Goal: Task Accomplishment & Management: Use online tool/utility

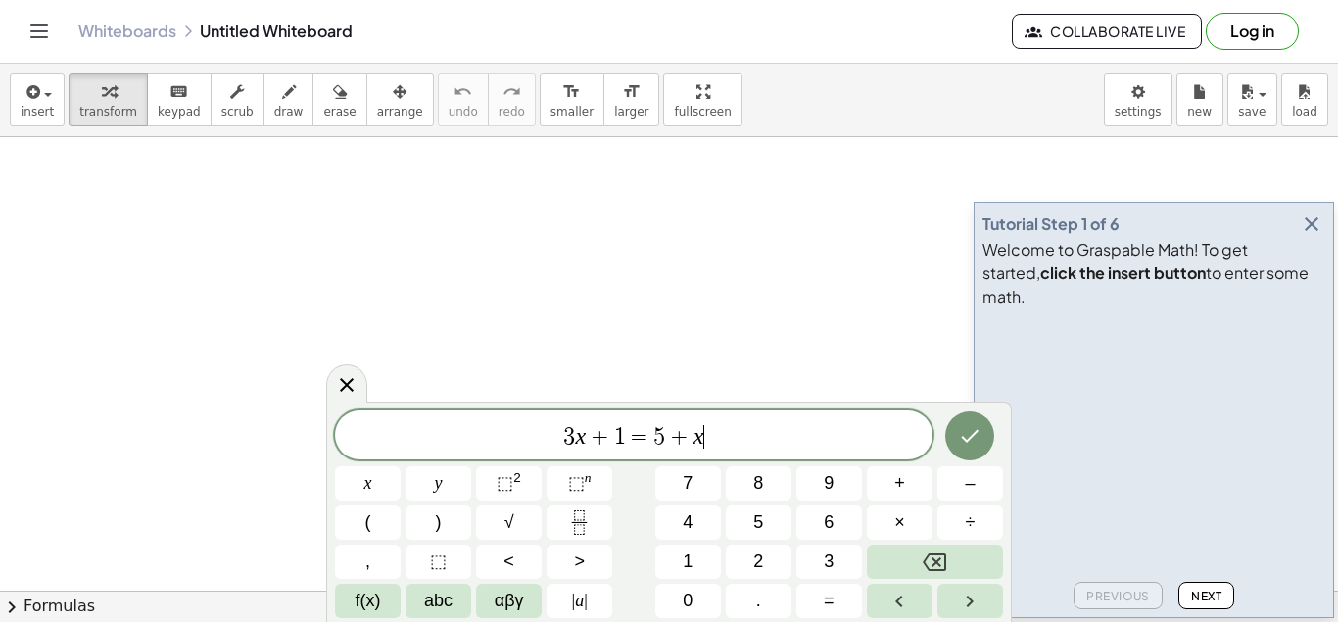
click at [1313, 236] on icon "button" at bounding box center [1311, 224] width 24 height 24
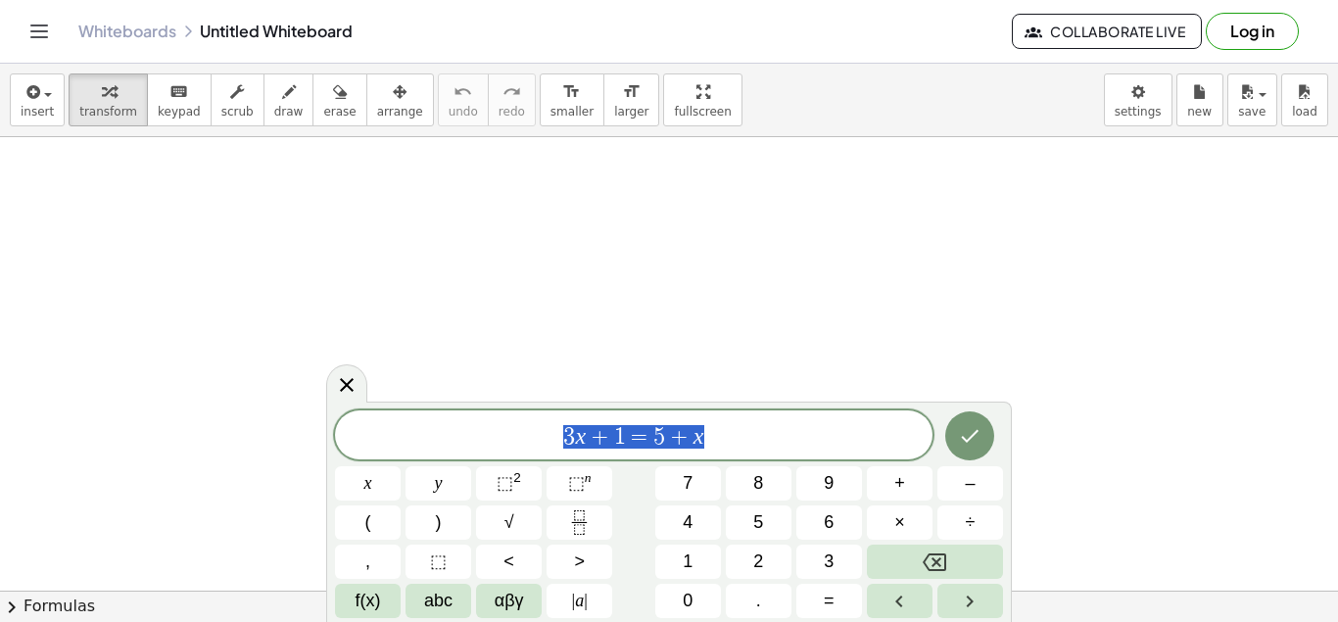
scroll to position [165, 12]
drag, startPoint x: 614, startPoint y: 432, endPoint x: 535, endPoint y: 432, distance: 79.3
click at [535, 432] on span "3 x + 1 = 5 + x" at bounding box center [633, 436] width 597 height 27
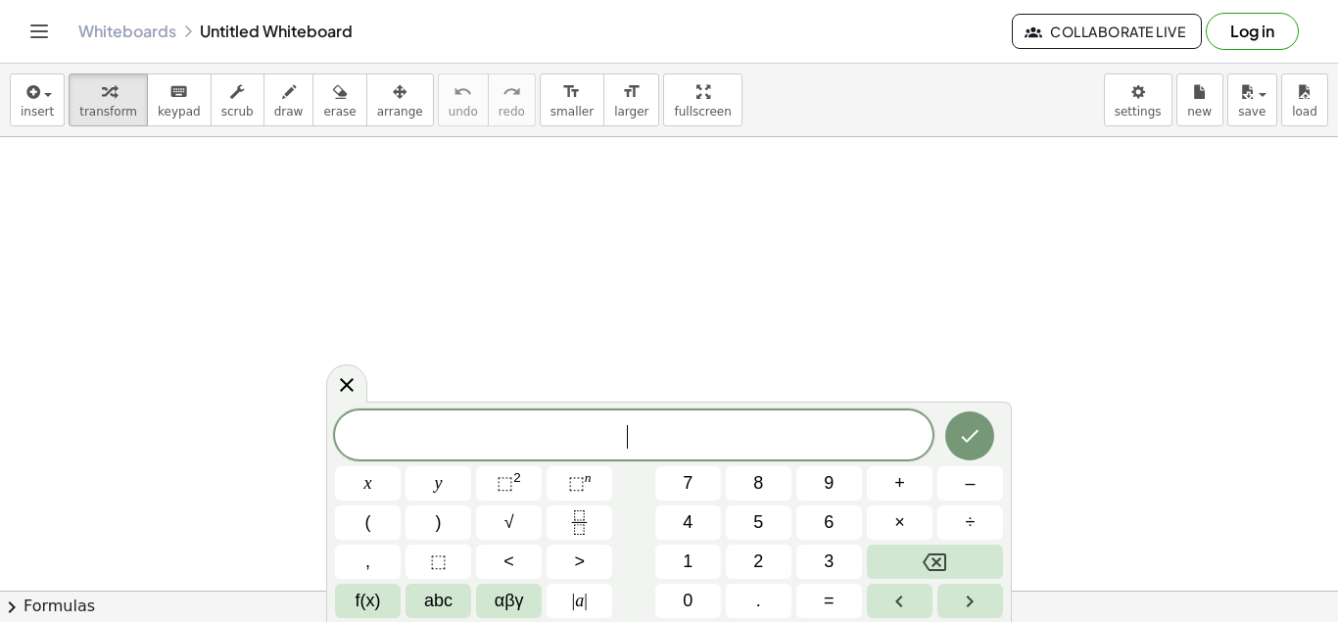
scroll to position [18, 0]
click at [587, 536] on button "Fraction" at bounding box center [579, 522] width 66 height 34
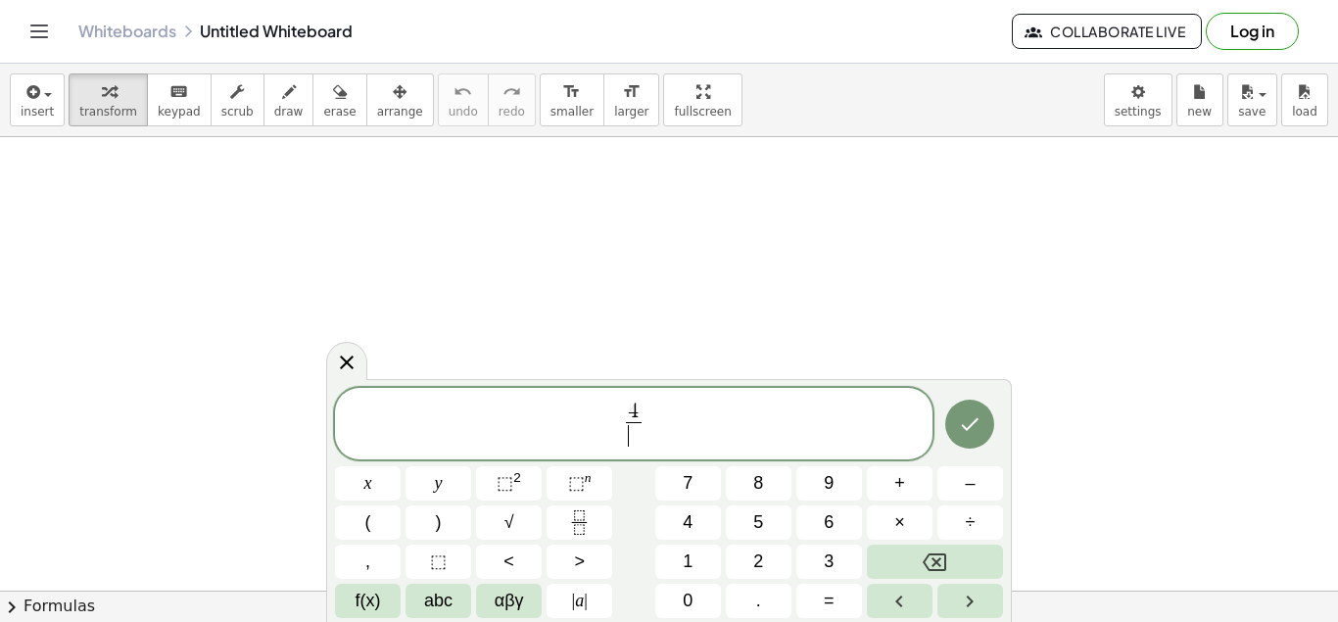
click at [633, 441] on span "​" at bounding box center [633, 435] width 15 height 26
click at [517, 484] on sup "2" at bounding box center [517, 477] width 8 height 15
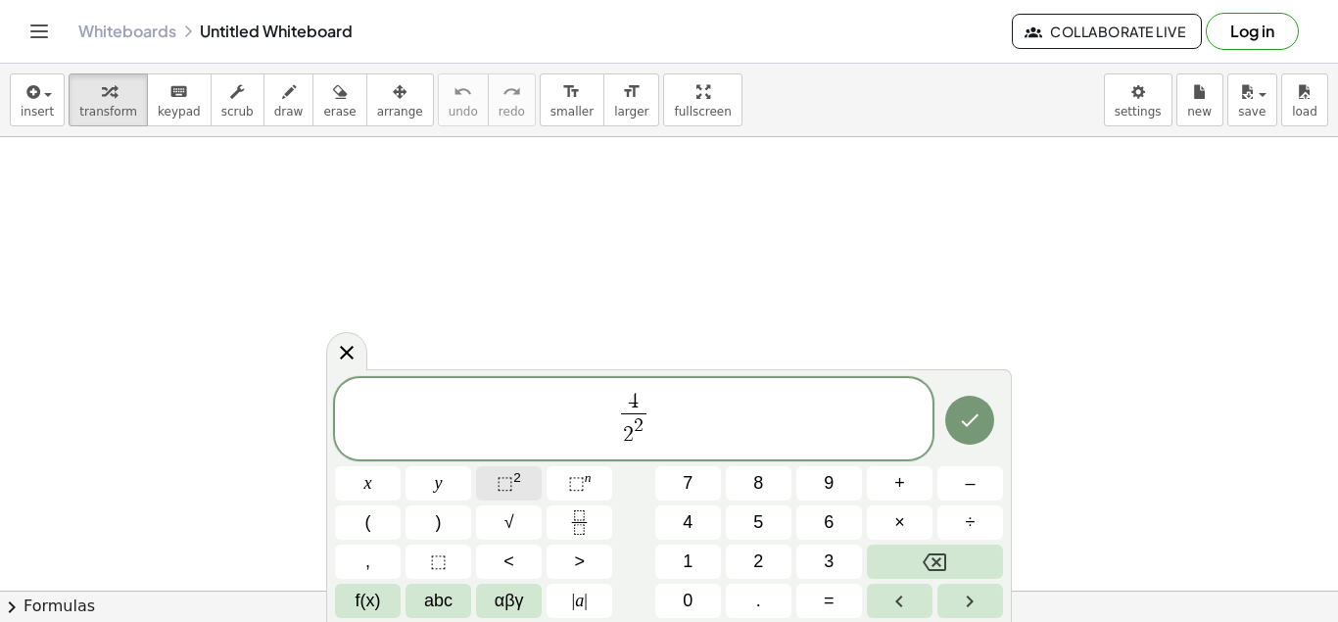
click at [501, 479] on span "⬚" at bounding box center [504, 483] width 17 height 20
click at [570, 480] on span "⬚" at bounding box center [576, 483] width 17 height 20
drag, startPoint x: 326, startPoint y: 592, endPoint x: 362, endPoint y: 605, distance: 38.4
click at [326, 593] on div "4 2 ​ x y ⬚ 2 ⬚ n 7 8 9 + – ( ) √ 4 5 6 × ÷ , ⬚ < > 1 2 3 f(x) abc αβγ | a | 0 …" at bounding box center [668, 495] width 685 height 253
click at [365, 605] on span "f(x)" at bounding box center [367, 601] width 25 height 26
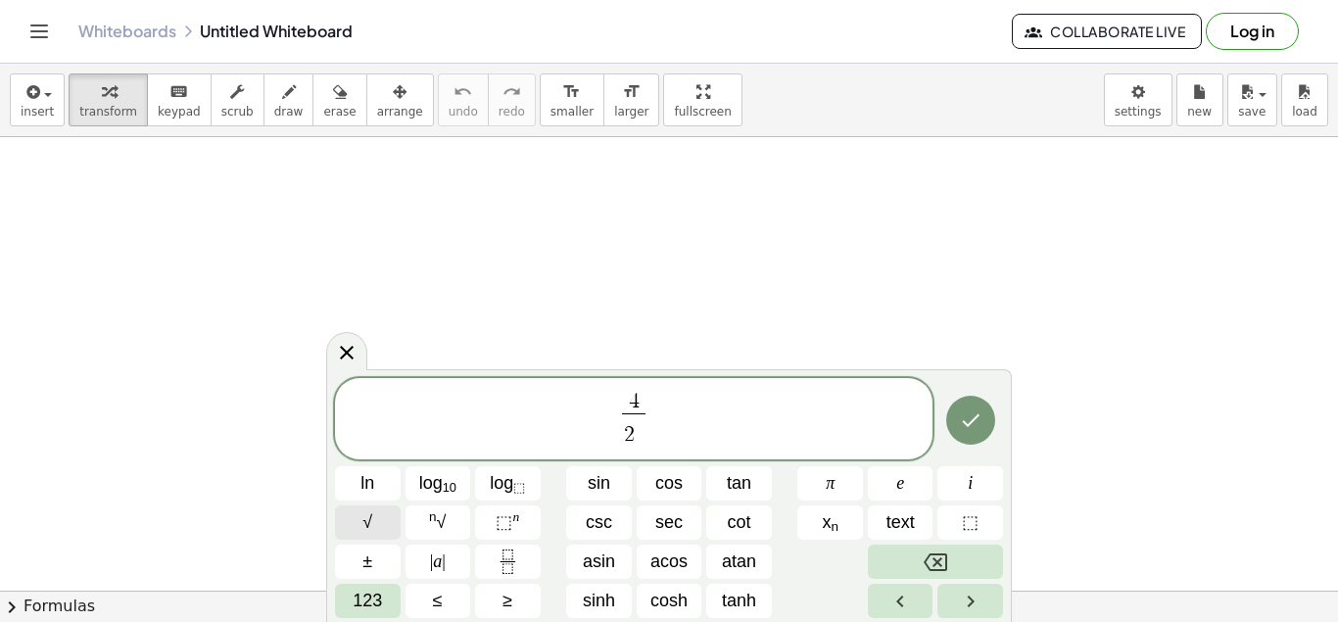
click at [375, 531] on button "√" at bounding box center [368, 522] width 66 height 34
click at [377, 591] on span "123" at bounding box center [367, 601] width 29 height 26
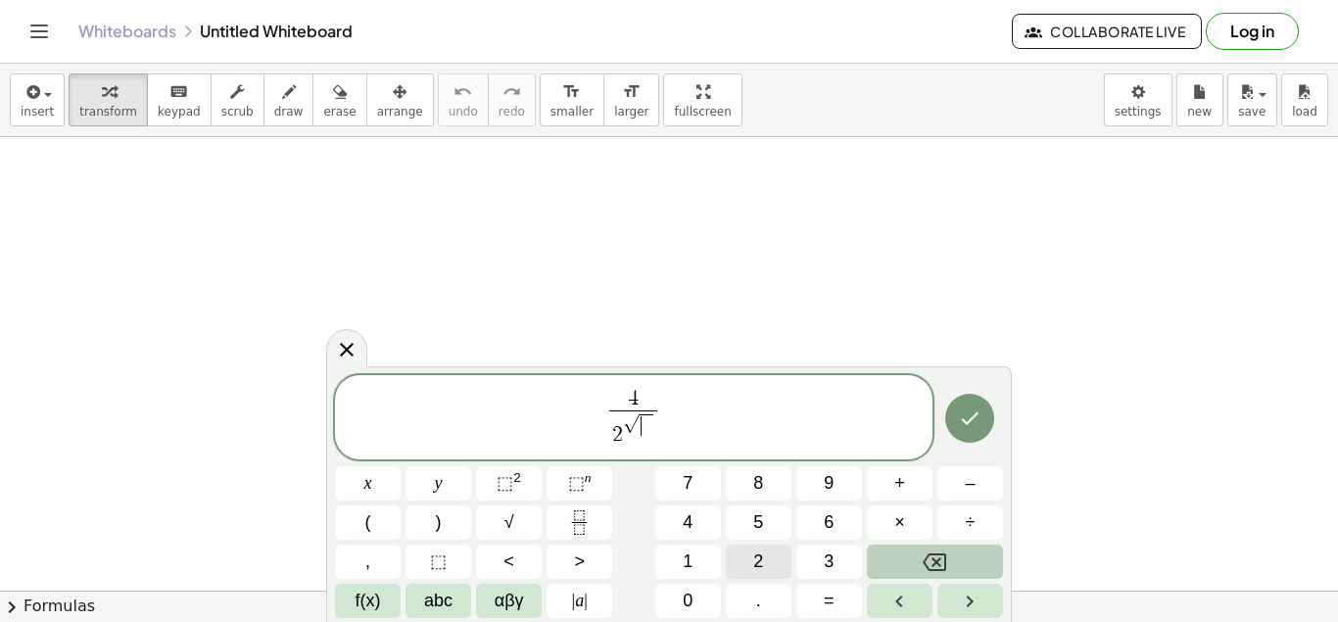
click at [753, 572] on button "2" at bounding box center [759, 561] width 66 height 34
click at [678, 411] on span "4 2 √ 2 ​ ​" at bounding box center [633, 419] width 597 height 64
click at [393, 516] on button "(" at bounding box center [368, 522] width 66 height 34
click at [971, 554] on button "Backspace" at bounding box center [935, 561] width 136 height 34
click at [447, 510] on button ")" at bounding box center [438, 522] width 66 height 34
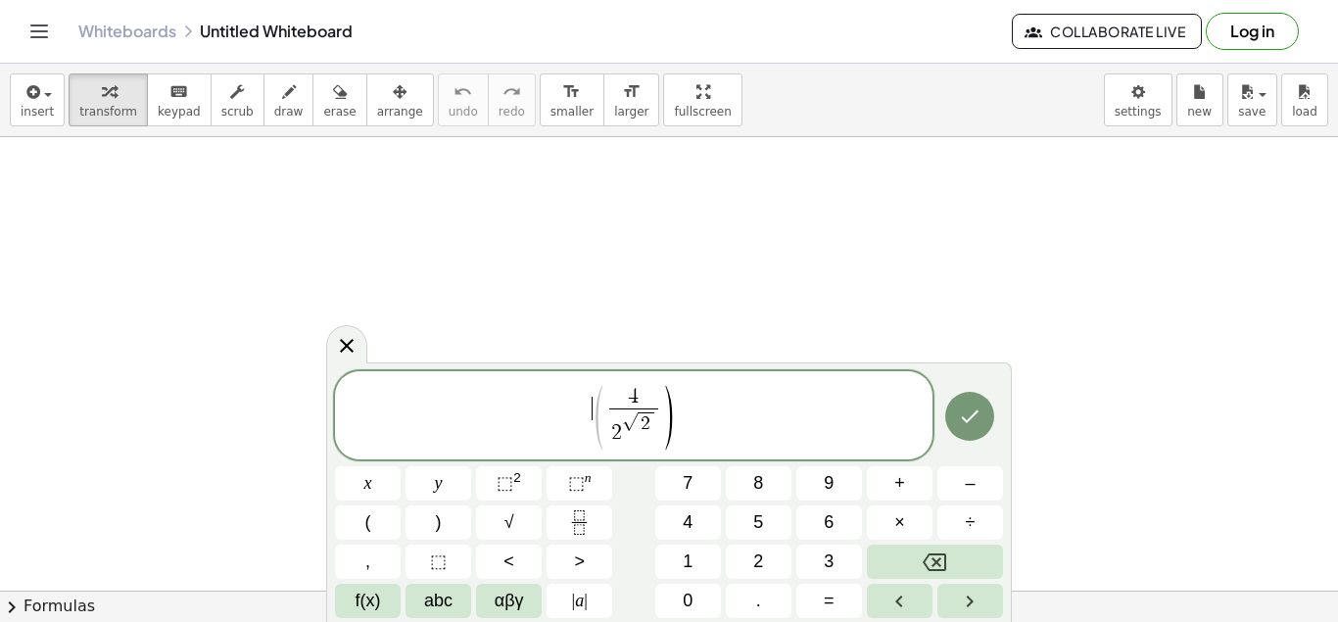
click at [594, 414] on span "(" at bounding box center [598, 417] width 15 height 71
click at [611, 417] on span "​ 2 √ 2" at bounding box center [633, 427] width 49 height 38
click at [611, 407] on span "​ 4" at bounding box center [633, 398] width 49 height 22
click at [602, 409] on span "(" at bounding box center [598, 417] width 15 height 71
click at [388, 521] on button "(" at bounding box center [368, 522] width 66 height 34
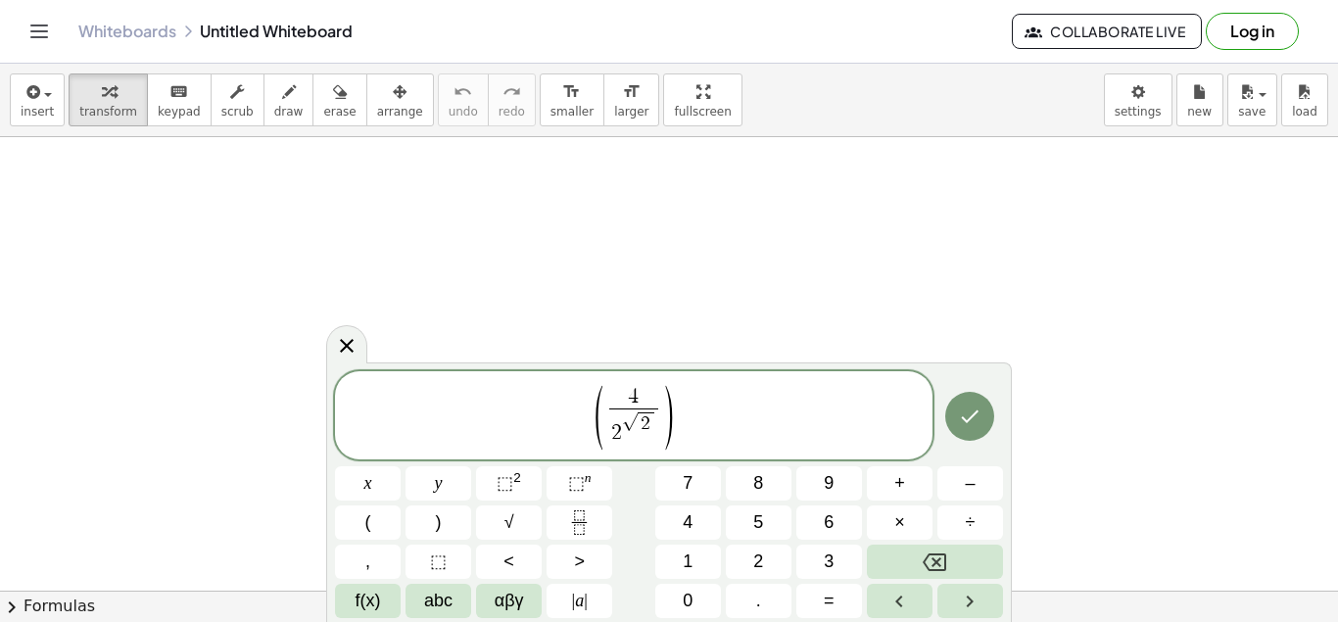
click at [717, 396] on span "( ​ 4 2 √ 2 ​ )" at bounding box center [633, 417] width 597 height 68
click at [508, 509] on span "√" at bounding box center [509, 522] width 10 height 26
click at [902, 588] on button "Left arrow" at bounding box center [900, 601] width 66 height 34
click at [750, 551] on button "2" at bounding box center [759, 561] width 66 height 34
click at [982, 602] on button "Right arrow" at bounding box center [970, 601] width 66 height 34
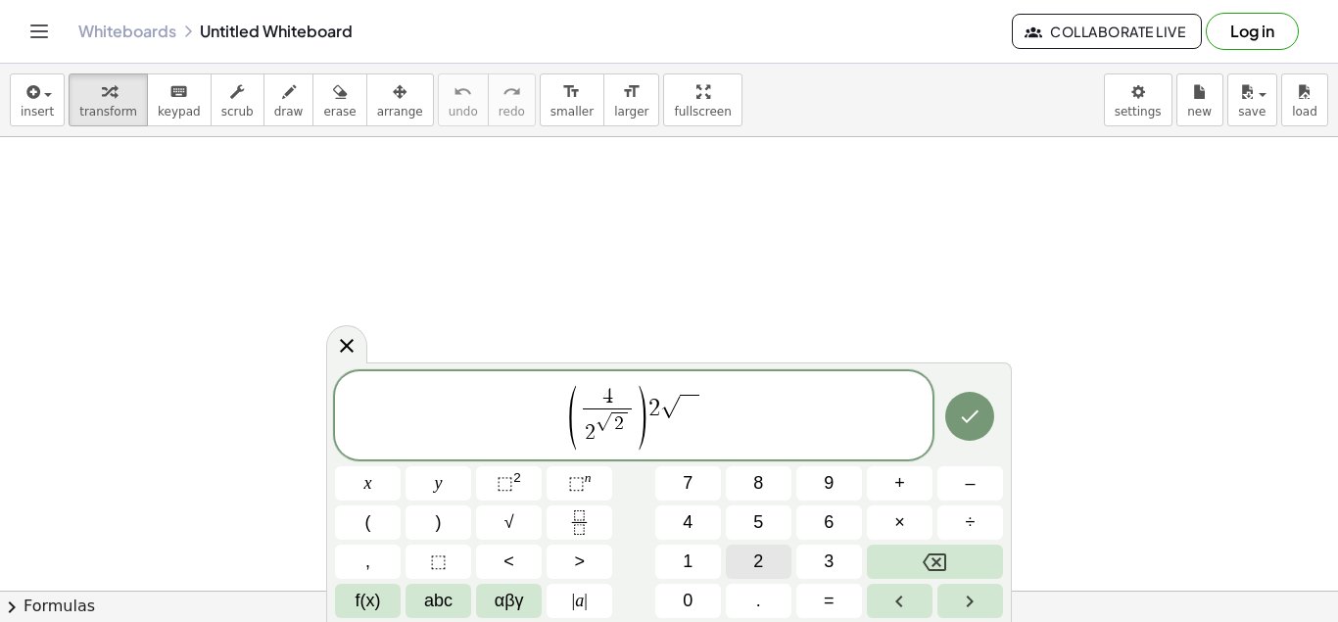
click at [782, 556] on button "2" at bounding box center [759, 561] width 66 height 34
click at [982, 423] on button "Done" at bounding box center [969, 416] width 49 height 49
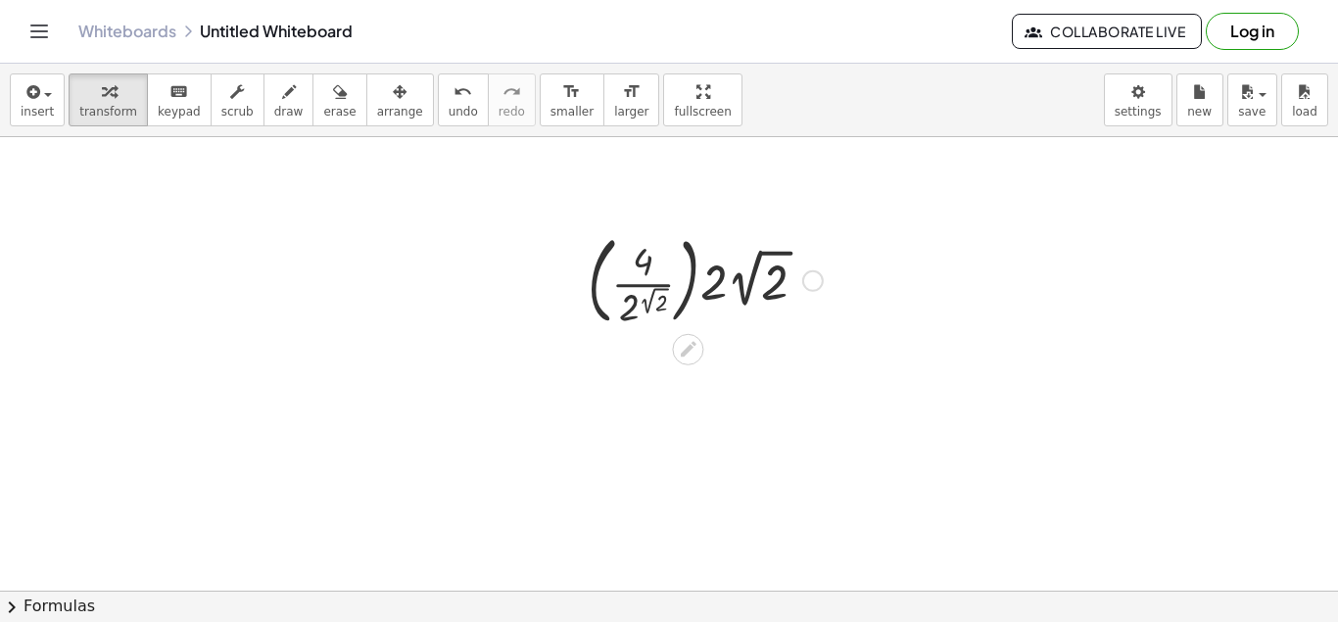
click at [637, 263] on div at bounding box center [705, 279] width 255 height 106
click at [638, 263] on div at bounding box center [705, 279] width 255 height 106
click at [644, 261] on div at bounding box center [705, 279] width 255 height 106
click at [645, 260] on div at bounding box center [705, 279] width 255 height 106
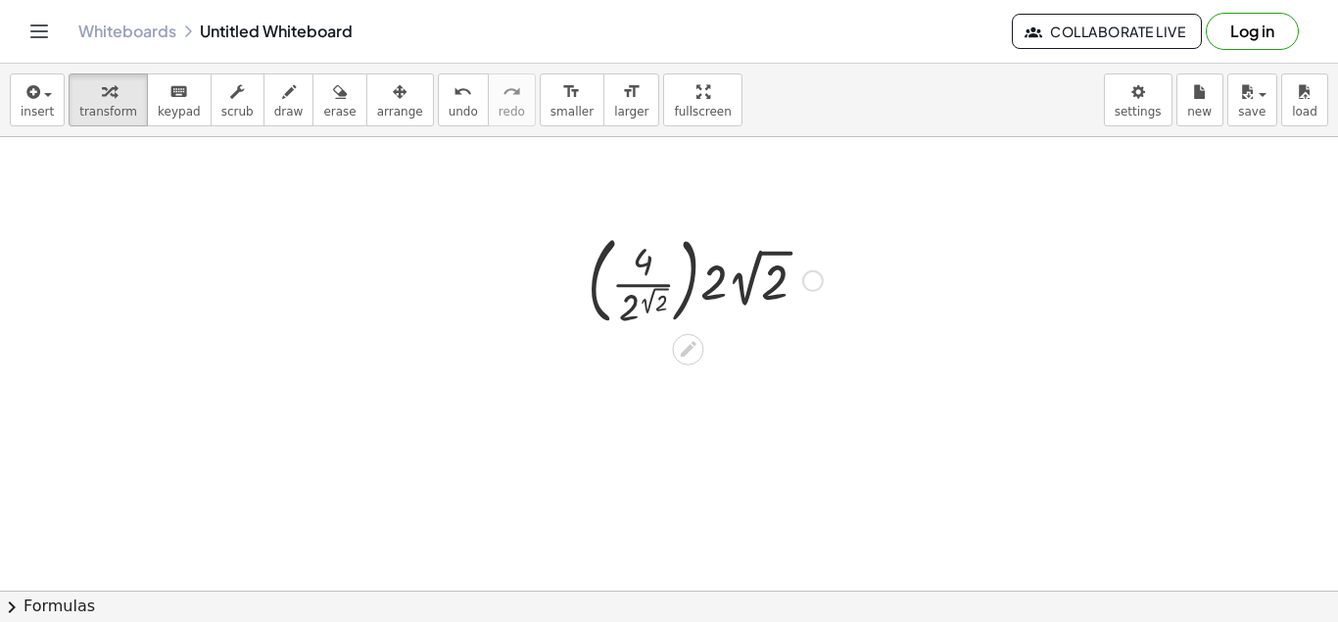
click at [648, 259] on div at bounding box center [705, 279] width 255 height 106
click at [692, 350] on icon at bounding box center [688, 349] width 21 height 21
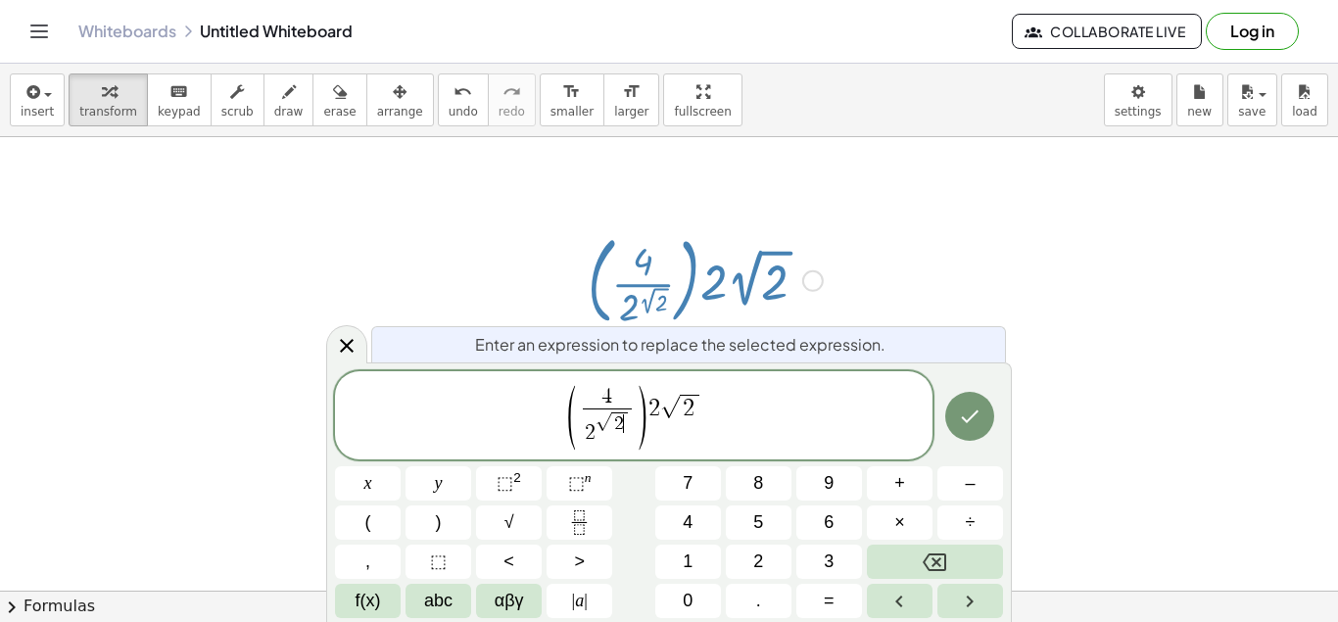
click at [628, 420] on span "√ 2 ​" at bounding box center [612, 422] width 34 height 22
click at [663, 412] on span "√" at bounding box center [670, 407] width 20 height 23
click at [367, 588] on span "f(x)" at bounding box center [367, 601] width 25 height 26
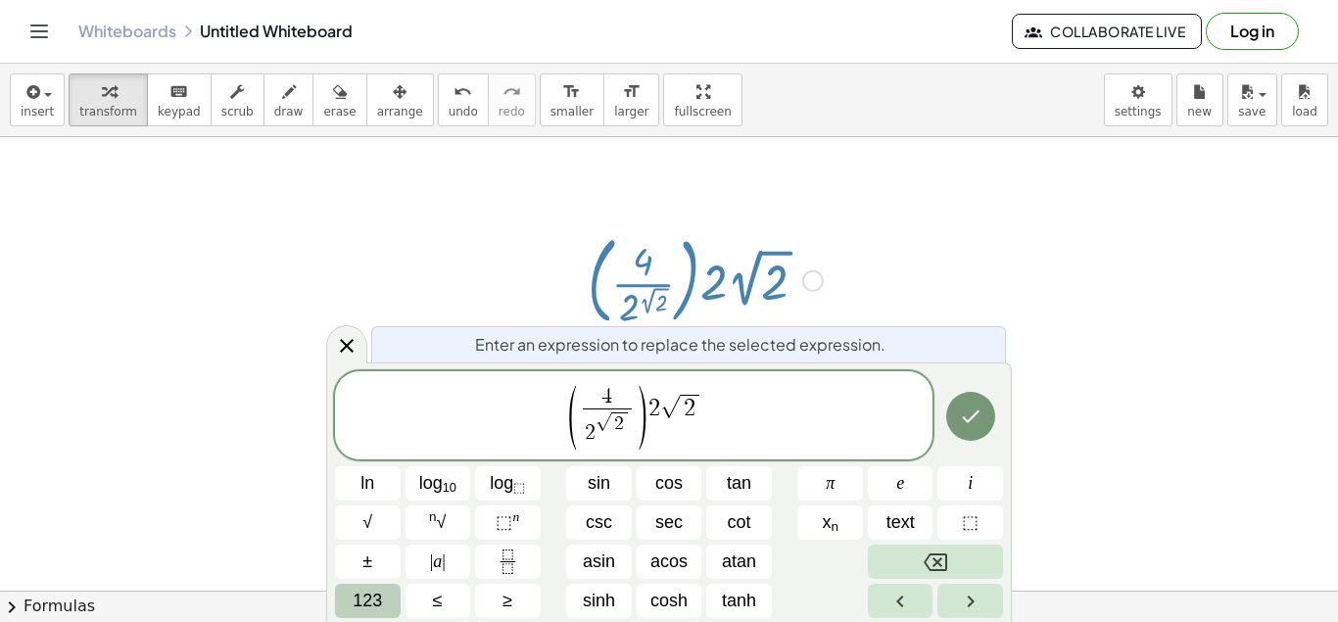
click at [381, 594] on span "123" at bounding box center [367, 601] width 29 height 26
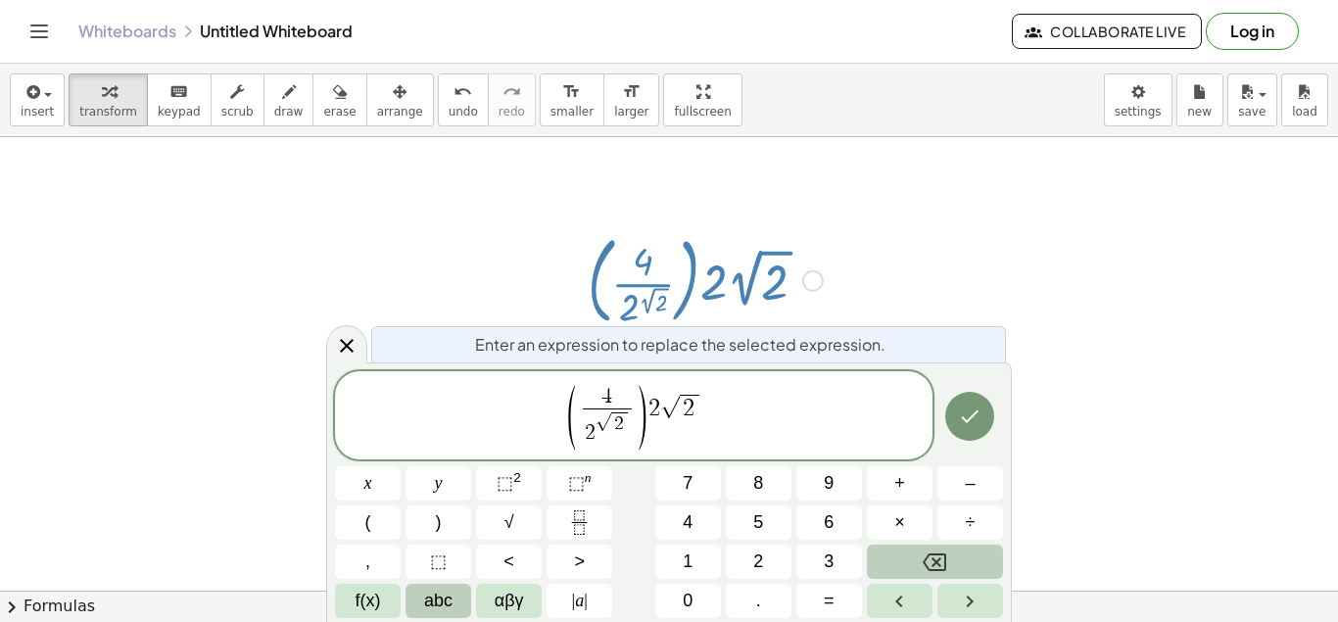
click at [448, 591] on span "abc" at bounding box center [438, 601] width 28 height 26
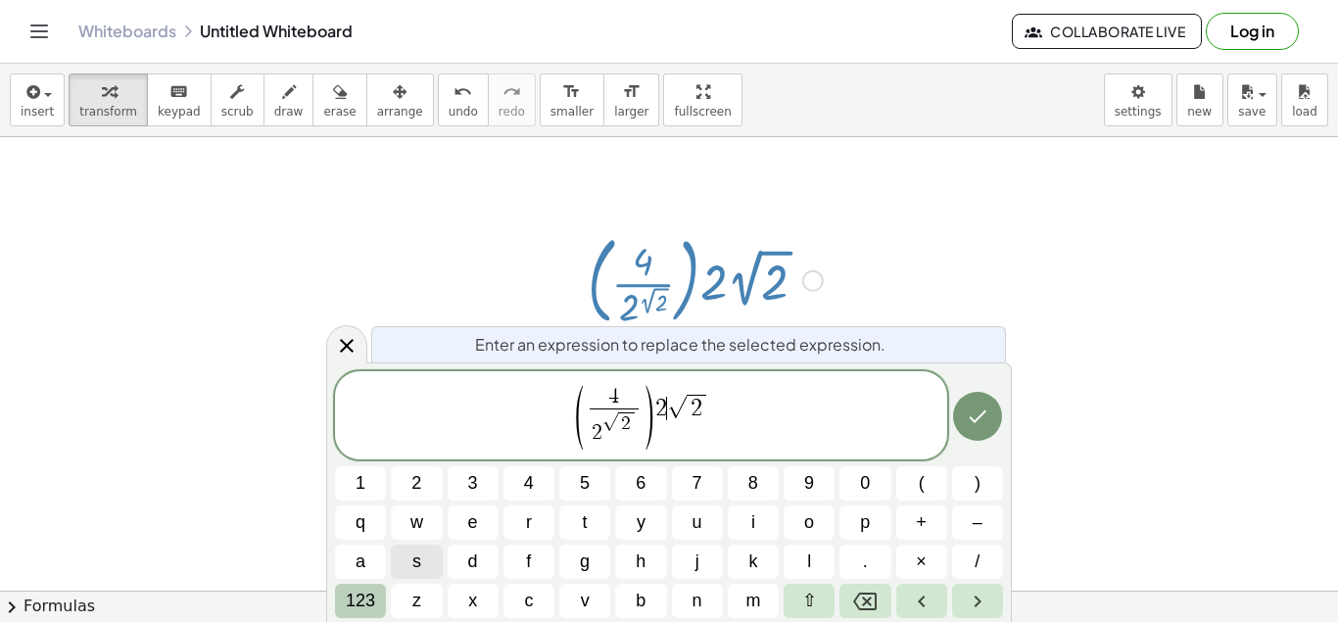
click at [381, 596] on button "123" at bounding box center [360, 601] width 51 height 34
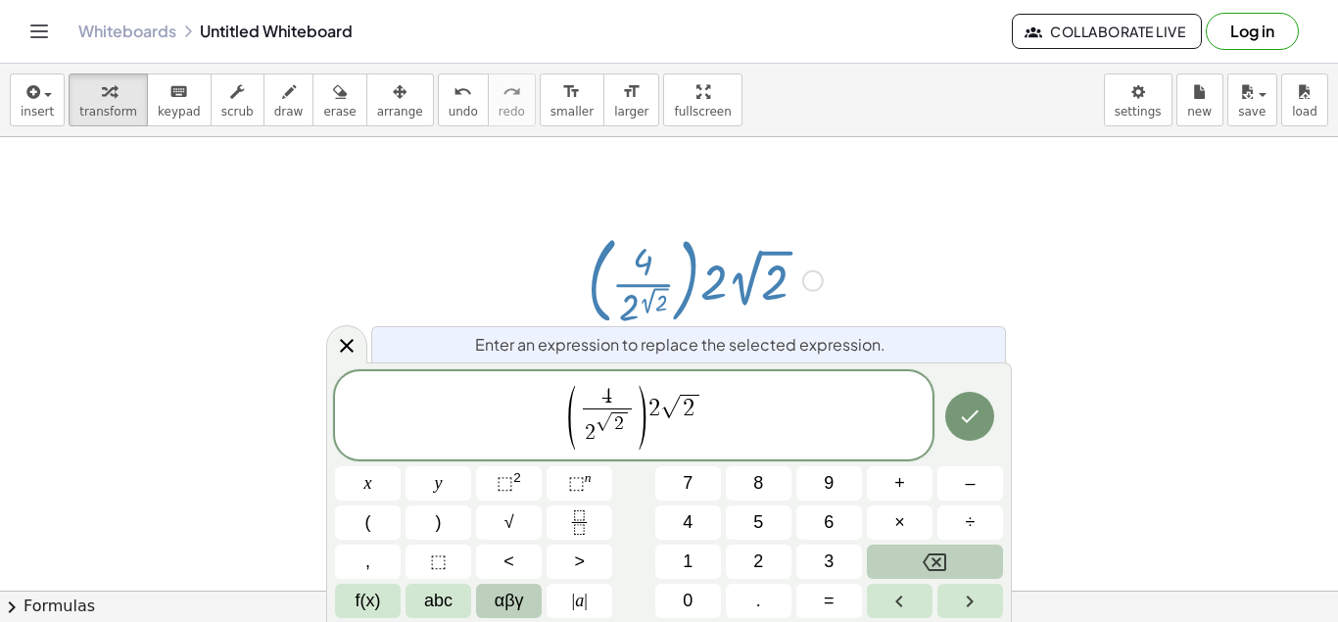
click at [539, 604] on button "αβγ" at bounding box center [509, 601] width 66 height 34
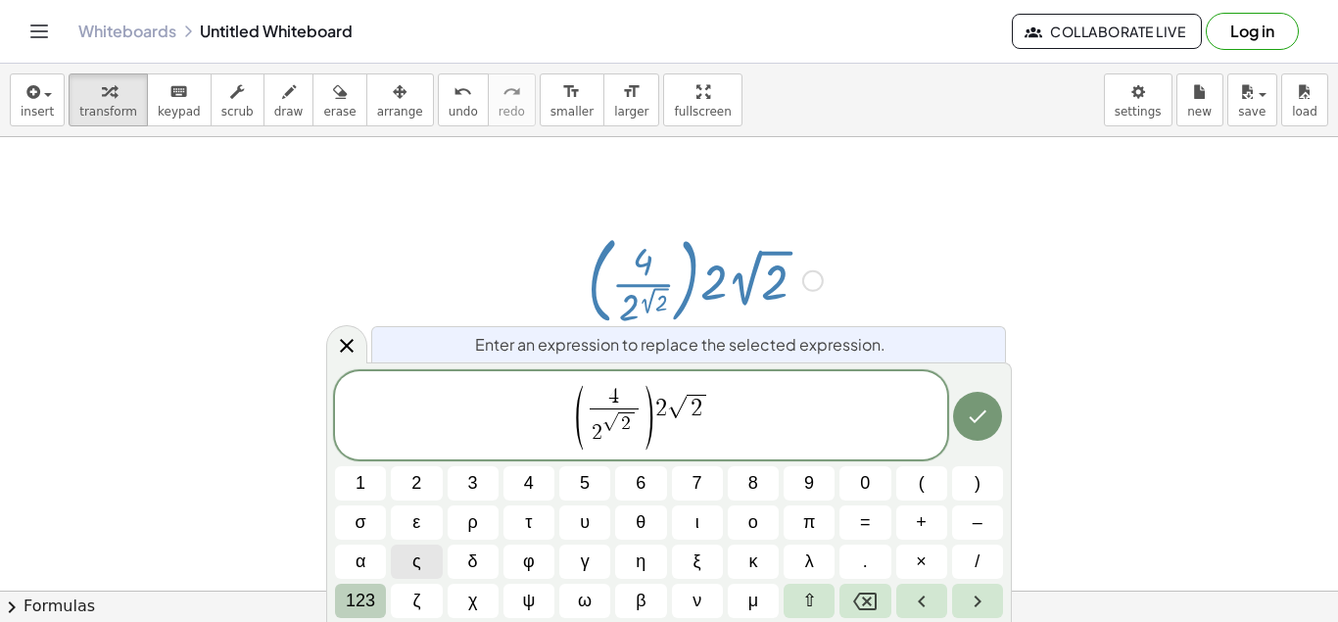
click at [340, 600] on button "123" at bounding box center [360, 601] width 51 height 34
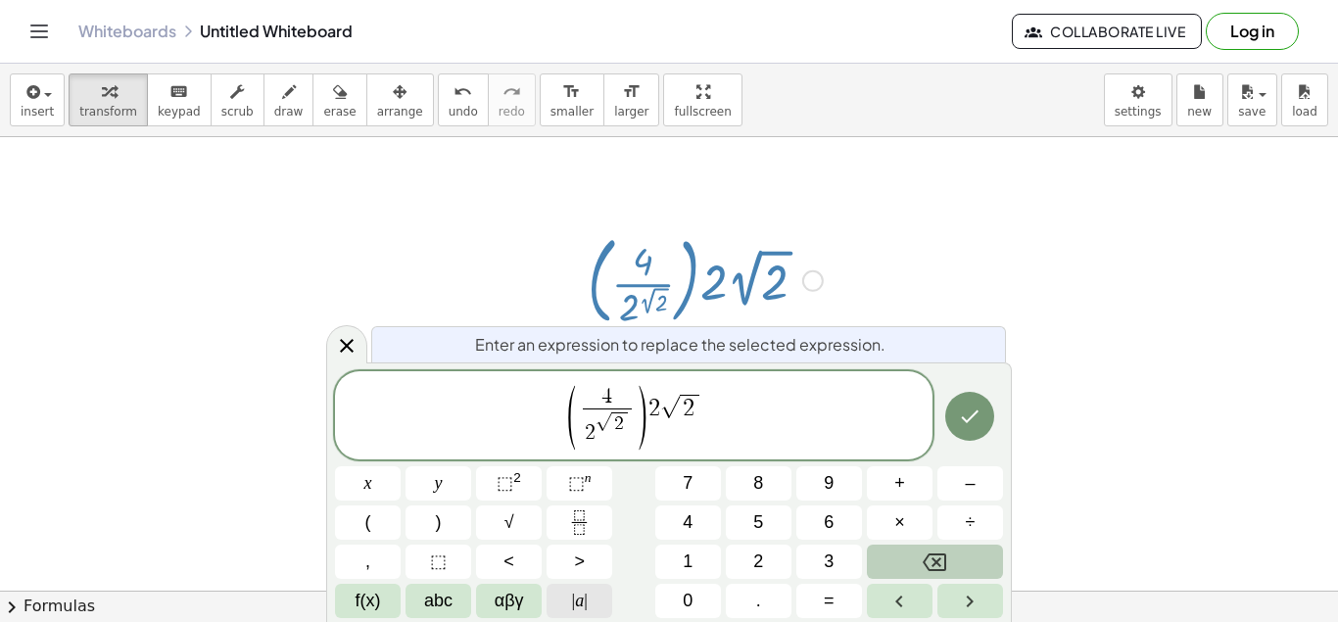
click at [579, 601] on span "| a |" at bounding box center [580, 601] width 16 height 26
click at [939, 547] on button "Backspace" at bounding box center [935, 561] width 136 height 34
click at [520, 484] on sup "2" at bounding box center [517, 477] width 8 height 15
click at [649, 409] on span "2" at bounding box center [648, 409] width 12 height 24
click at [684, 407] on span "2" at bounding box center [689, 409] width 12 height 24
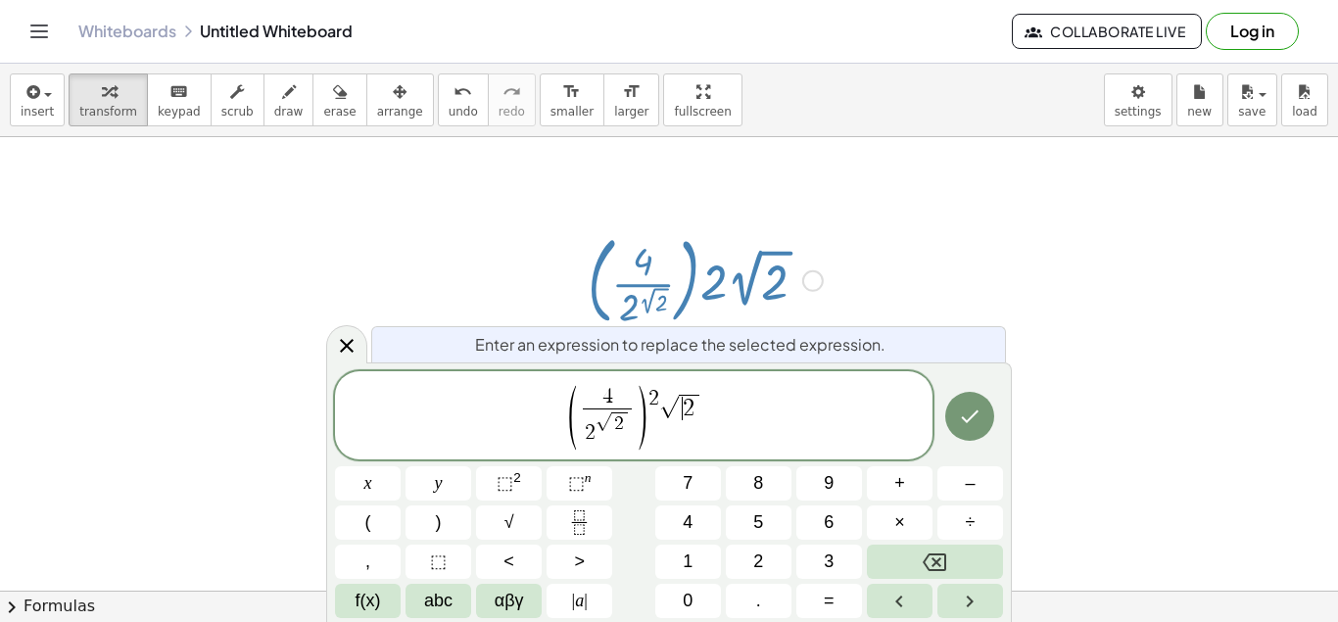
click at [706, 405] on span "( 4 2 √ 2 ​ ) 2 √ ​ 2" at bounding box center [633, 417] width 597 height 68
click at [686, 397] on span "( 4 2 √ 2 ​ ) 2 ​" at bounding box center [633, 417] width 597 height 68
click at [502, 516] on button "√" at bounding box center [509, 522] width 66 height 34
click at [976, 415] on icon "Done" at bounding box center [970, 416] width 24 height 24
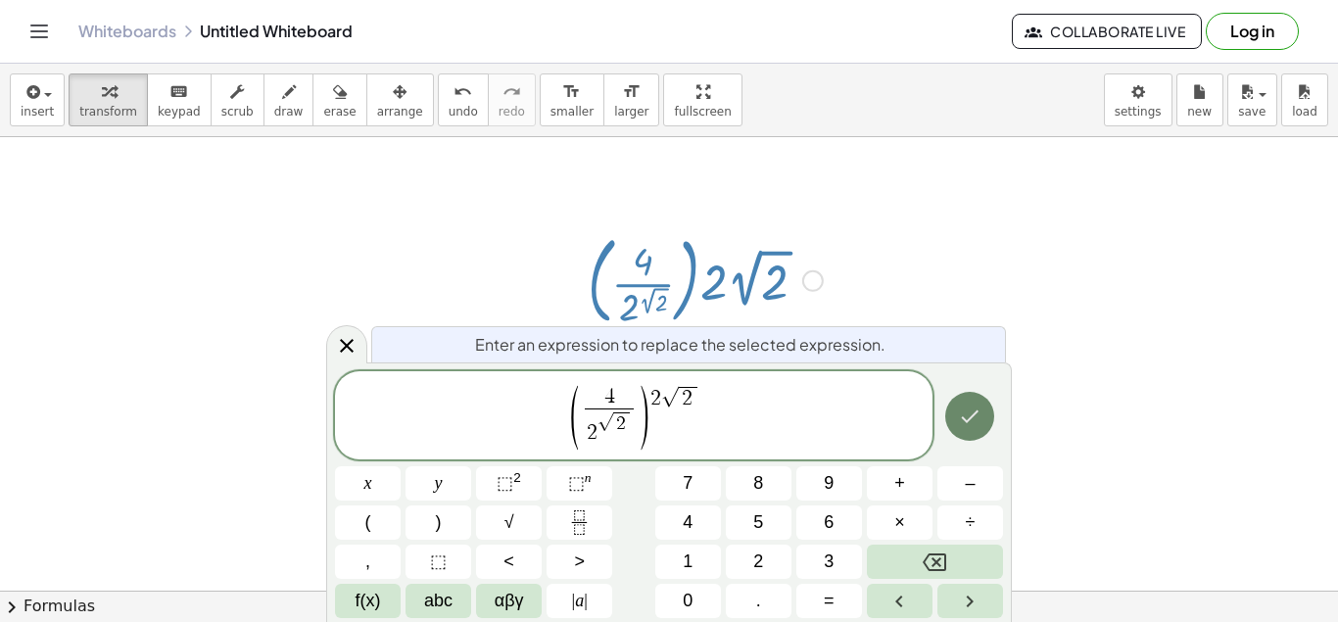
click at [976, 413] on icon "Done" at bounding box center [970, 416] width 24 height 24
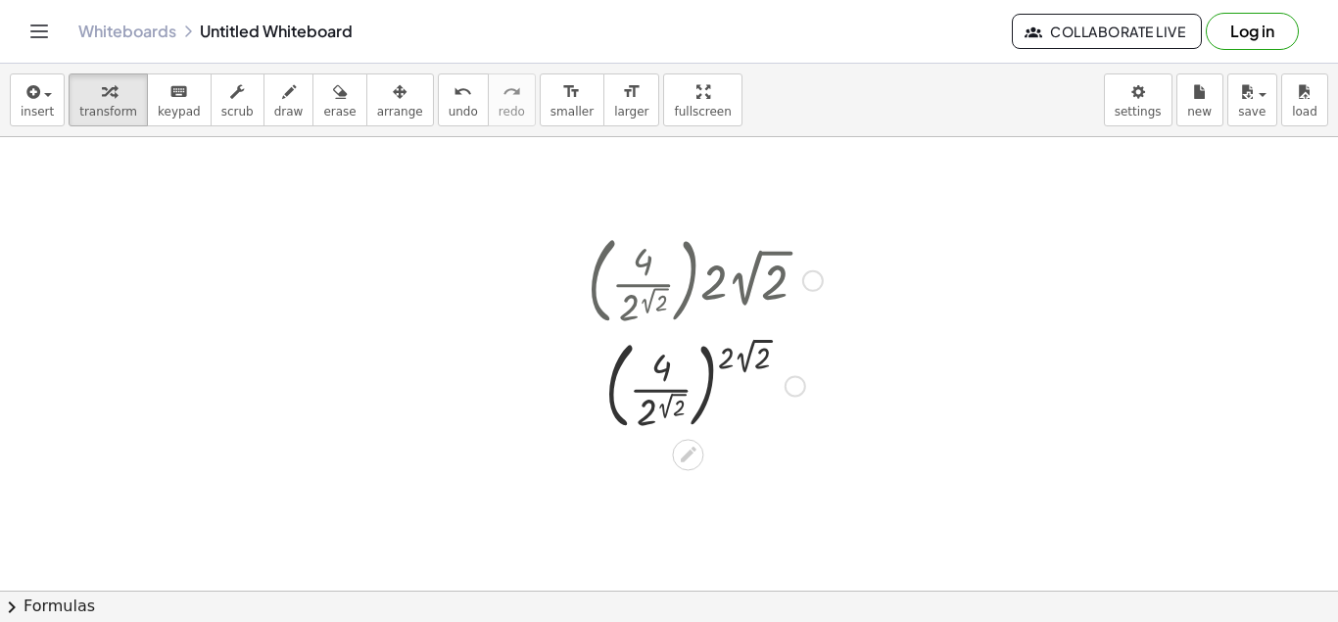
click at [667, 375] on div at bounding box center [705, 385] width 255 height 106
click at [664, 369] on div at bounding box center [705, 385] width 255 height 106
click at [664, 367] on div at bounding box center [705, 385] width 255 height 106
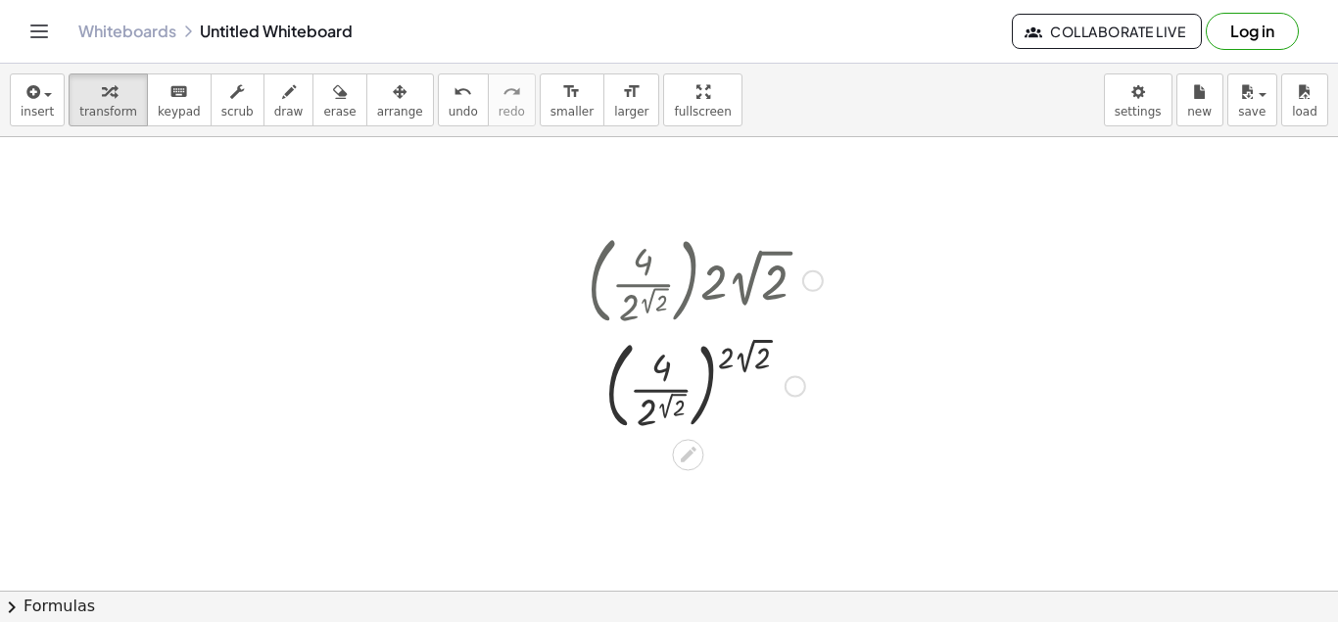
click at [665, 367] on div at bounding box center [705, 385] width 255 height 106
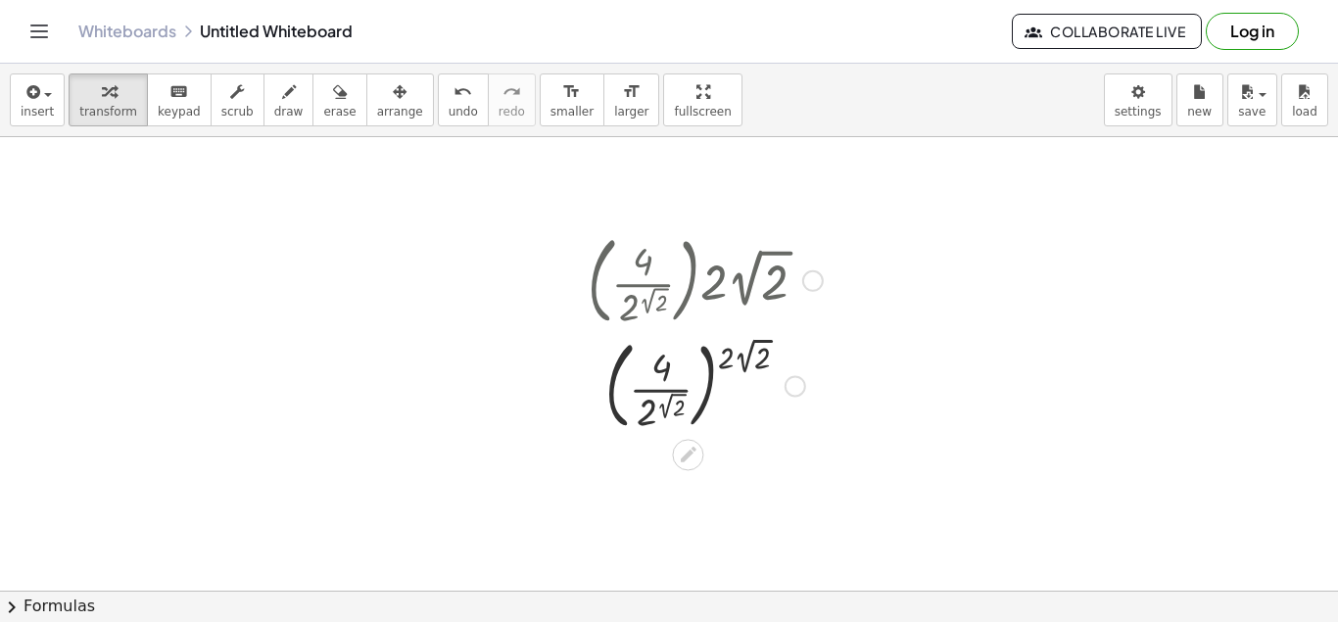
drag, startPoint x: 660, startPoint y: 260, endPoint x: 631, endPoint y: 261, distance: 29.4
click at [658, 259] on div at bounding box center [705, 279] width 255 height 106
click at [631, 261] on div at bounding box center [705, 279] width 255 height 106
drag, startPoint x: 636, startPoint y: 261, endPoint x: 924, endPoint y: 329, distance: 296.7
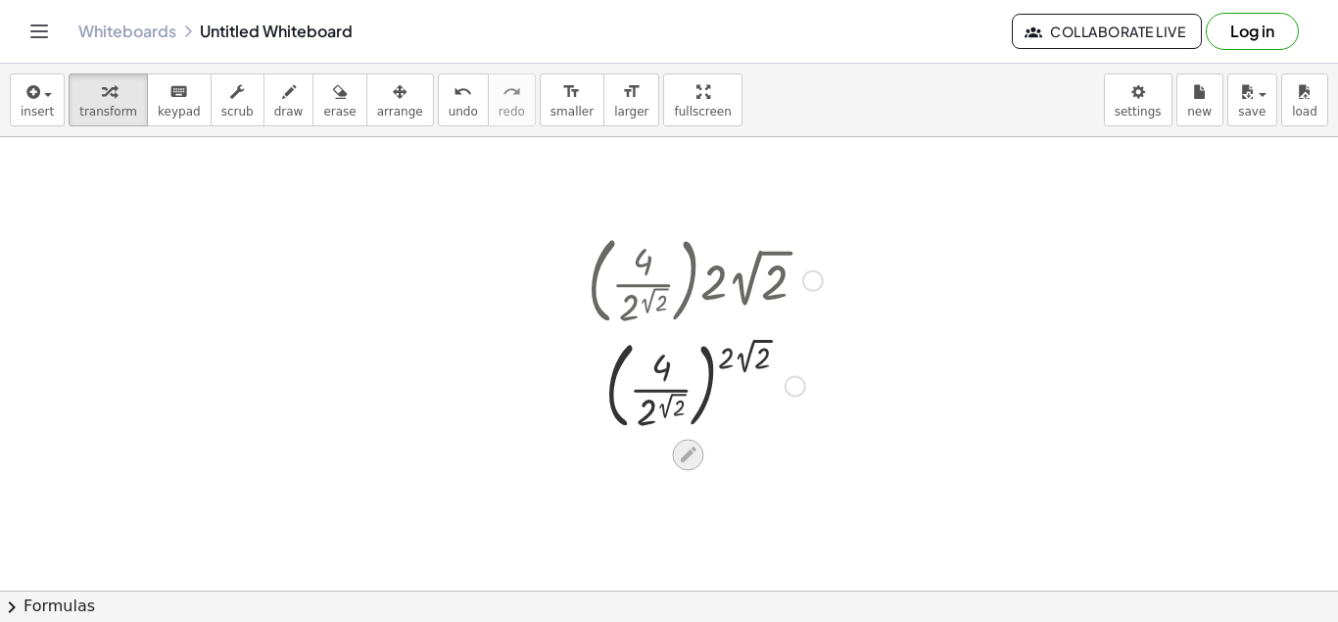
click at [683, 454] on icon at bounding box center [688, 455] width 21 height 21
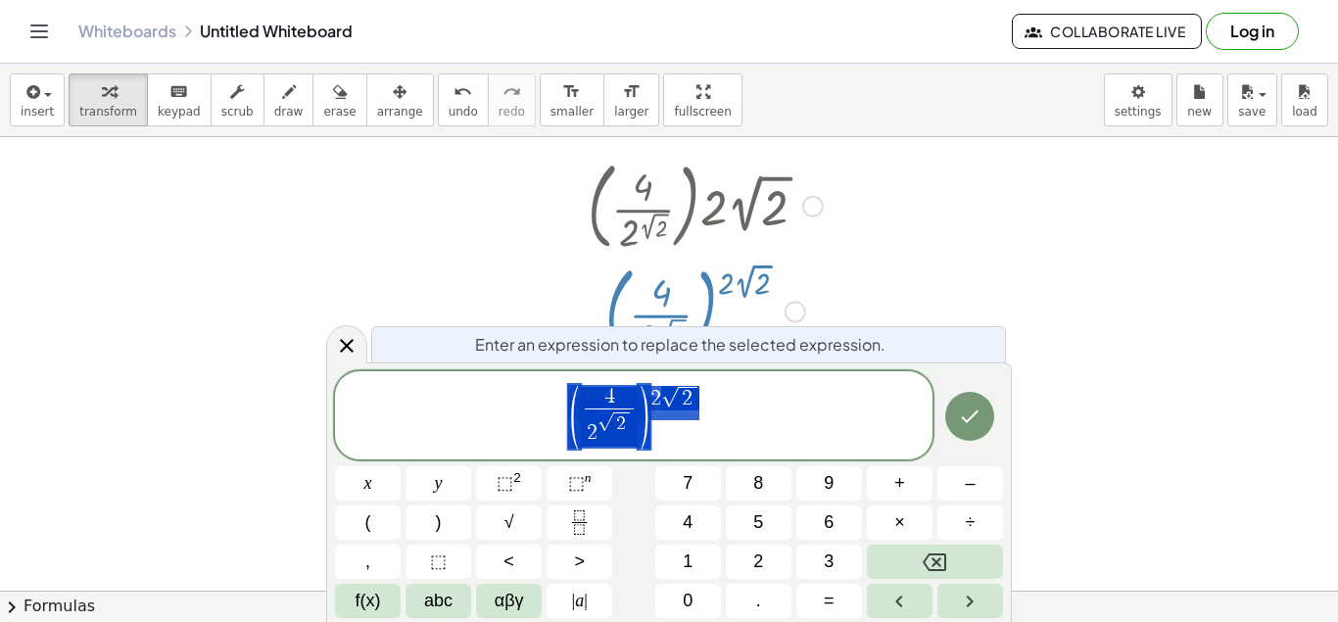
scroll to position [74, 0]
click at [975, 401] on button "Done" at bounding box center [969, 416] width 49 height 49
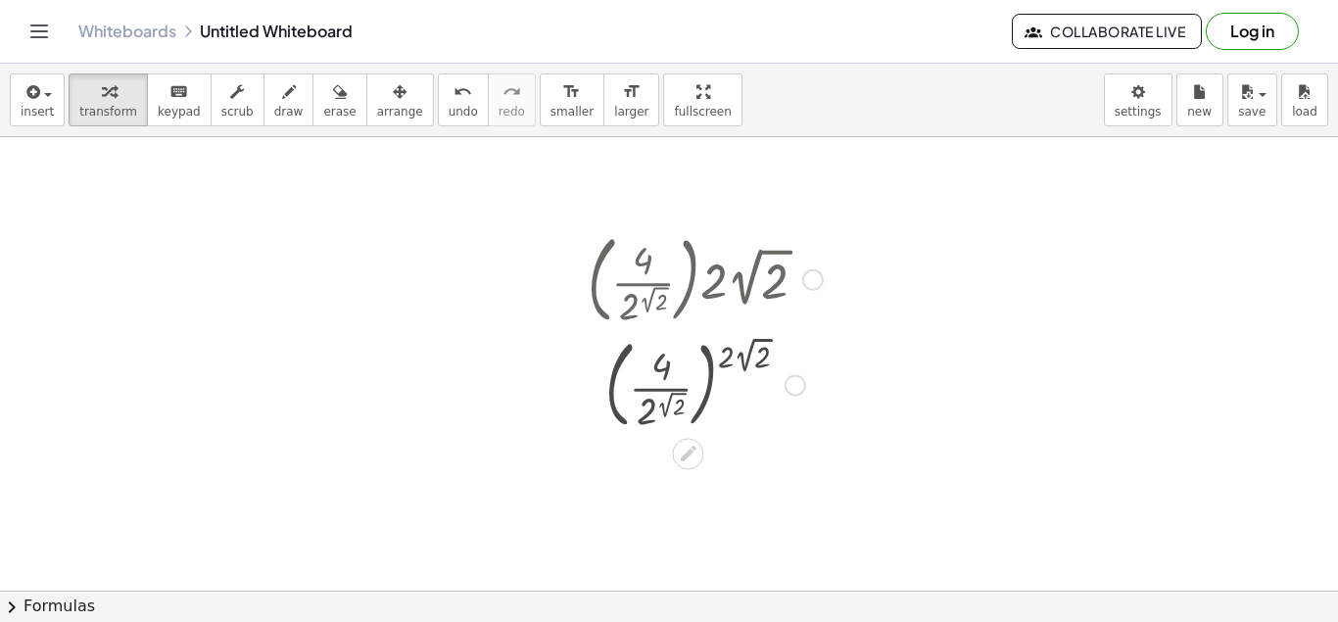
scroll to position [0, 0]
click at [707, 286] on div at bounding box center [705, 279] width 255 height 106
click at [629, 289] on div at bounding box center [705, 279] width 255 height 106
click at [655, 355] on div at bounding box center [705, 385] width 255 height 106
click at [658, 375] on div at bounding box center [705, 385] width 255 height 106
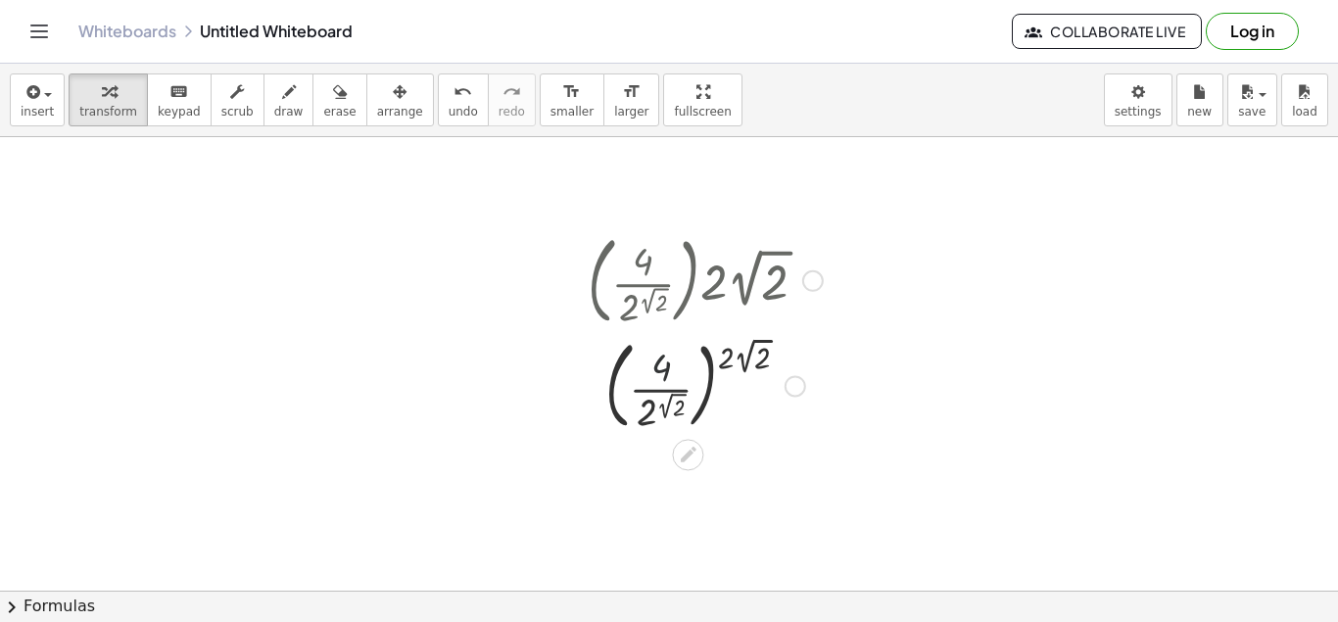
click at [658, 375] on div at bounding box center [705, 385] width 255 height 106
click at [658, 417] on div at bounding box center [705, 385] width 255 height 106
click at [656, 411] on div at bounding box center [705, 385] width 255 height 106
drag, startPoint x: 650, startPoint y: 413, endPoint x: 684, endPoint y: 405, distance: 34.2
click at [655, 413] on div at bounding box center [705, 385] width 255 height 106
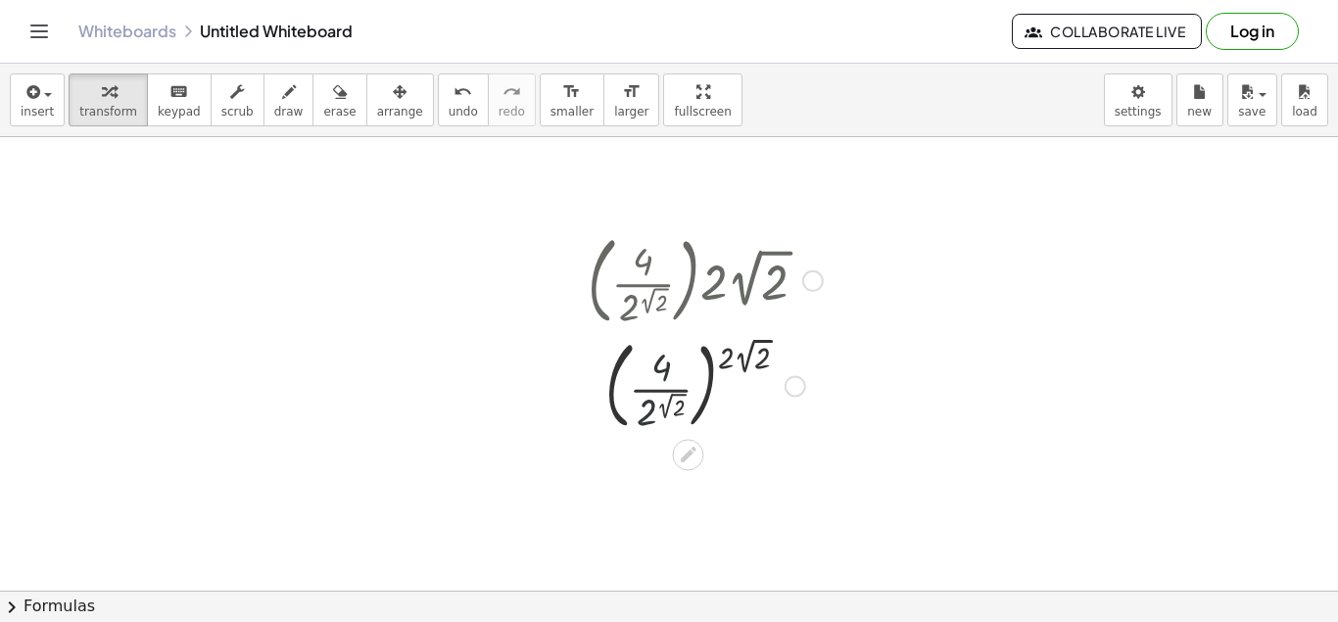
click at [684, 405] on div at bounding box center [705, 385] width 255 height 106
click at [732, 353] on div at bounding box center [705, 385] width 265 height 106
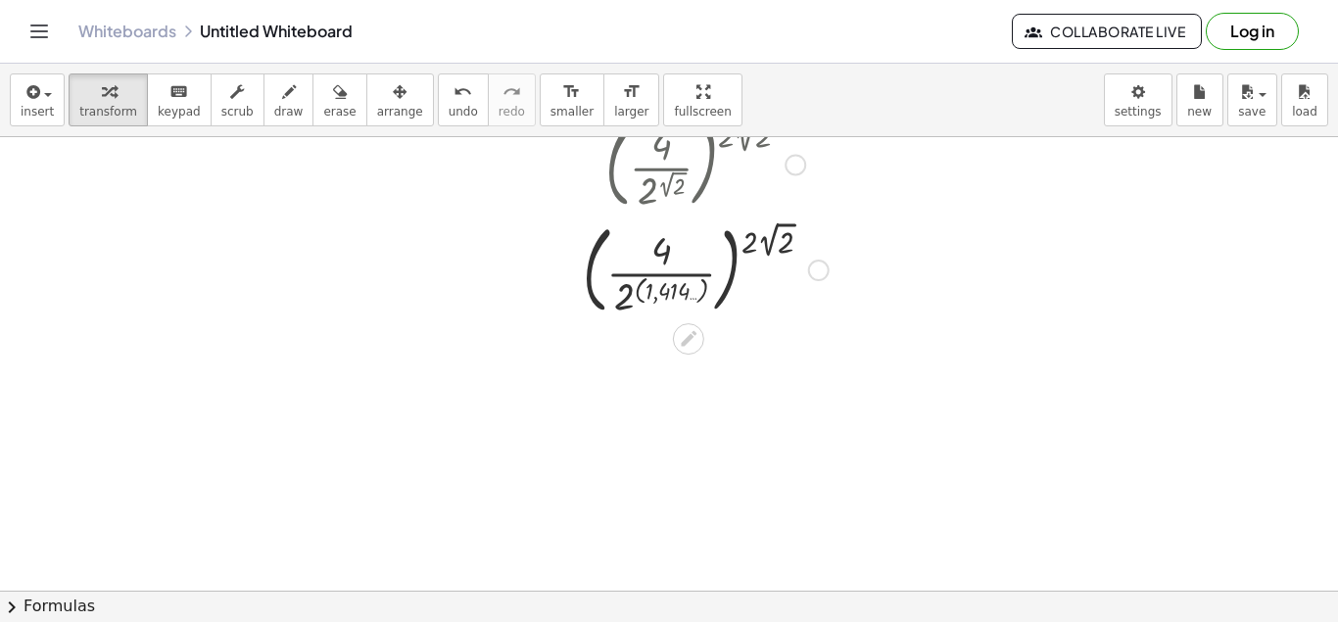
scroll to position [247, 0]
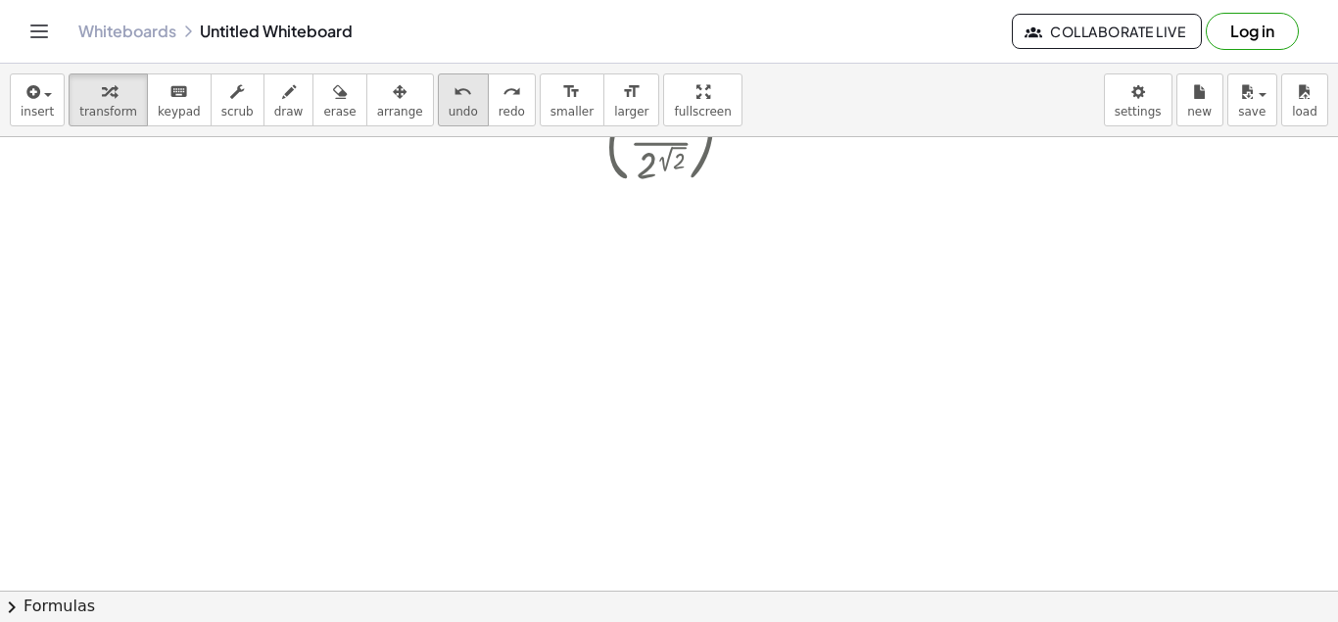
click at [439, 108] on button "undo undo" at bounding box center [463, 99] width 51 height 53
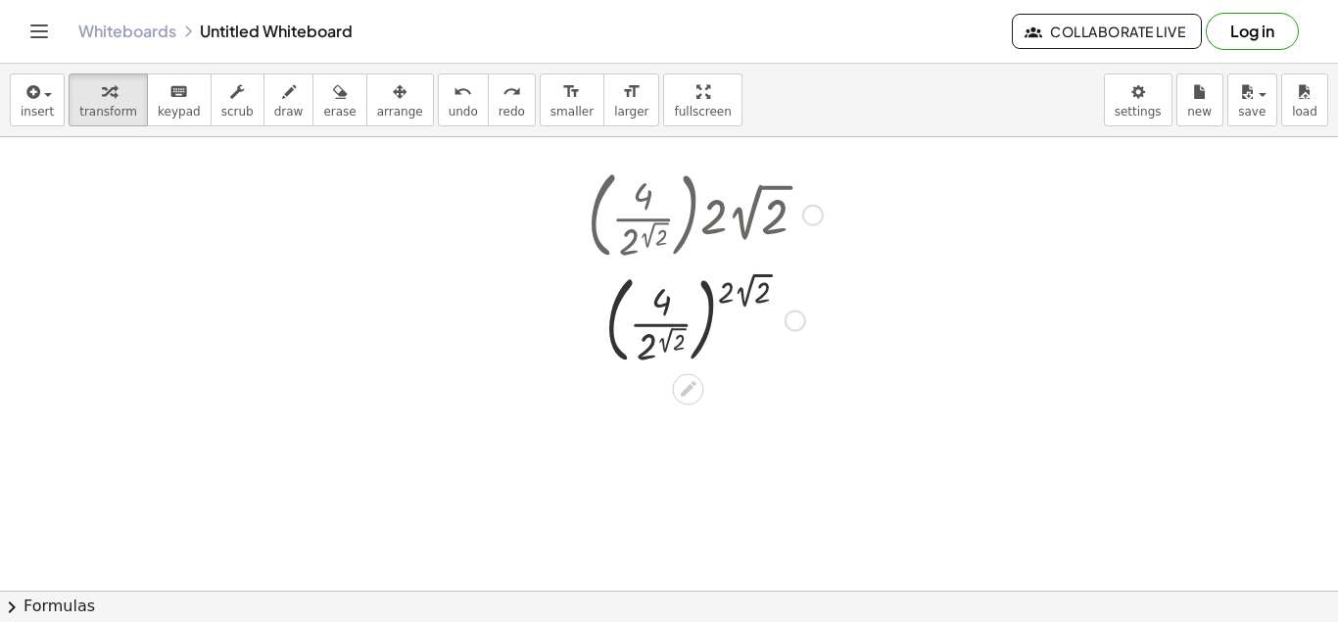
scroll to position [0, 0]
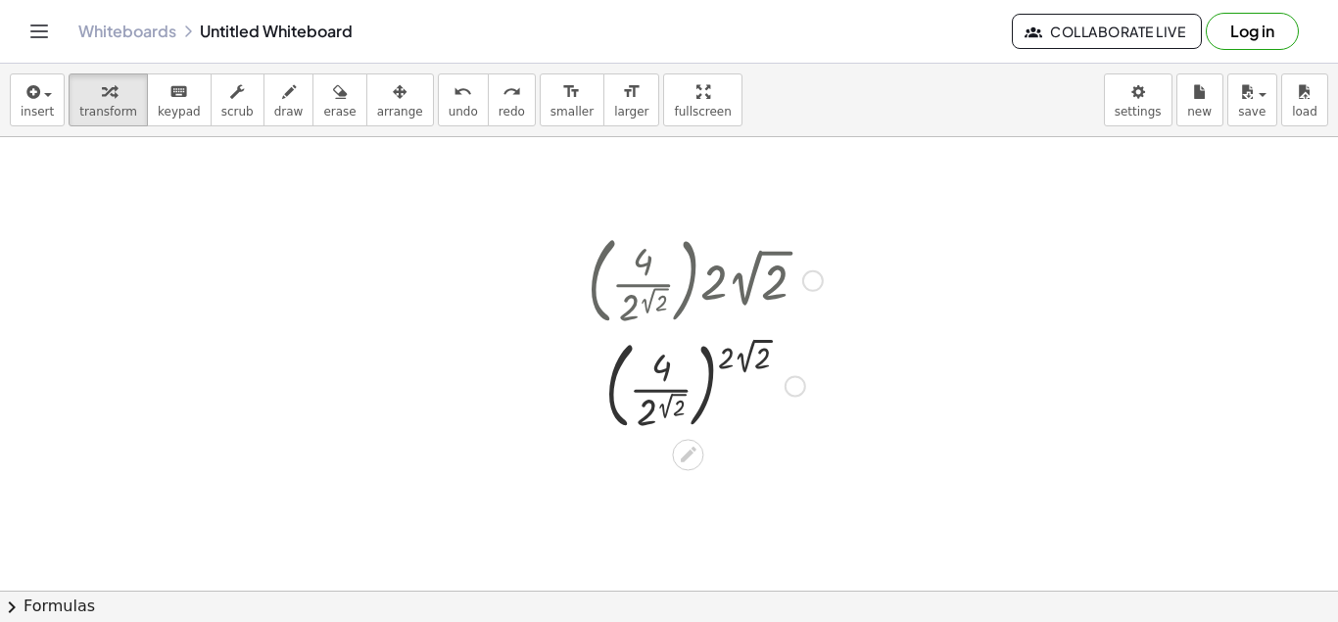
click at [661, 373] on div at bounding box center [705, 385] width 255 height 106
click at [661, 372] on div at bounding box center [705, 385] width 255 height 106
click at [660, 372] on div at bounding box center [705, 385] width 255 height 106
click at [282, 102] on icon "button" at bounding box center [289, 92] width 14 height 24
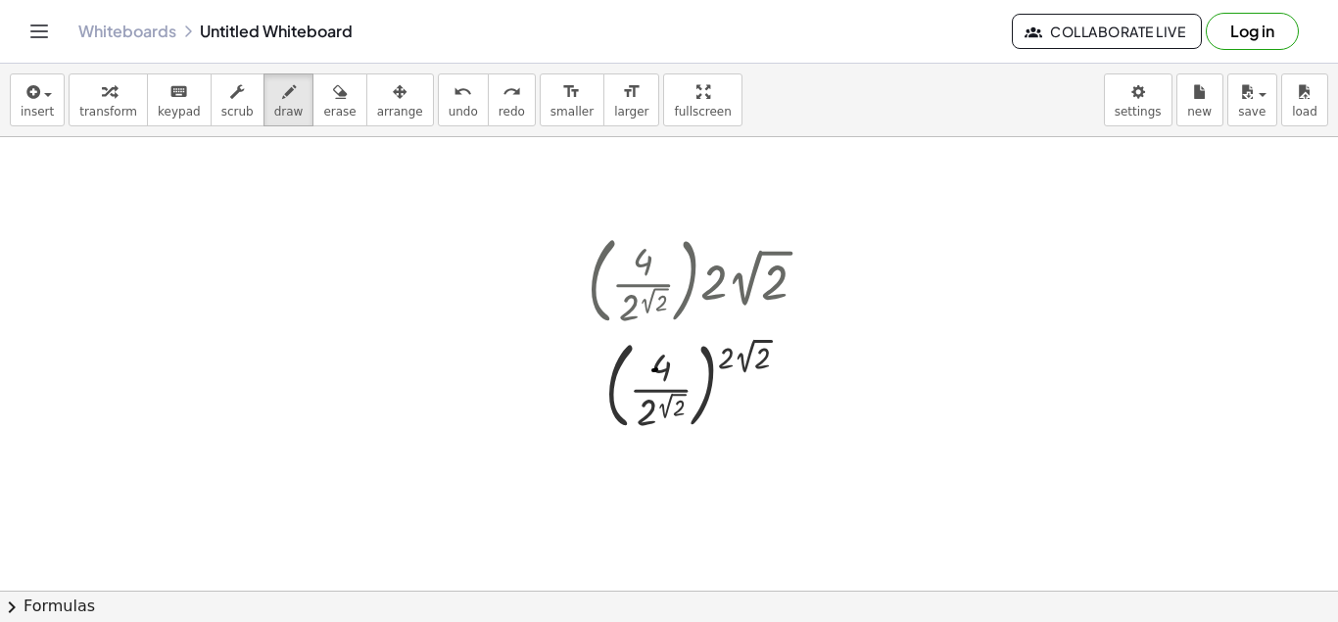
click at [656, 369] on div at bounding box center [669, 590] width 1338 height 907
drag, startPoint x: 656, startPoint y: 461, endPoint x: 662, endPoint y: 500, distance: 39.6
click at [662, 507] on div at bounding box center [669, 590] width 1338 height 907
click at [448, 89] on div "undo" at bounding box center [462, 91] width 29 height 24
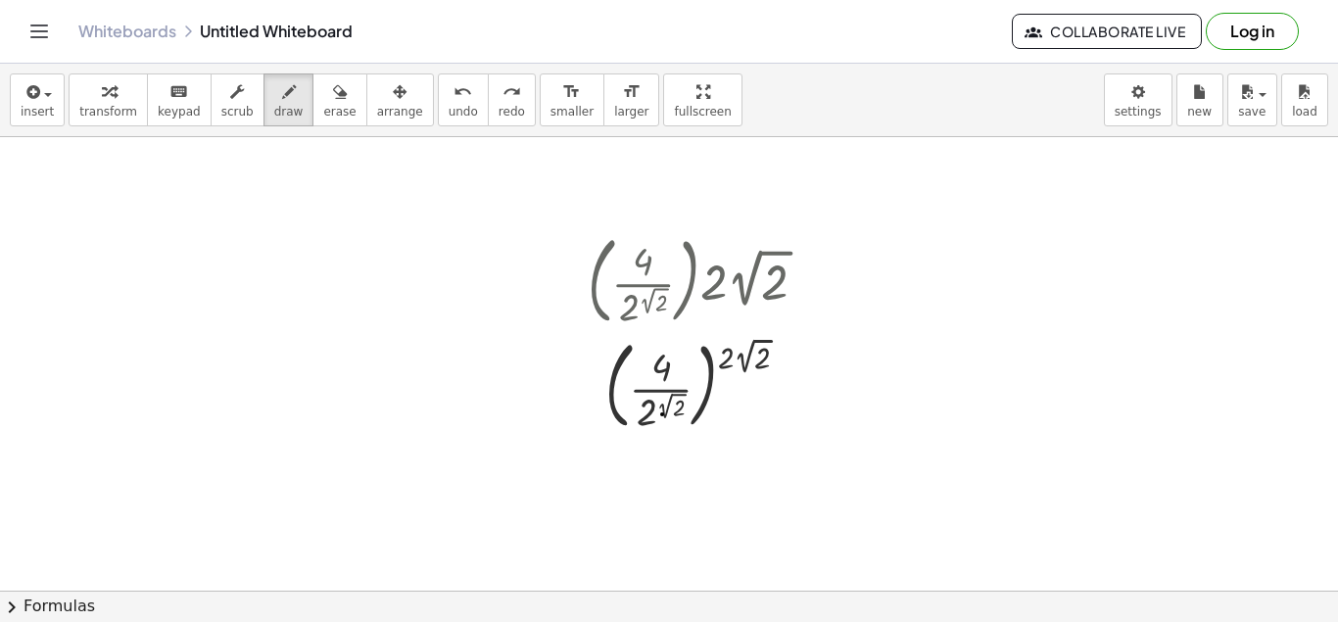
click at [662, 414] on div at bounding box center [669, 590] width 1338 height 907
click at [448, 113] on span "undo" at bounding box center [462, 112] width 29 height 14
click at [221, 110] on span "scrub" at bounding box center [237, 112] width 32 height 14
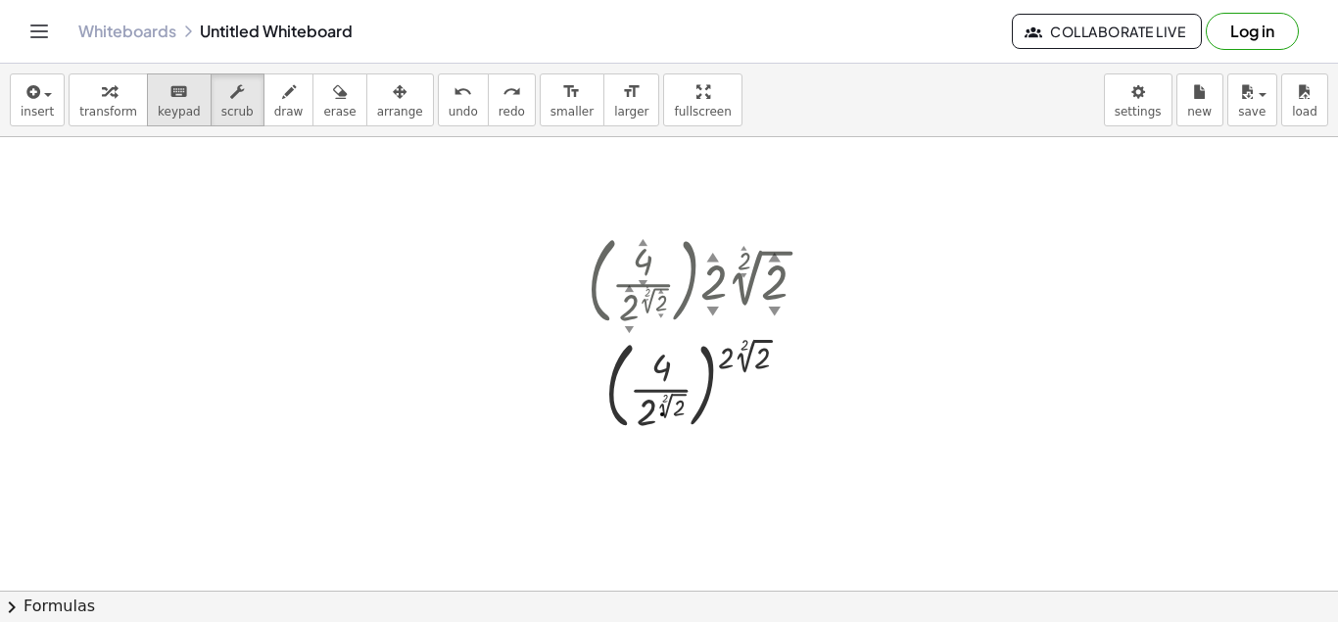
click at [158, 108] on span "keypad" at bounding box center [179, 112] width 43 height 14
click at [624, 349] on div at bounding box center [705, 385] width 255 height 106
click at [661, 375] on div at bounding box center [661, 367] width 21 height 43
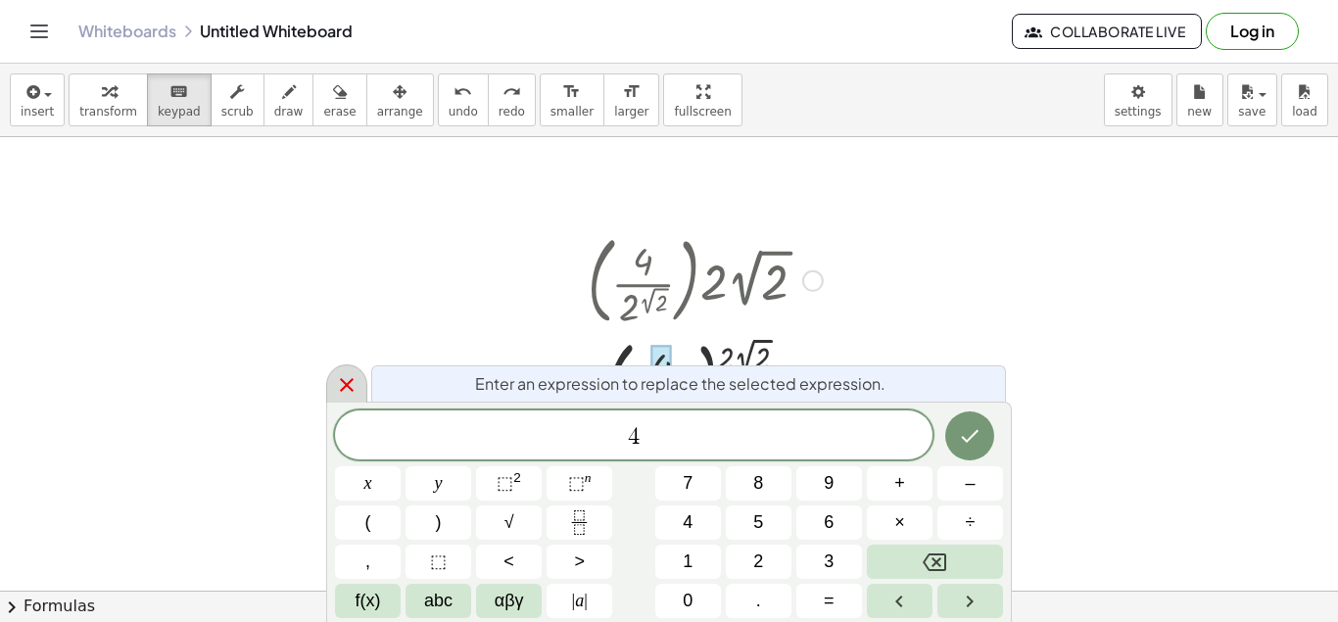
click at [345, 382] on icon at bounding box center [347, 385] width 14 height 14
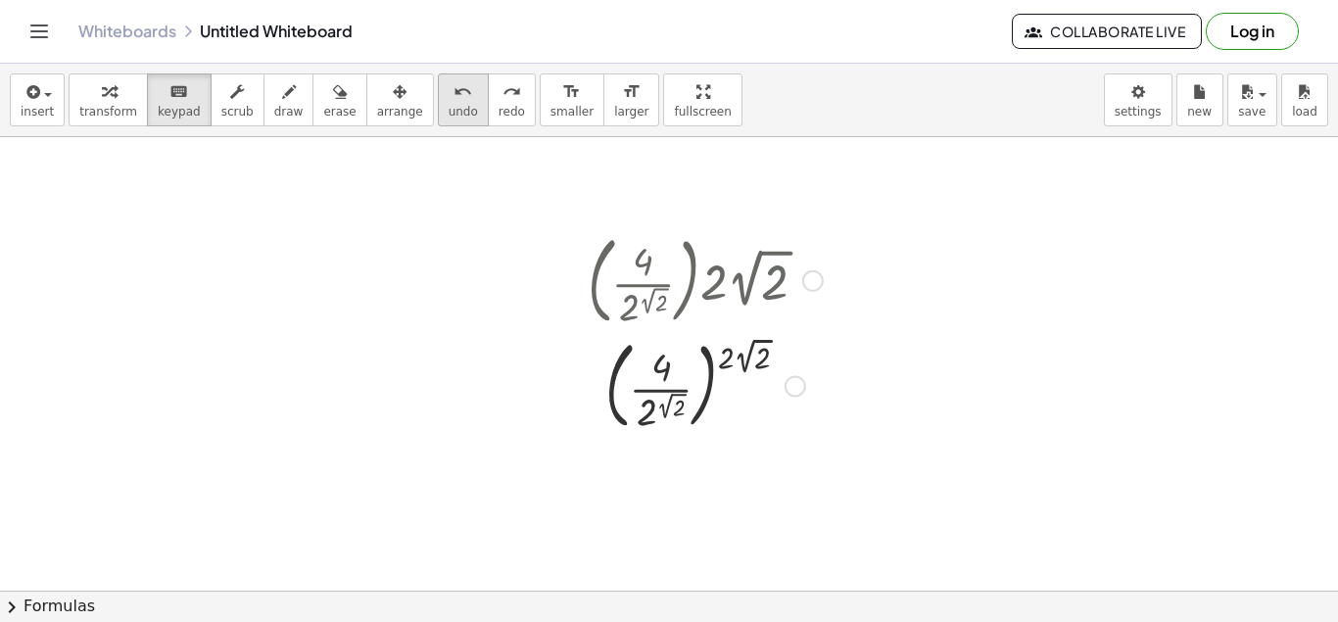
click at [447, 97] on button "undo undo" at bounding box center [463, 99] width 51 height 53
click at [453, 100] on icon "undo" at bounding box center [462, 92] width 19 height 24
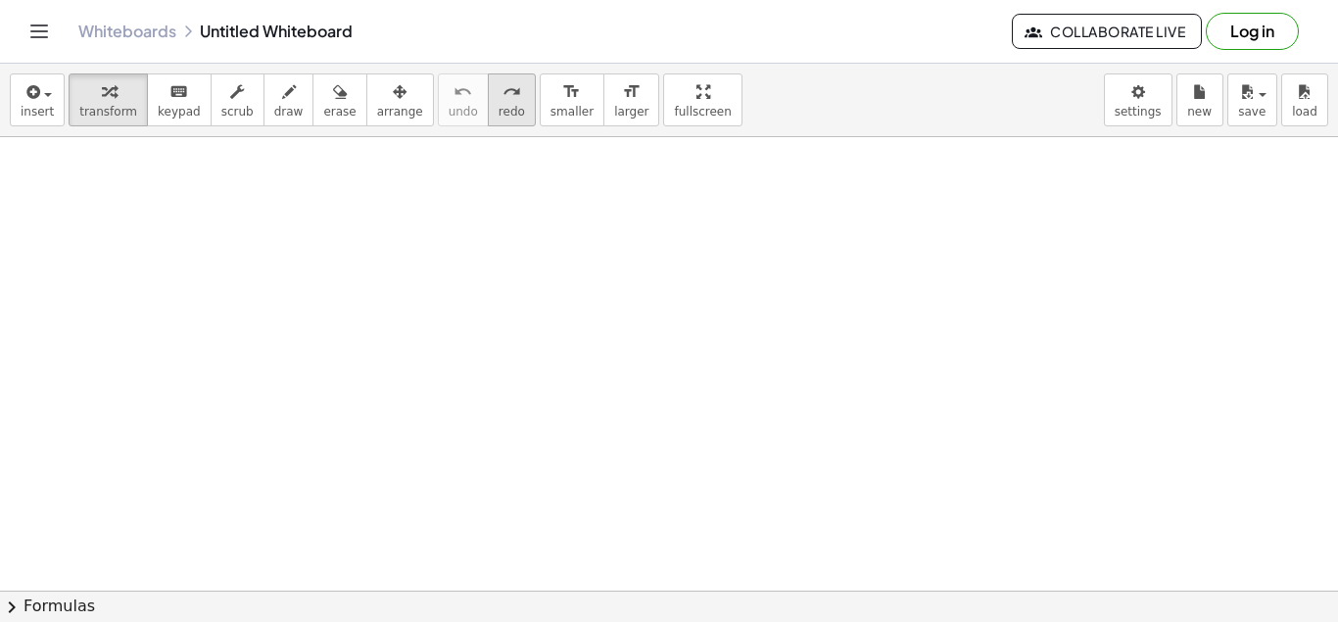
click at [498, 105] on span "redo" at bounding box center [511, 112] width 26 height 14
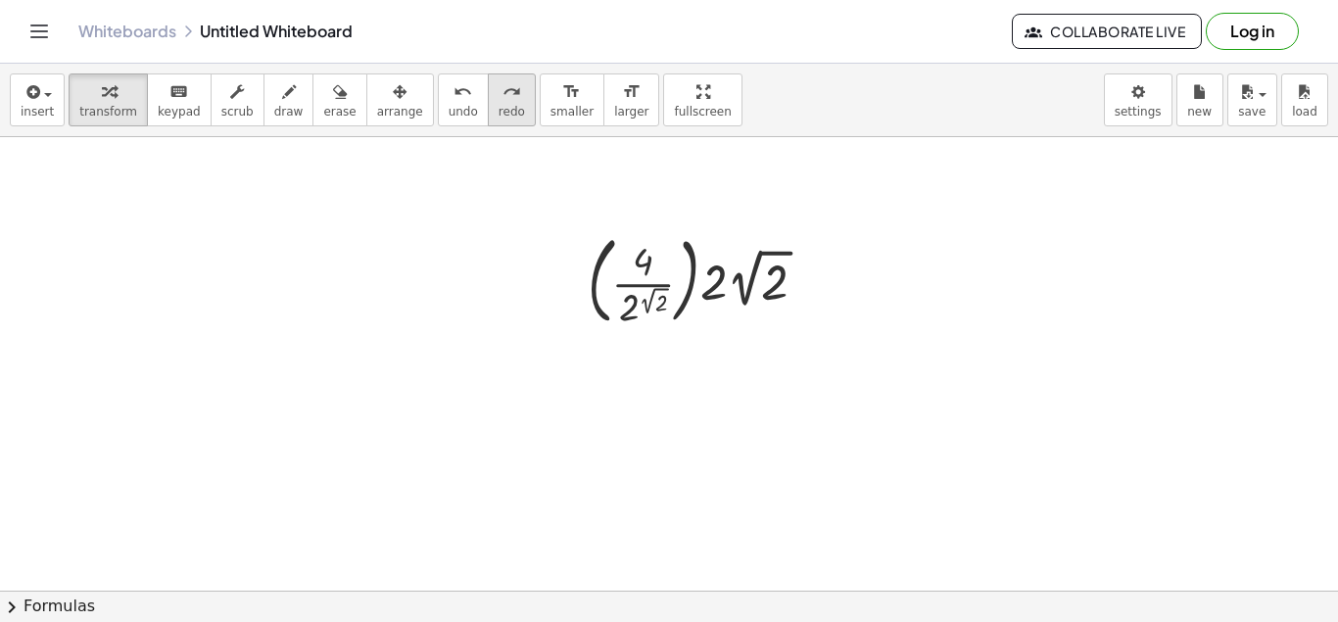
click at [498, 107] on span "redo" at bounding box center [511, 112] width 26 height 14
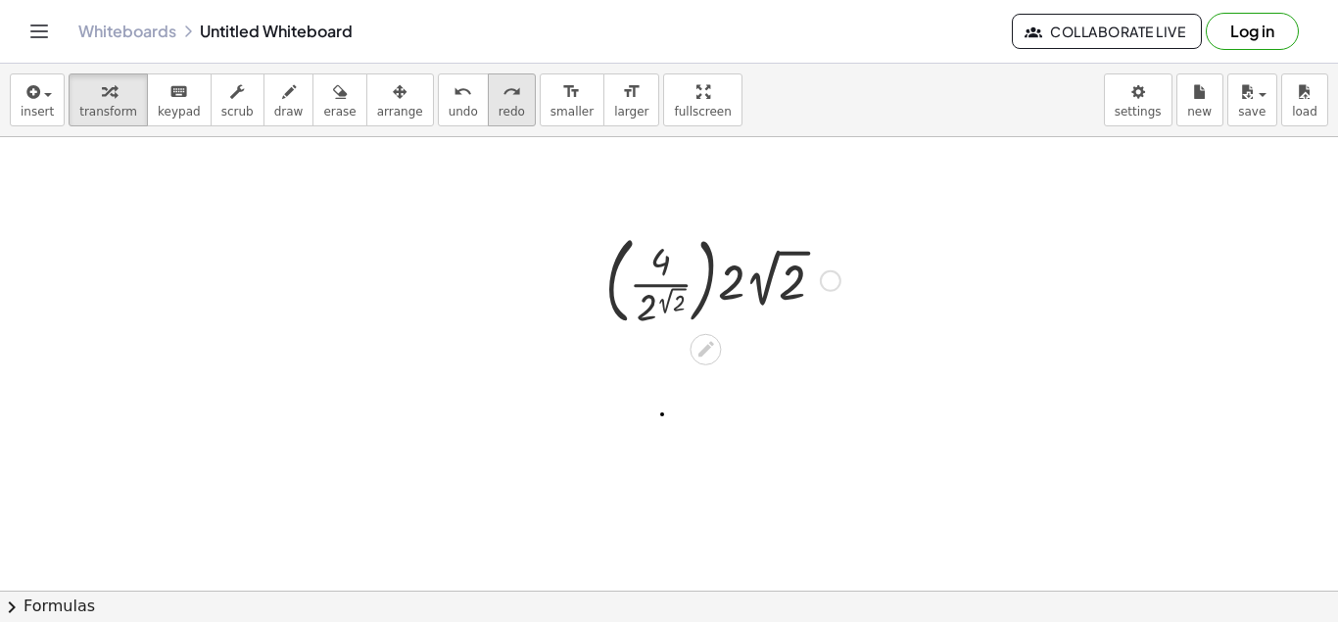
click at [502, 98] on icon "redo" at bounding box center [511, 92] width 19 height 24
click at [453, 99] on icon "undo" at bounding box center [462, 92] width 19 height 24
click at [765, 285] on div at bounding box center [722, 279] width 255 height 106
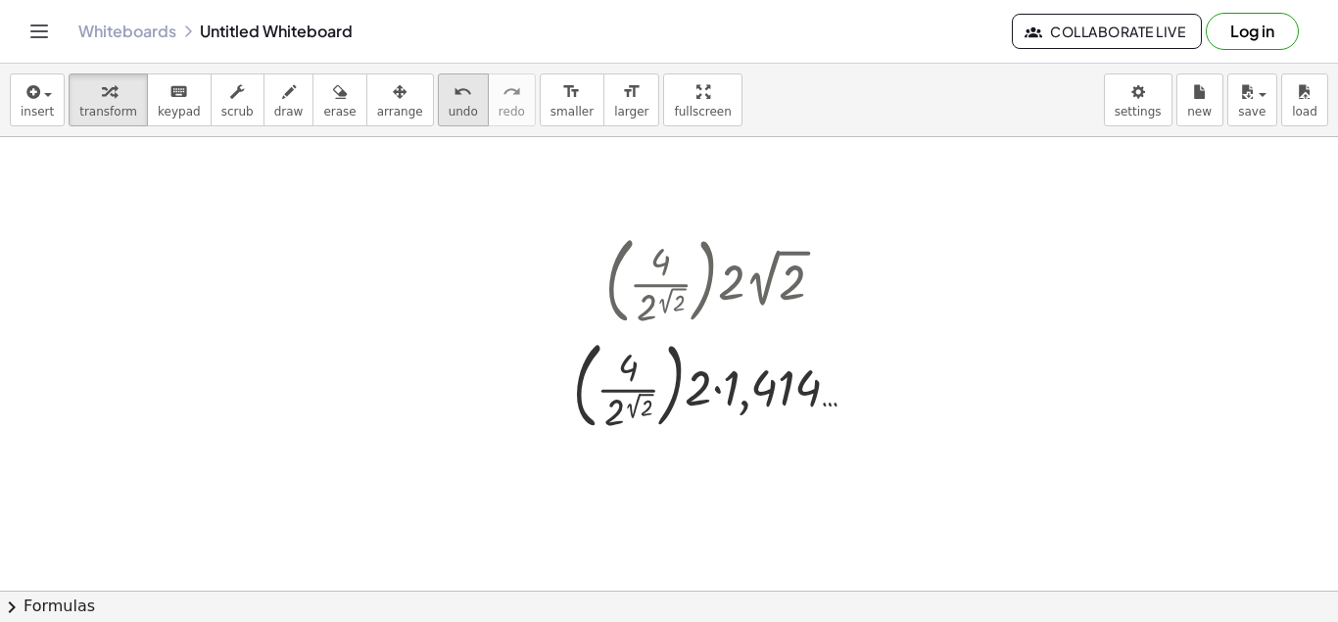
click at [453, 97] on icon "undo" at bounding box center [462, 92] width 19 height 24
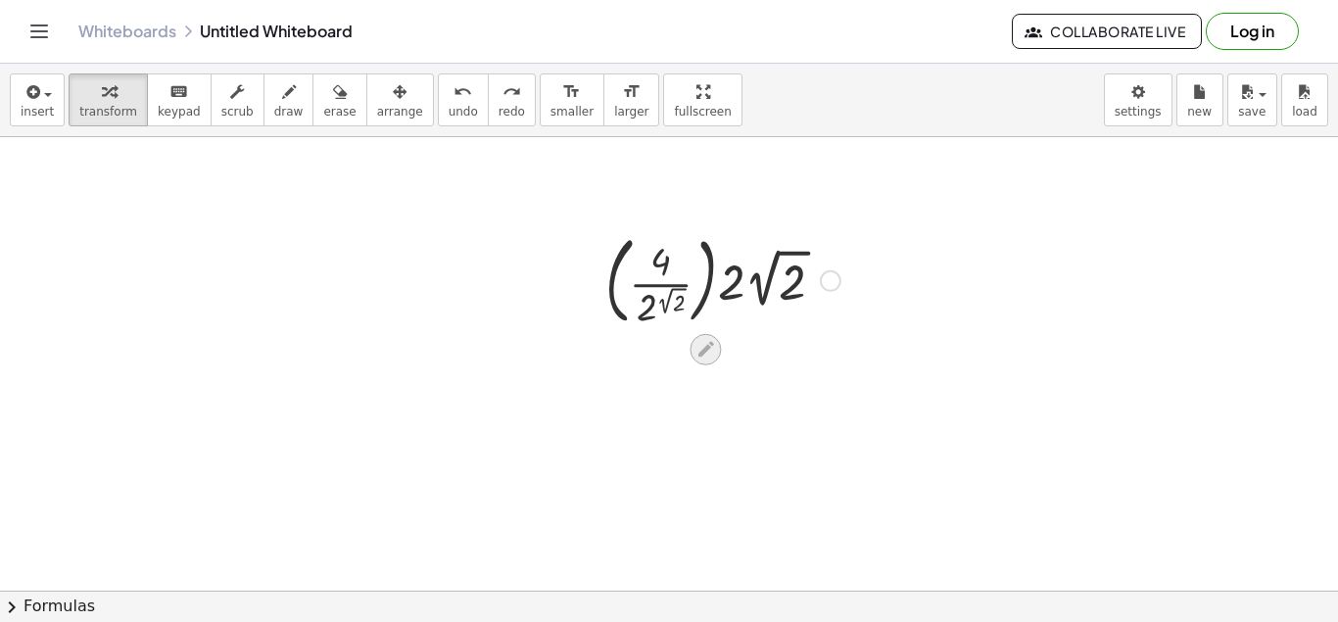
click at [698, 354] on icon at bounding box center [706, 350] width 16 height 16
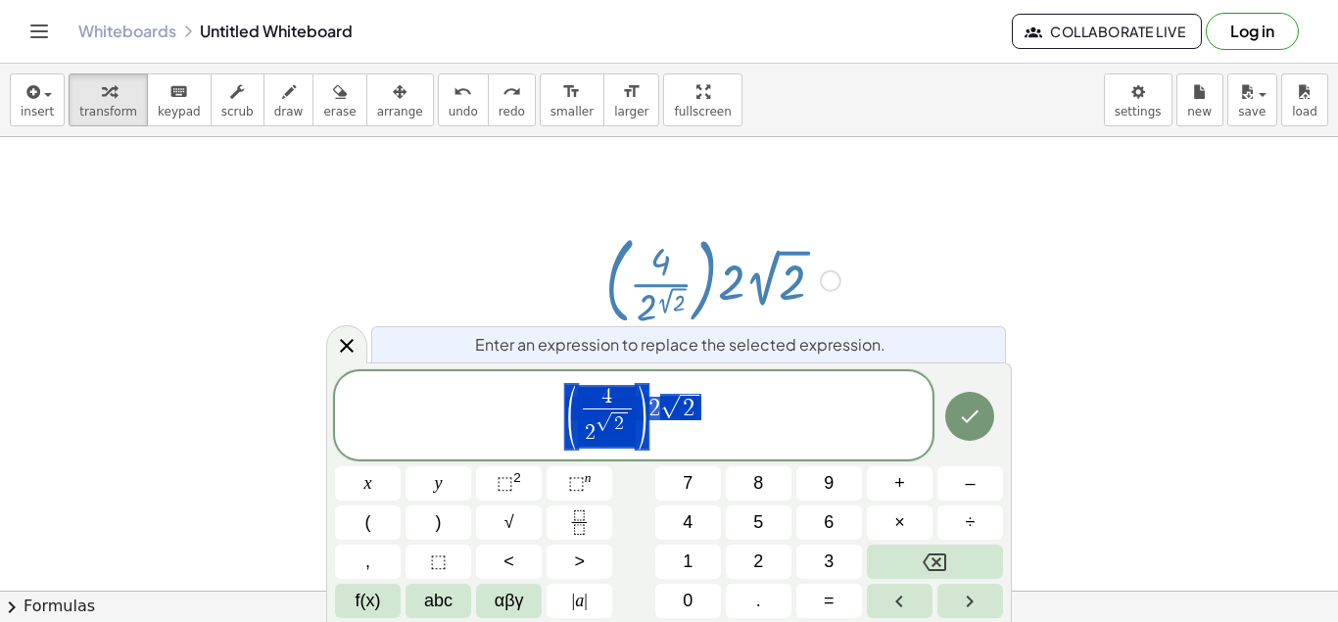
scroll to position [1011, 10]
click at [704, 346] on span "Enter an expression to replace the selected expression." at bounding box center [680, 345] width 410 height 24
click at [671, 402] on span "√" at bounding box center [670, 407] width 20 height 23
click at [660, 410] on span "√" at bounding box center [670, 407] width 20 height 23
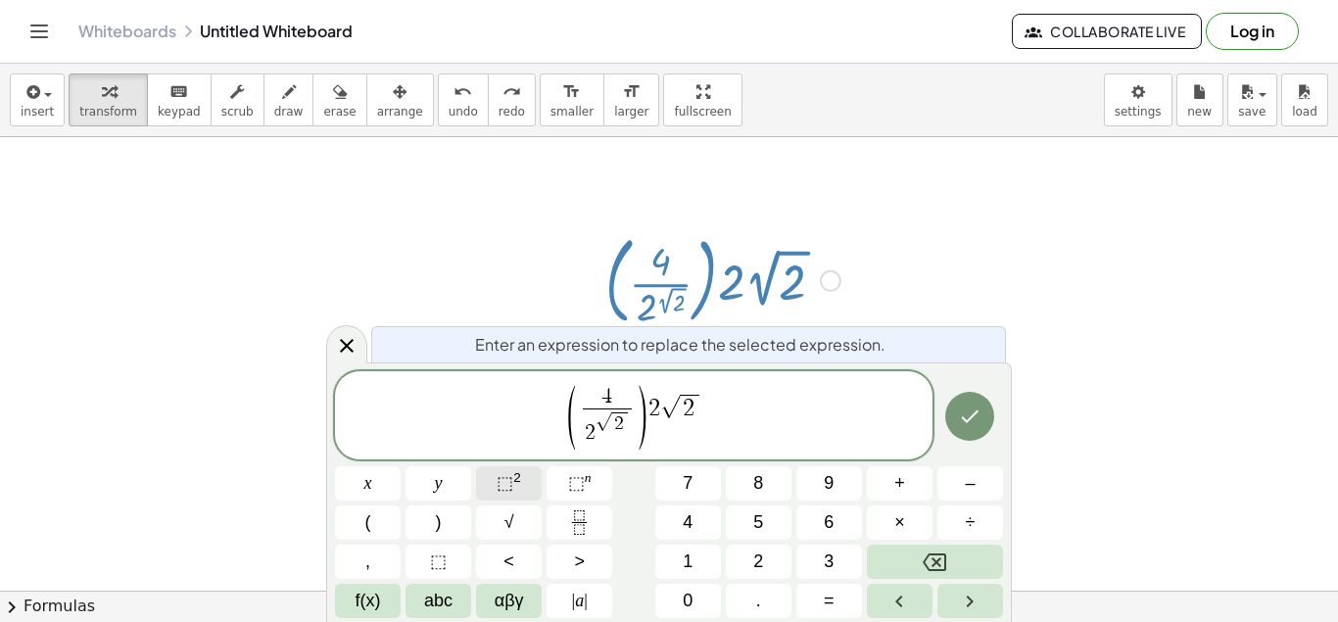
click at [531, 484] on button "⬚ 2" at bounding box center [509, 483] width 66 height 34
click at [654, 403] on span "( 4 2 √ 2 ​ ) 2 2 ​ √ 2" at bounding box center [633, 417] width 597 height 68
click at [503, 507] on button "√" at bounding box center [509, 522] width 66 height 34
click at [761, 549] on span "2" at bounding box center [758, 561] width 10 height 26
click at [984, 416] on button "Done" at bounding box center [969, 416] width 49 height 49
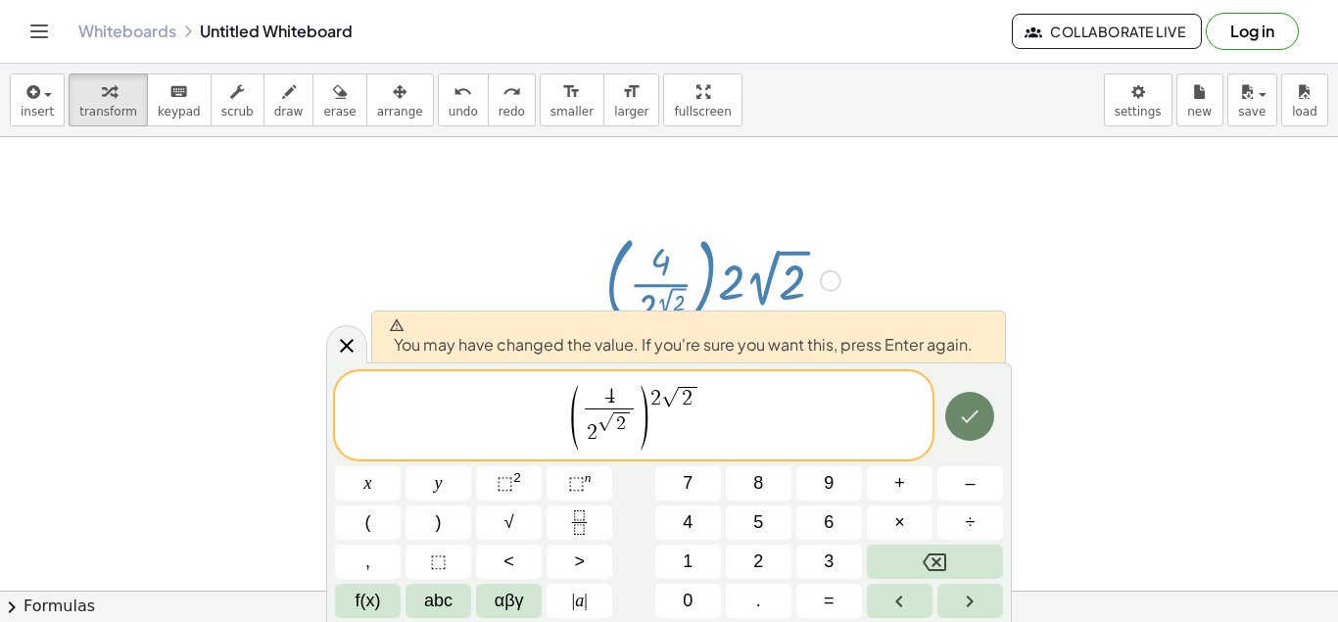
click at [971, 416] on icon "Done" at bounding box center [971, 415] width 18 height 13
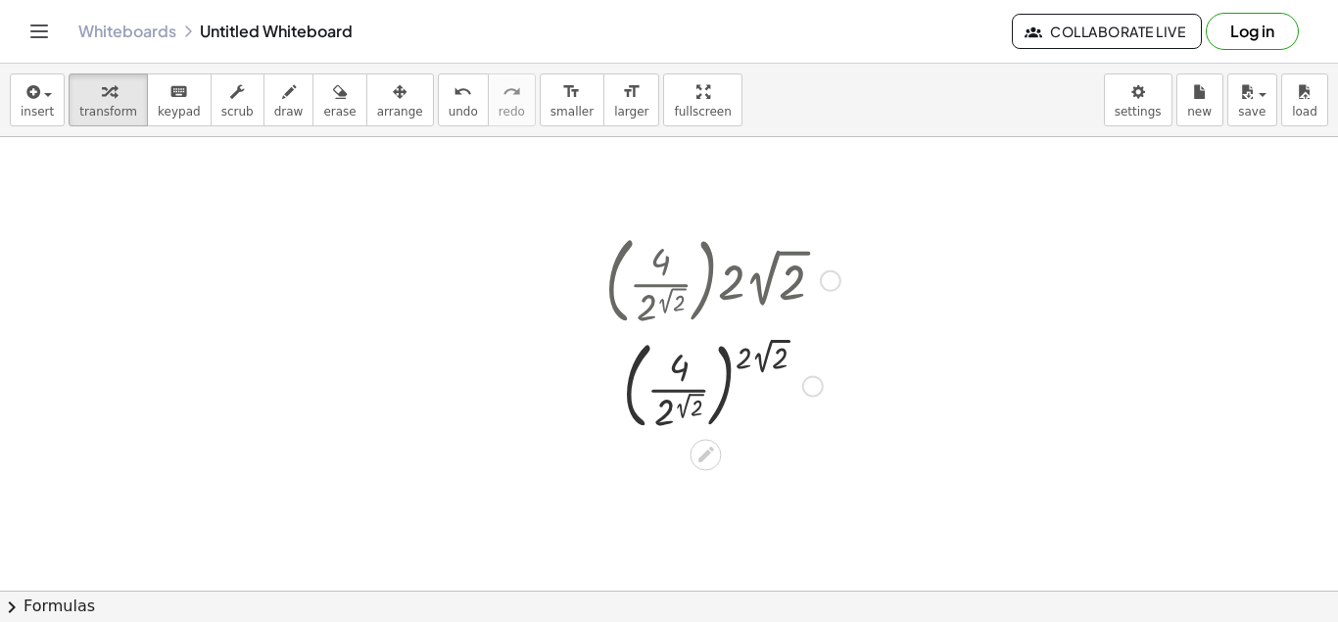
click at [683, 408] on div at bounding box center [722, 385] width 255 height 106
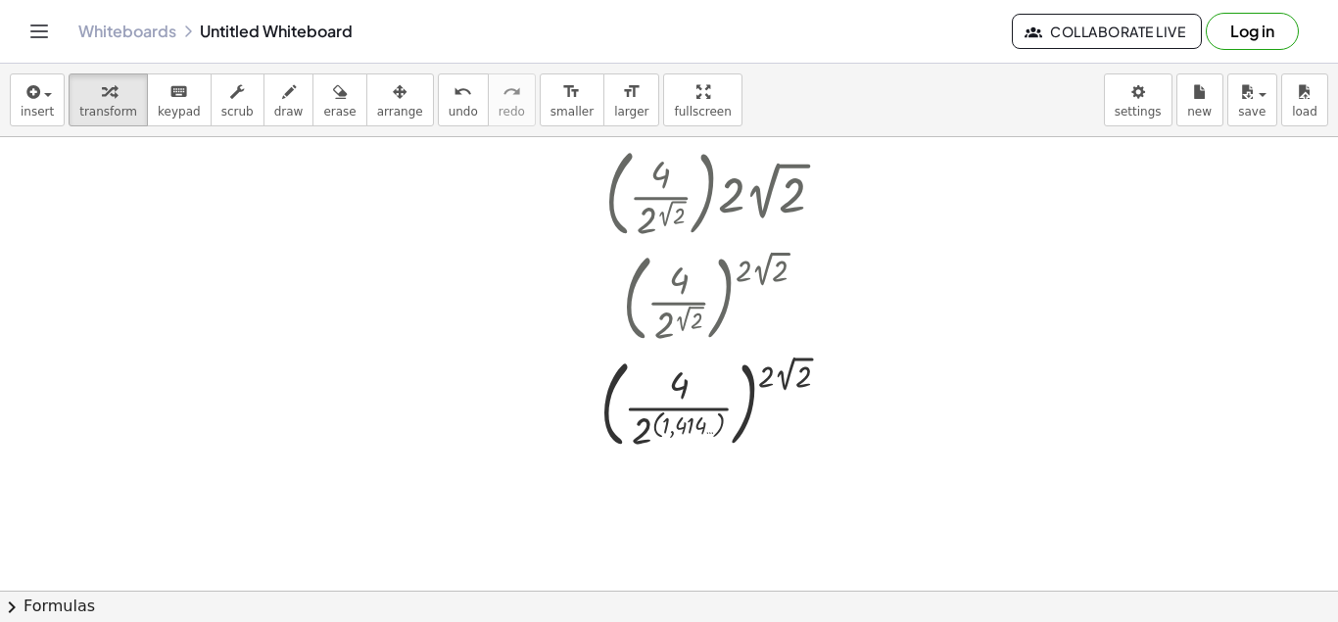
scroll to position [123, 0]
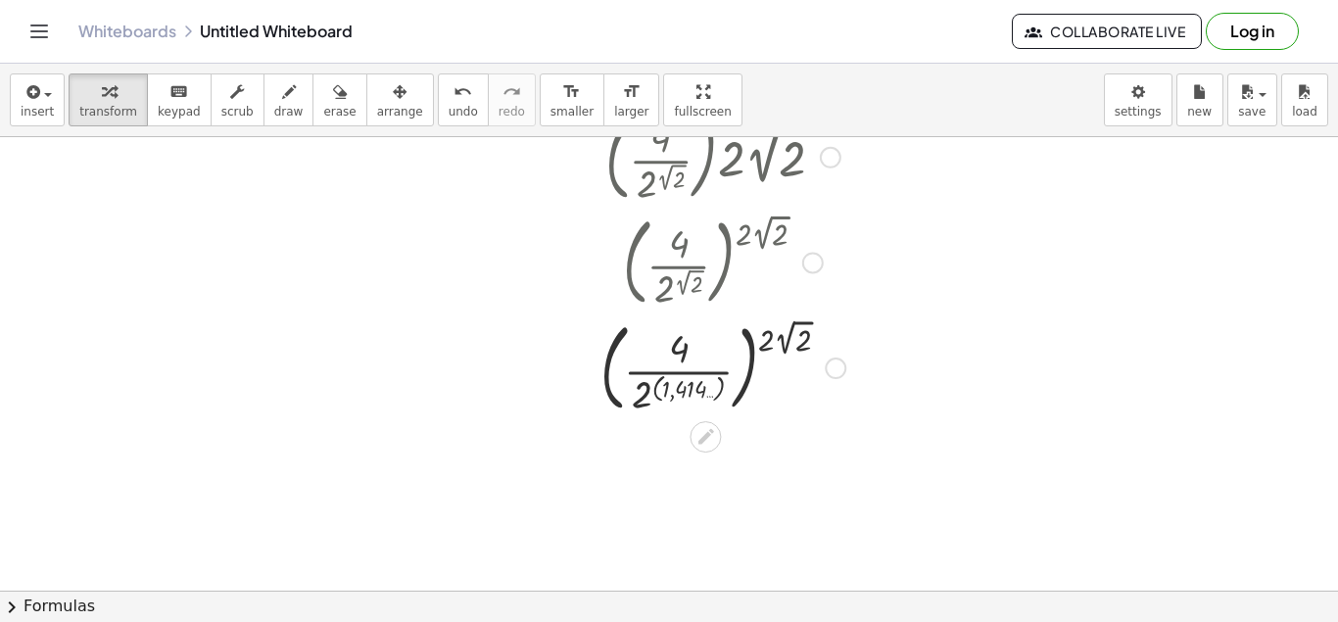
click at [787, 344] on div at bounding box center [722, 366] width 255 height 106
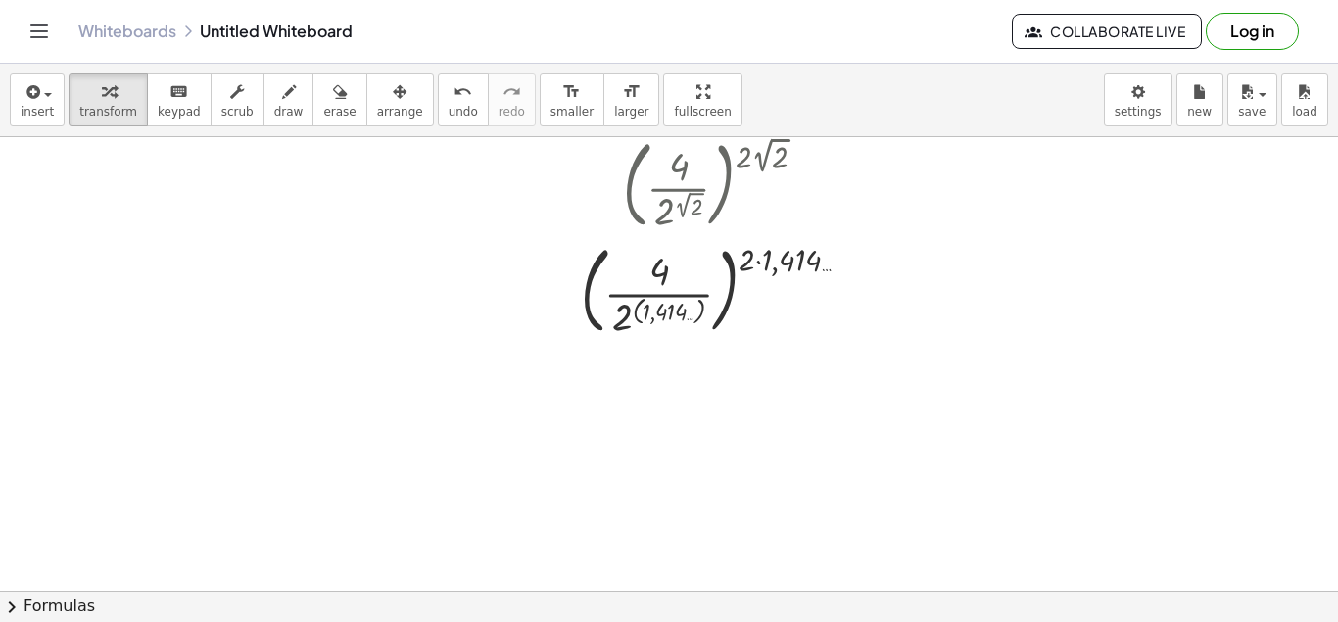
scroll to position [247, 0]
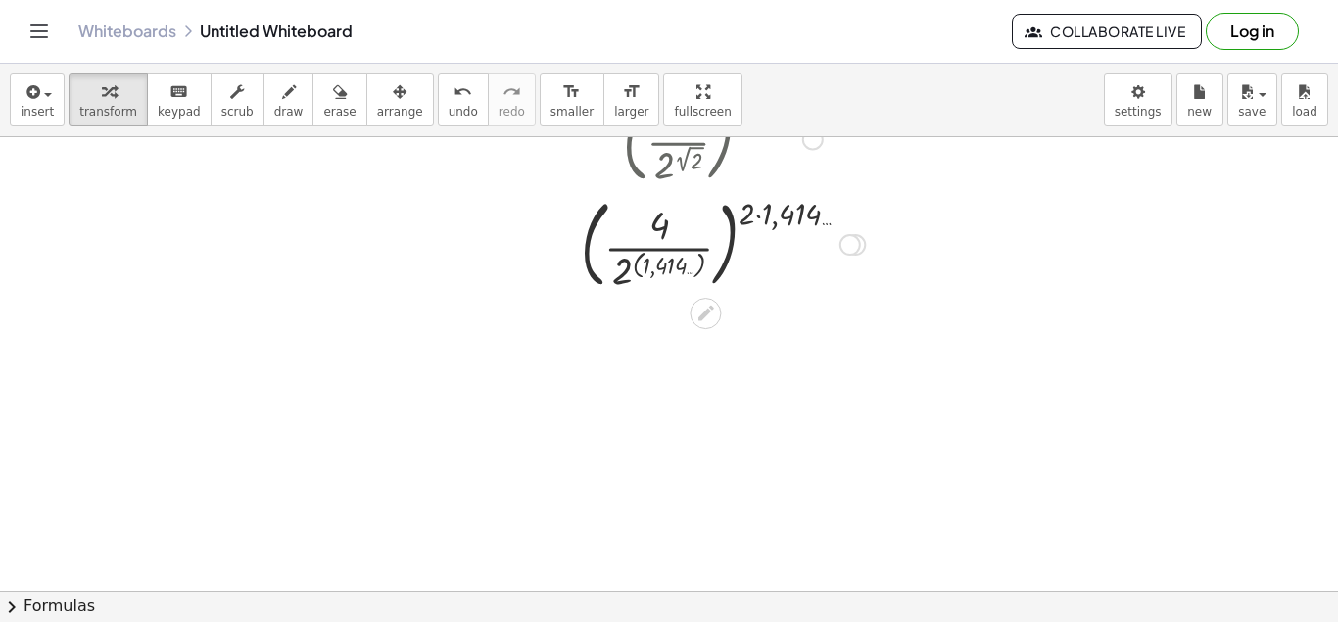
click at [670, 249] on div at bounding box center [722, 243] width 255 height 106
click at [665, 250] on div at bounding box center [722, 243] width 255 height 106
click at [772, 215] on div at bounding box center [722, 243] width 255 height 106
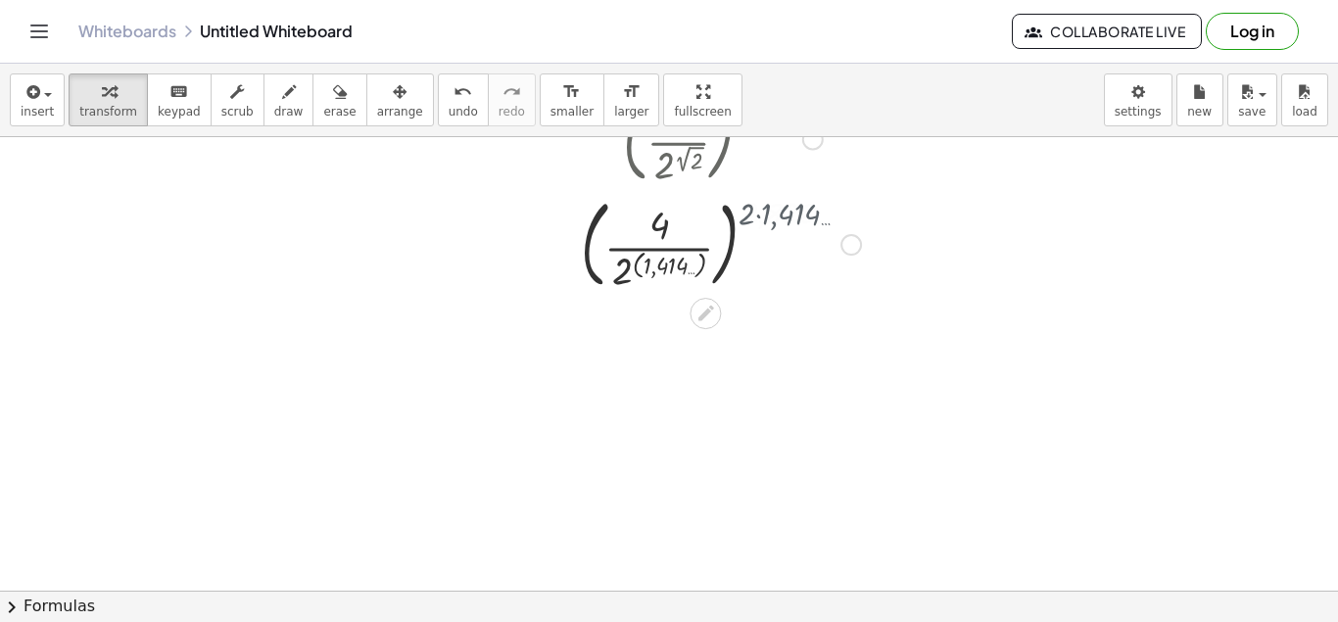
click at [772, 215] on div at bounding box center [722, 243] width 255 height 106
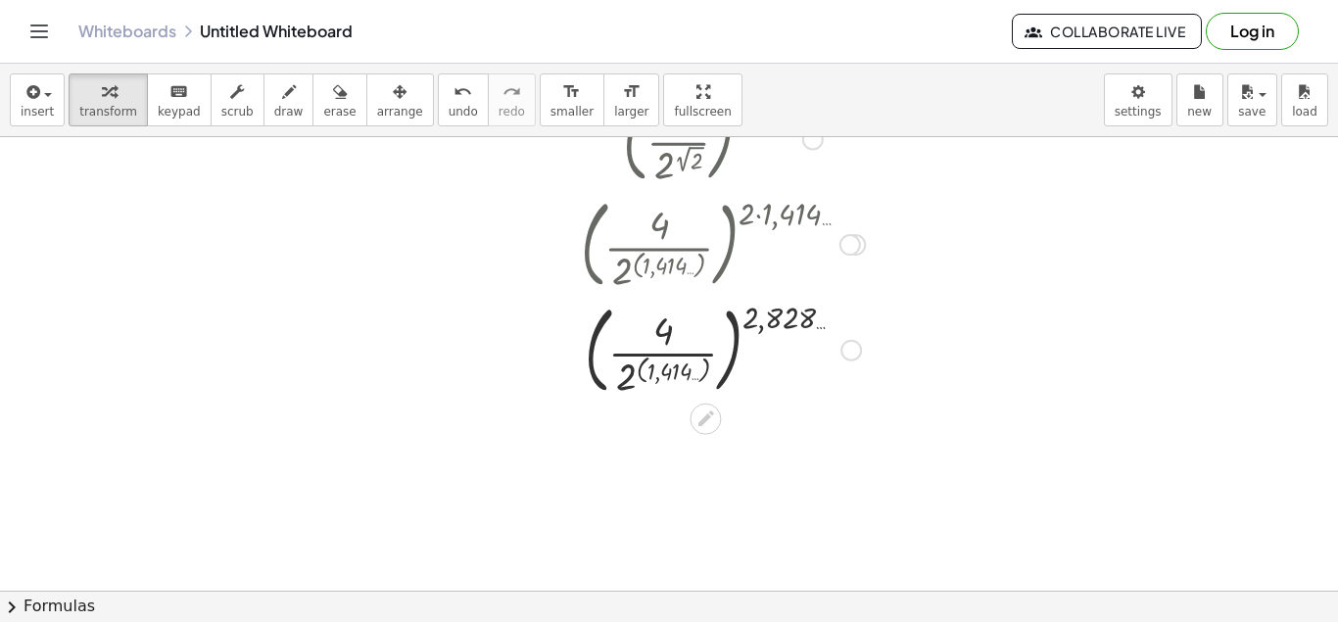
click at [656, 348] on div at bounding box center [722, 349] width 255 height 106
click at [658, 347] on div at bounding box center [722, 349] width 255 height 106
click at [668, 330] on div at bounding box center [722, 349] width 255 height 106
drag, startPoint x: 668, startPoint y: 330, endPoint x: 663, endPoint y: 370, distance: 40.4
click at [667, 339] on div at bounding box center [722, 349] width 255 height 106
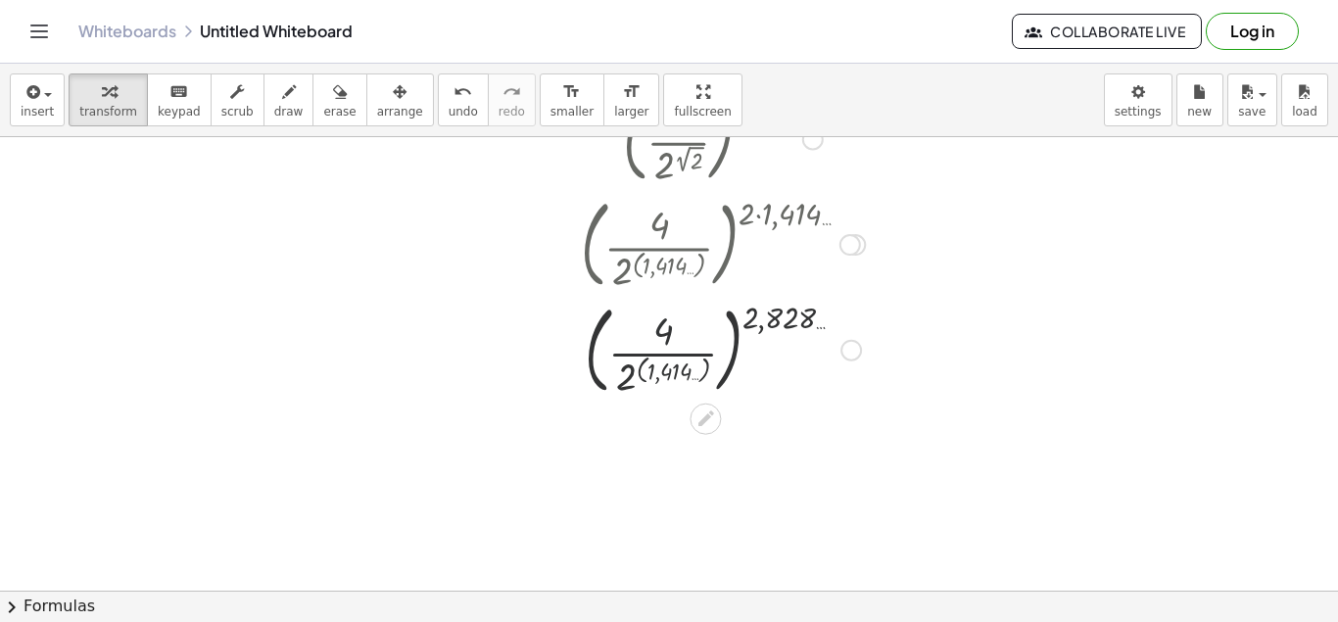
click at [661, 371] on div at bounding box center [722, 349] width 255 height 106
drag, startPoint x: 662, startPoint y: 373, endPoint x: 649, endPoint y: 383, distance: 16.1
click at [663, 376] on div at bounding box center [722, 349] width 255 height 106
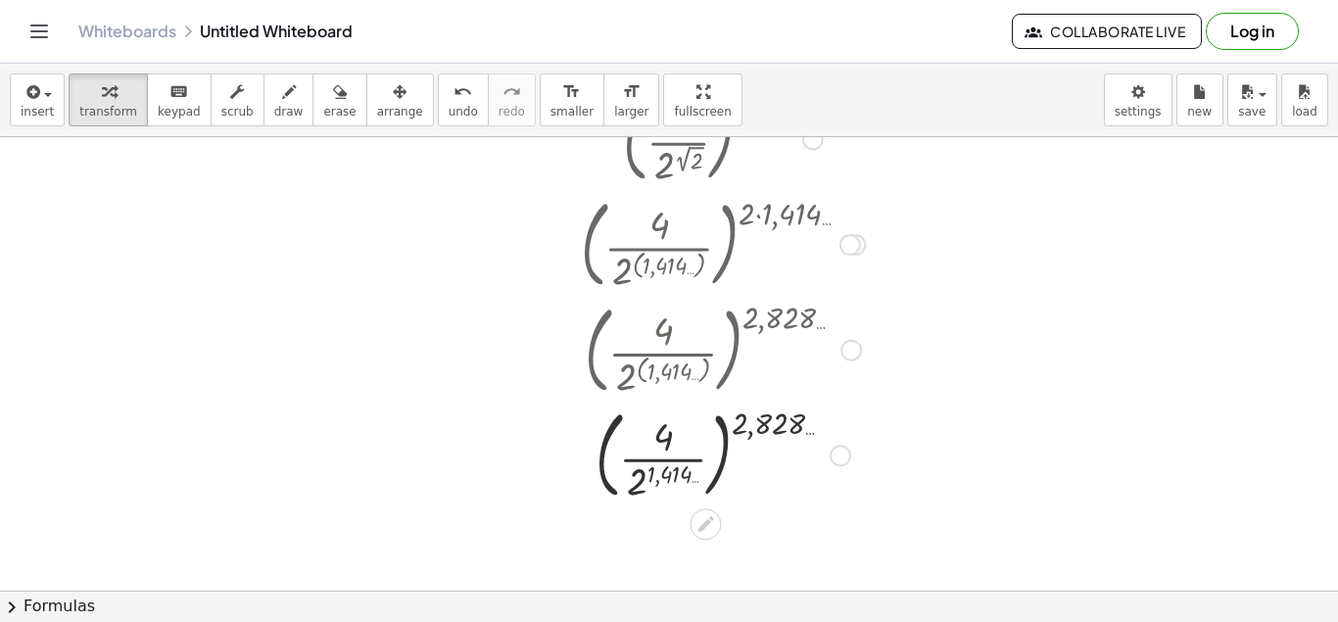
click at [643, 480] on div at bounding box center [722, 454] width 255 height 106
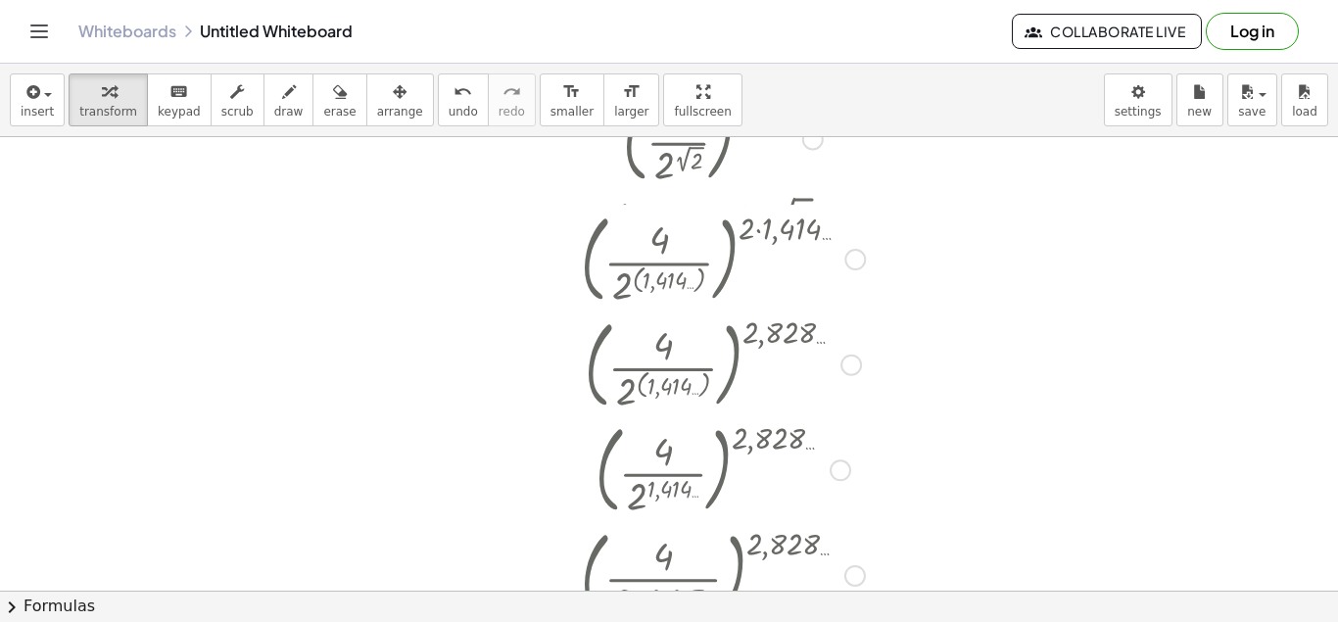
drag, startPoint x: 846, startPoint y: 457, endPoint x: 837, endPoint y: 582, distance: 124.7
click at [705, 576] on div "( · 4 · 2,665 … ) 2,828 …" at bounding box center [705, 576] width 0 height 0
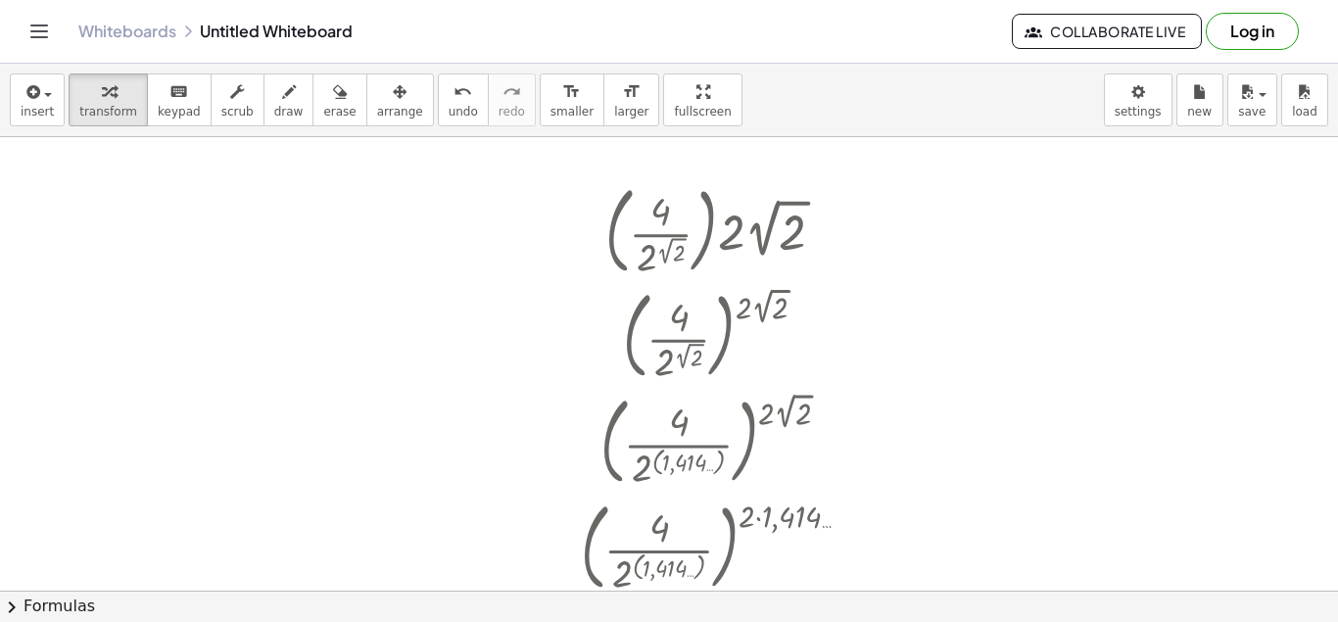
scroll to position [0, 0]
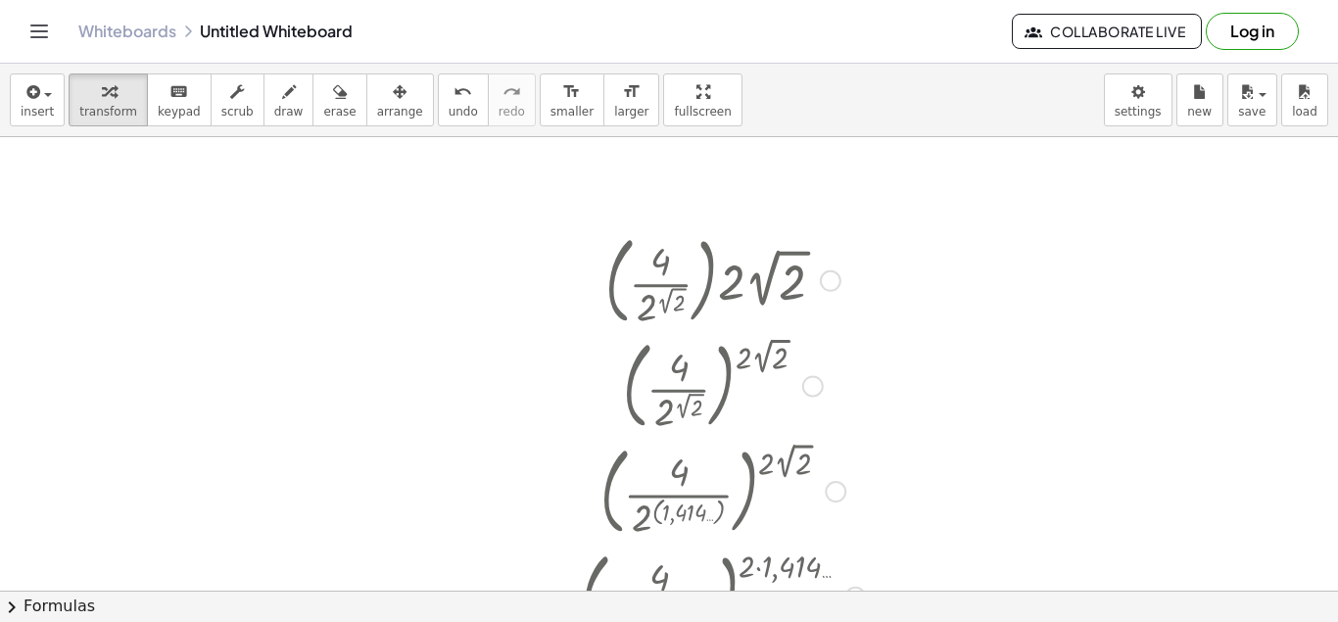
click at [696, 301] on div at bounding box center [722, 279] width 255 height 106
click at [684, 108] on div "insert select one: Math Expression Function Text Youtube Video Graphing Geometr…" at bounding box center [669, 100] width 1338 height 73
click at [674, 108] on span "fullscreen" at bounding box center [702, 112] width 57 height 14
click at [696, 275] on div at bounding box center [722, 279] width 255 height 106
click at [722, 323] on div at bounding box center [722, 279] width 255 height 106
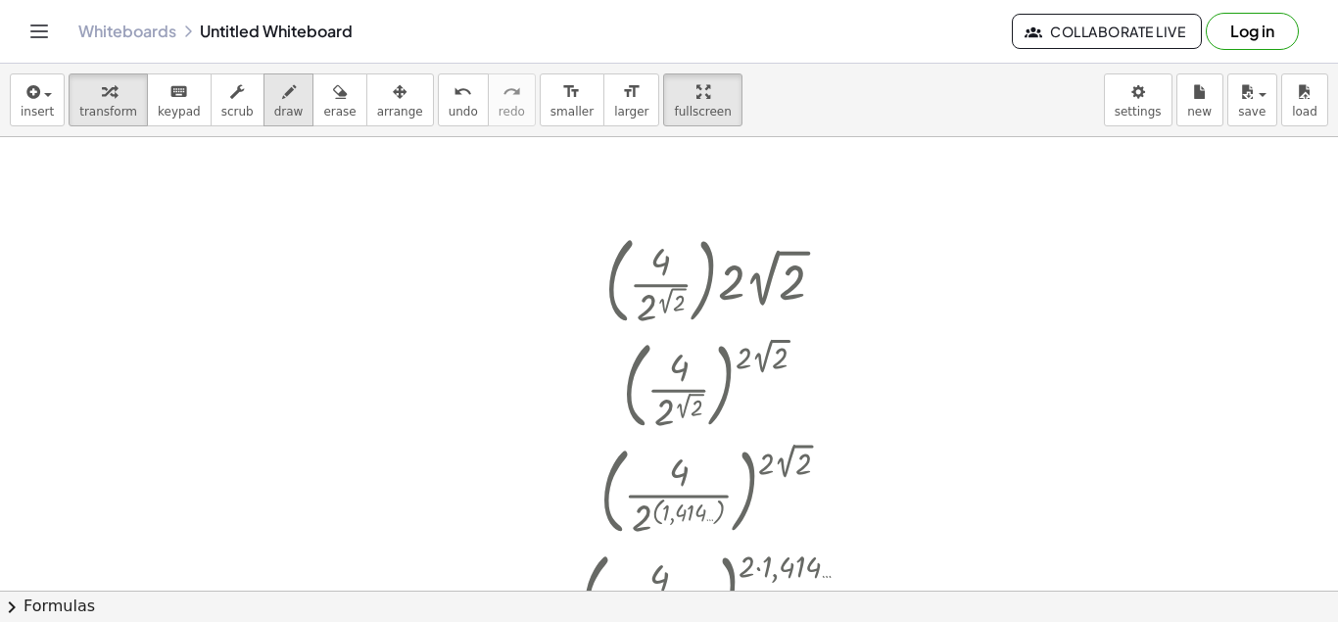
click at [274, 84] on div "button" at bounding box center [288, 91] width 29 height 24
drag, startPoint x: 949, startPoint y: 238, endPoint x: 969, endPoint y: 263, distance: 32.7
click at [969, 263] on div at bounding box center [669, 590] width 1338 height 907
drag, startPoint x: 936, startPoint y: 270, endPoint x: 992, endPoint y: 267, distance: 55.9
click at [992, 267] on div at bounding box center [669, 590] width 1338 height 907
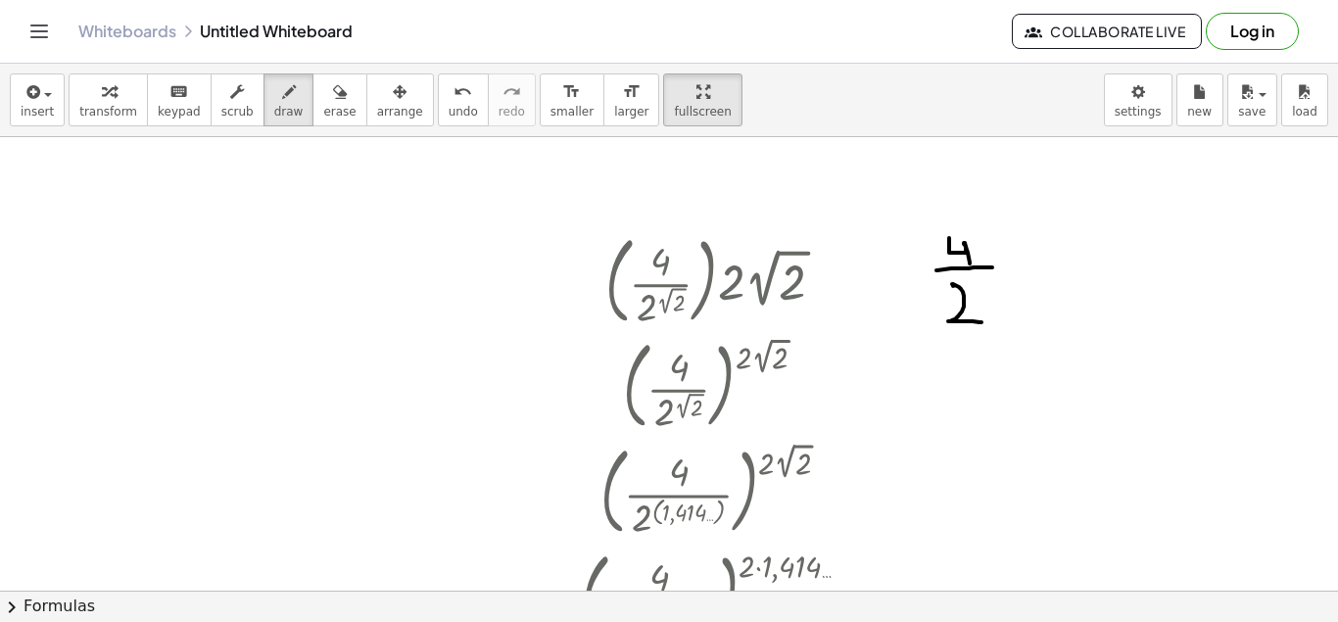
drag, startPoint x: 953, startPoint y: 286, endPoint x: 981, endPoint y: 322, distance: 46.0
click at [981, 322] on div at bounding box center [669, 590] width 1338 height 907
drag, startPoint x: 974, startPoint y: 289, endPoint x: 1014, endPoint y: 279, distance: 41.3
click at [1014, 279] on div at bounding box center [669, 590] width 1338 height 907
drag, startPoint x: 994, startPoint y: 289, endPoint x: 1011, endPoint y: 305, distance: 22.9
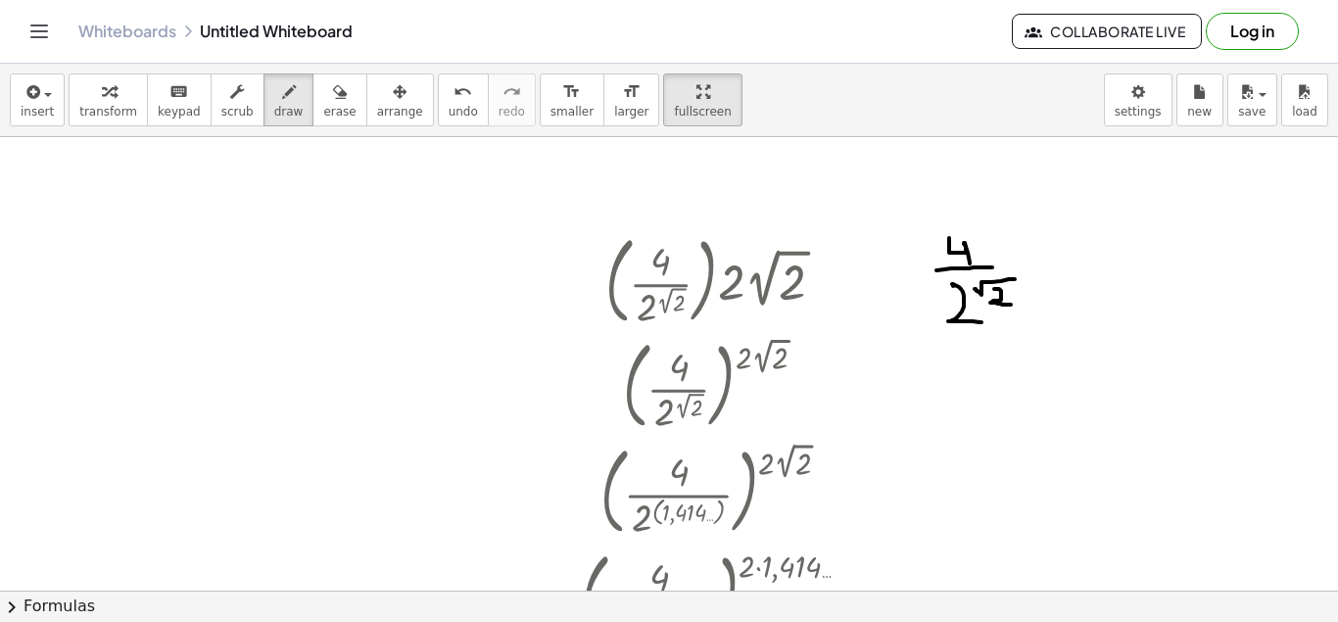
click at [1011, 305] on div at bounding box center [669, 590] width 1338 height 907
drag, startPoint x: 1007, startPoint y: 233, endPoint x: 1038, endPoint y: 348, distance: 118.8
click at [1039, 348] on div at bounding box center [669, 590] width 1338 height 907
drag, startPoint x: 922, startPoint y: 229, endPoint x: 919, endPoint y: 345, distance: 115.6
click at [926, 346] on div at bounding box center [669, 590] width 1338 height 907
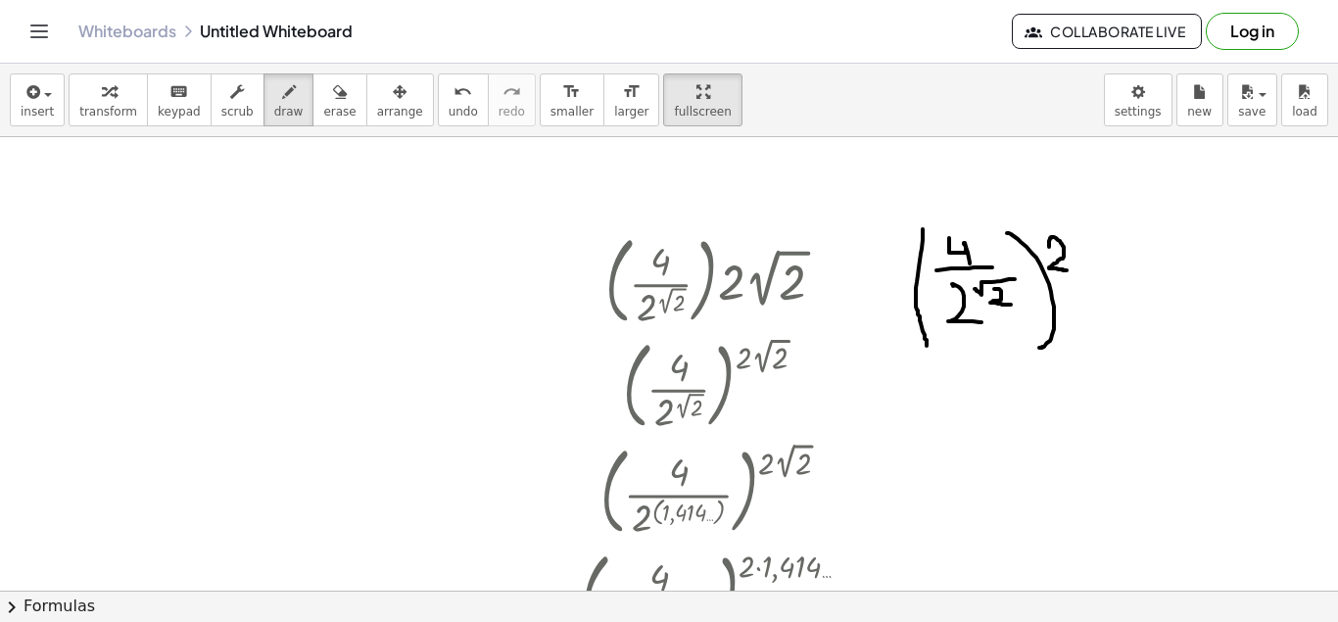
drag, startPoint x: 1049, startPoint y: 247, endPoint x: 1066, endPoint y: 270, distance: 29.4
click at [1066, 270] on div at bounding box center [669, 590] width 1338 height 907
drag, startPoint x: 1081, startPoint y: 266, endPoint x: 1133, endPoint y: 234, distance: 61.1
click at [1133, 234] on div at bounding box center [669, 590] width 1338 height 907
drag, startPoint x: 1106, startPoint y: 250, endPoint x: 1123, endPoint y: 266, distance: 24.2
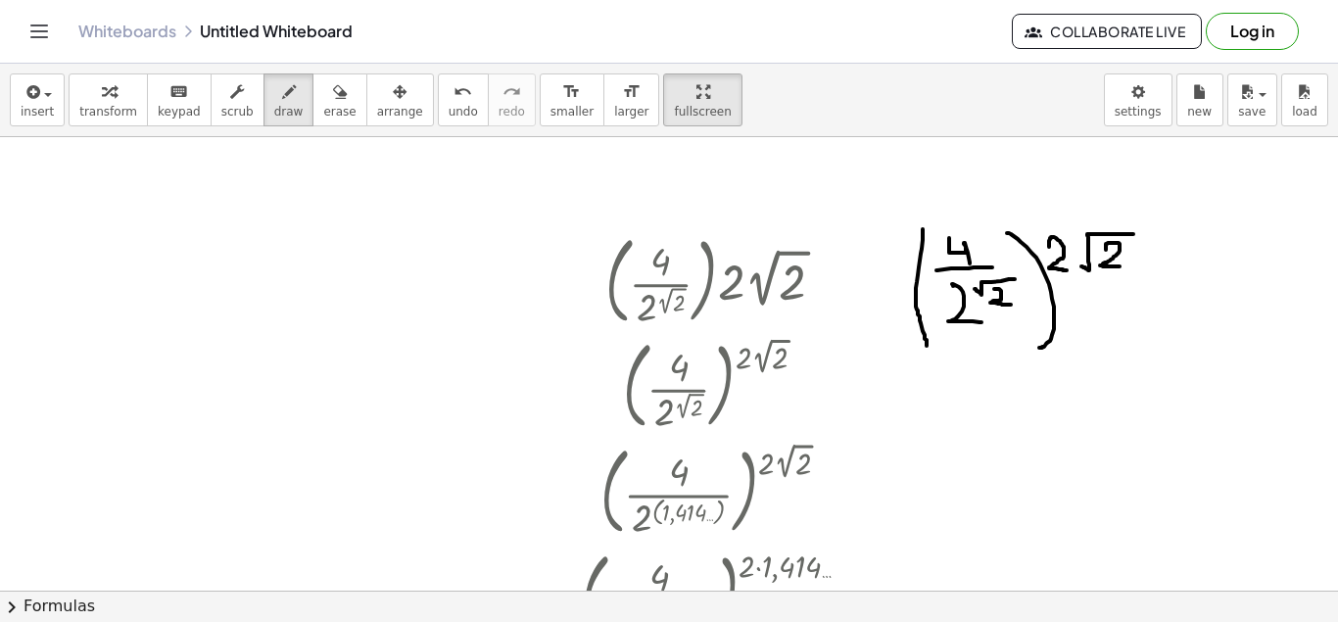
click at [1123, 266] on div at bounding box center [669, 590] width 1338 height 907
click at [377, 95] on div "button" at bounding box center [400, 91] width 46 height 24
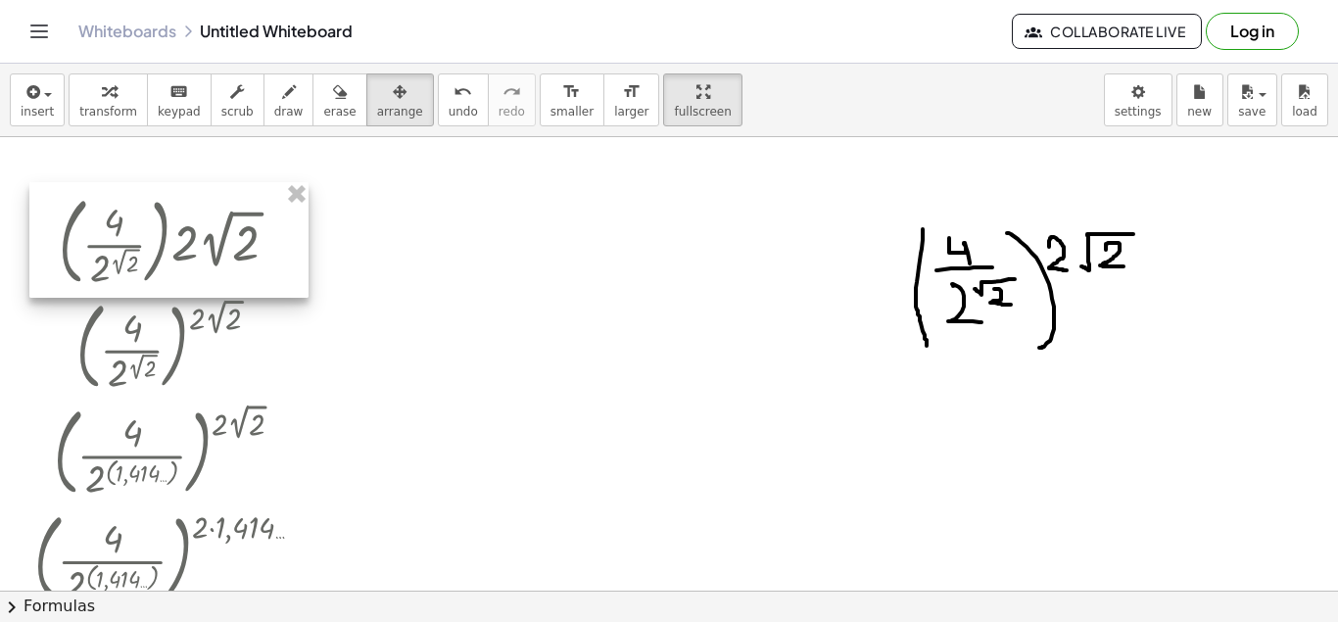
drag, startPoint x: 766, startPoint y: 232, endPoint x: 221, endPoint y: 193, distance: 545.9
click at [221, 193] on div at bounding box center [168, 240] width 279 height 116
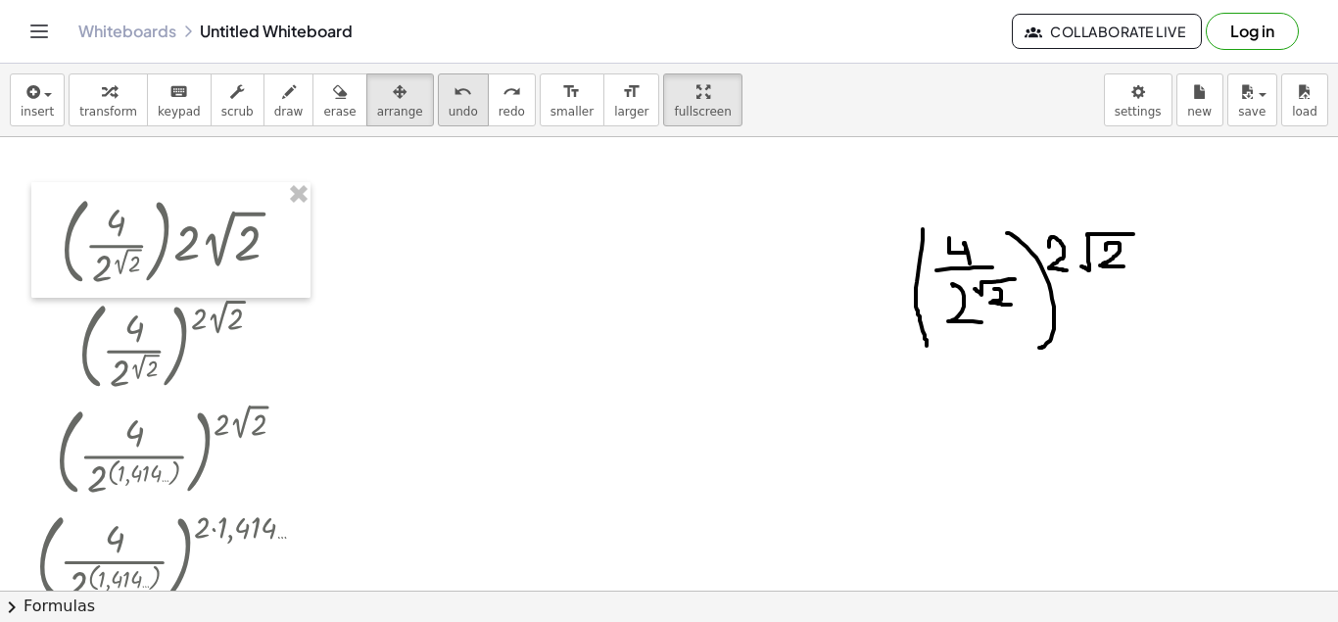
click at [448, 108] on span "undo" at bounding box center [462, 112] width 29 height 14
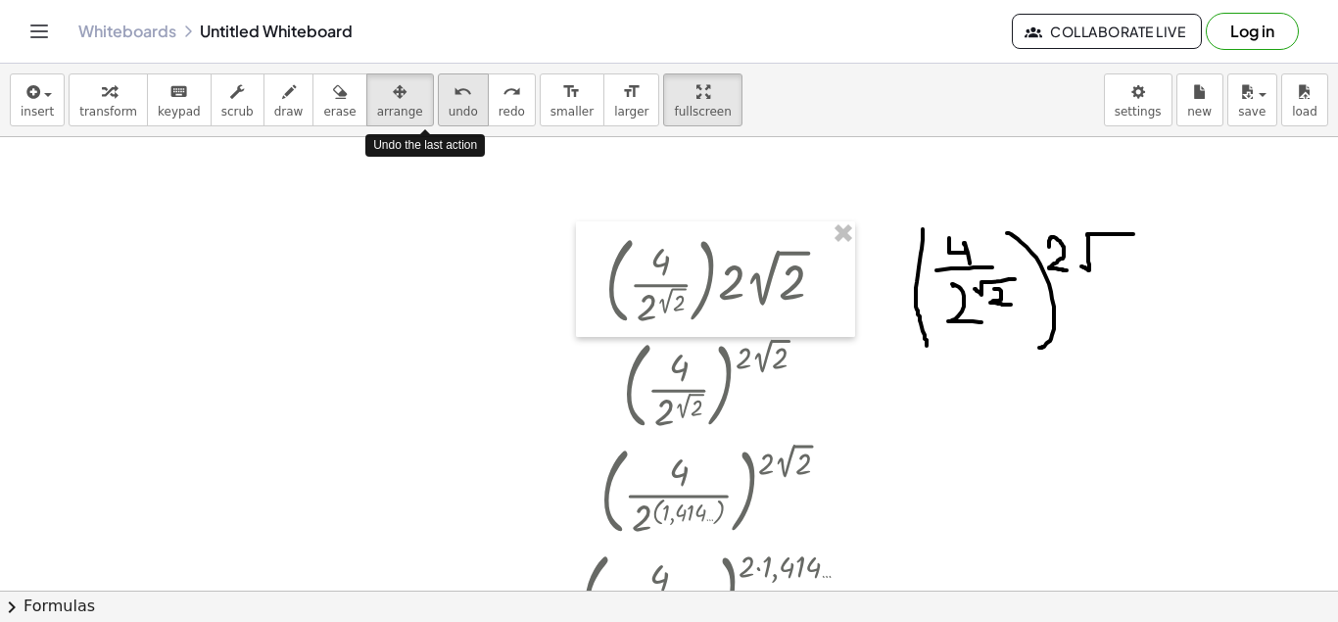
click at [448, 108] on span "undo" at bounding box center [462, 112] width 29 height 14
click at [448, 107] on span "undo" at bounding box center [462, 112] width 29 height 14
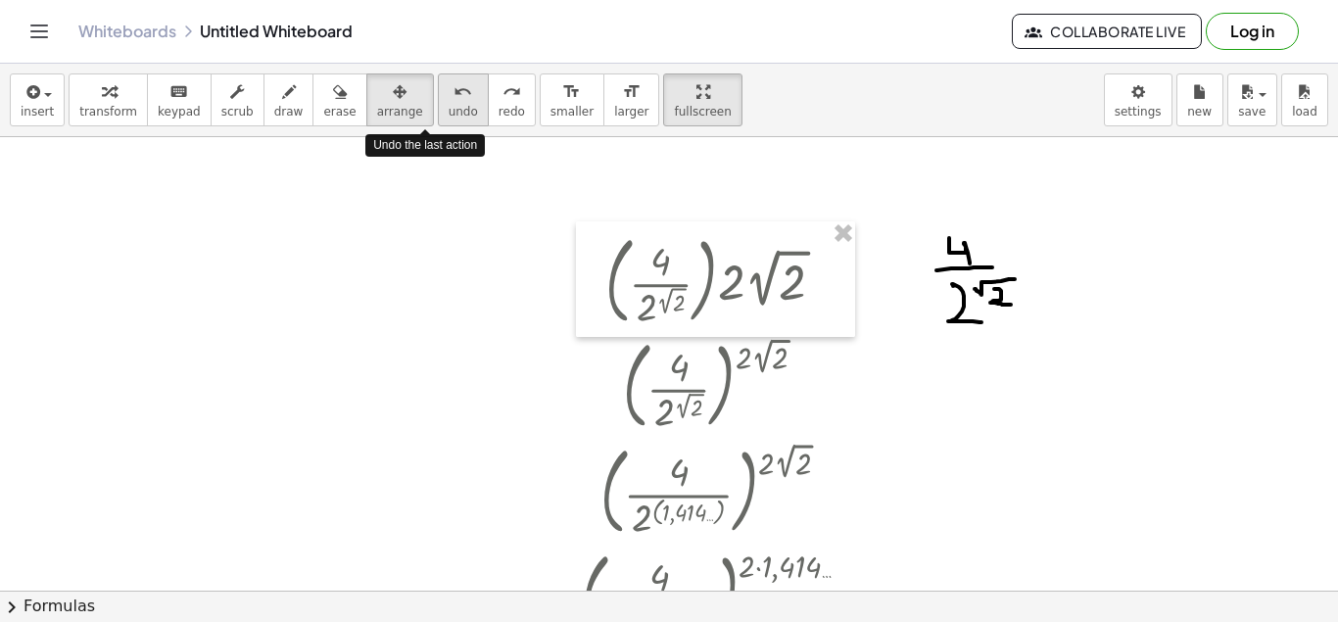
click at [448, 107] on span "undo" at bounding box center [462, 112] width 29 height 14
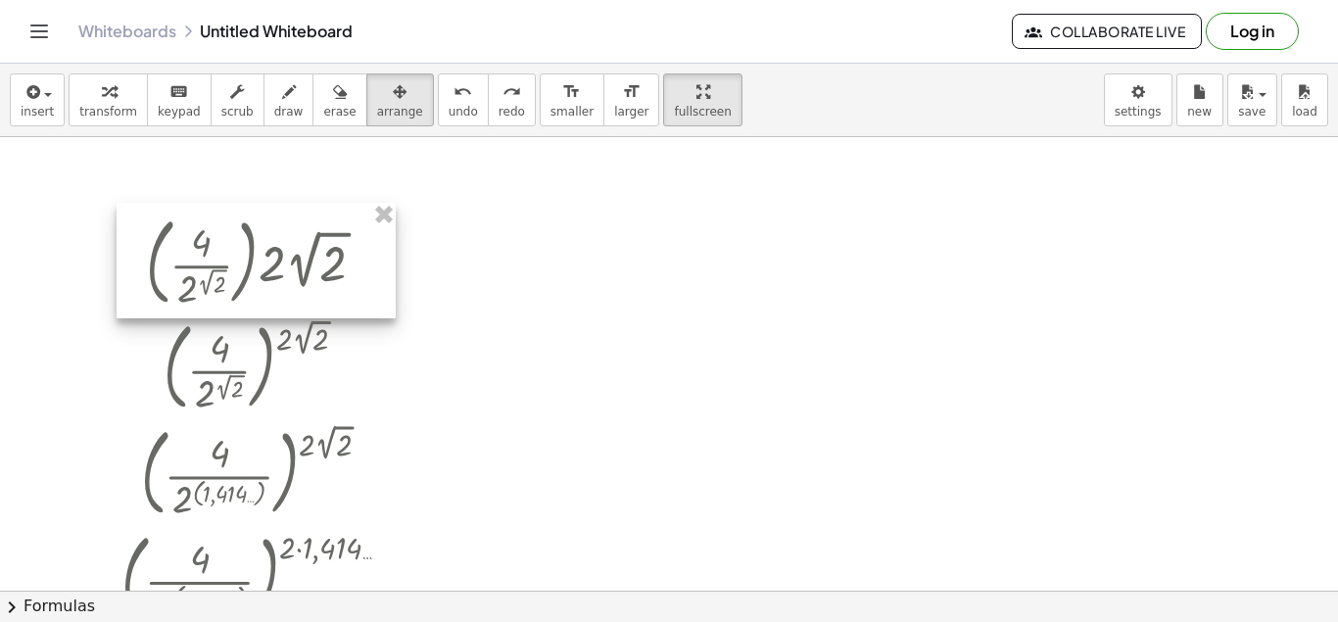
drag, startPoint x: 622, startPoint y: 233, endPoint x: 162, endPoint y: 213, distance: 460.7
click at [162, 213] on div at bounding box center [256, 261] width 279 height 116
drag, startPoint x: 162, startPoint y: 213, endPoint x: 162, endPoint y: 203, distance: 10.8
click at [162, 212] on div at bounding box center [255, 260] width 279 height 116
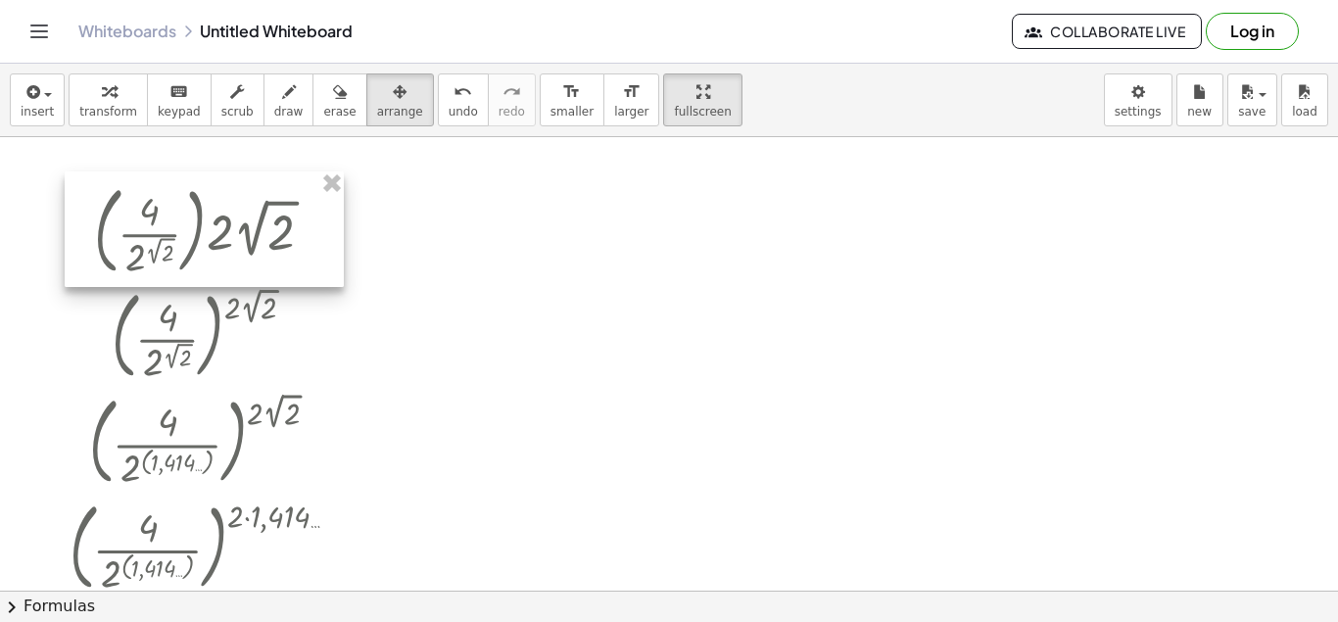
drag, startPoint x: 298, startPoint y: 204, endPoint x: 247, endPoint y: 174, distance: 58.8
click at [247, 174] on div at bounding box center [204, 229] width 279 height 116
click at [393, 93] on icon "button" at bounding box center [400, 92] width 14 height 24
click at [282, 100] on icon "button" at bounding box center [289, 92] width 14 height 24
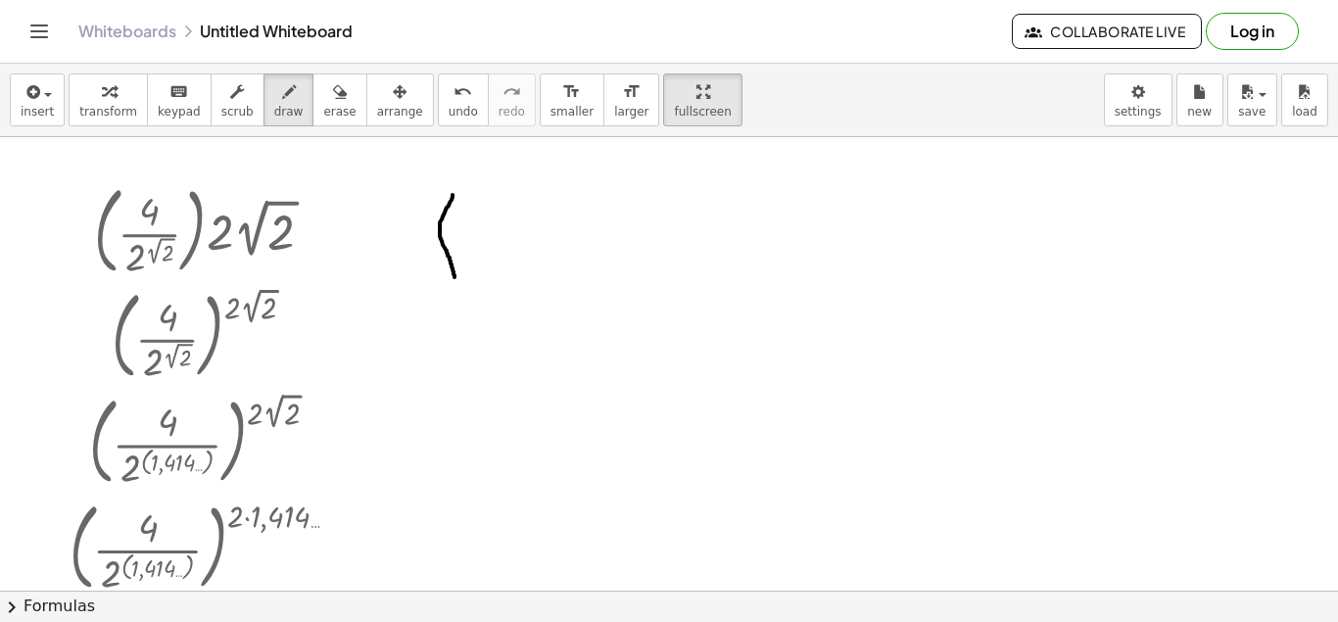
drag, startPoint x: 452, startPoint y: 195, endPoint x: 454, endPoint y: 277, distance: 82.3
click at [454, 277] on div at bounding box center [669, 590] width 1338 height 907
drag, startPoint x: 469, startPoint y: 202, endPoint x: 485, endPoint y: 224, distance: 27.4
click at [485, 224] on div at bounding box center [669, 590] width 1338 height 907
drag, startPoint x: 465, startPoint y: 239, endPoint x: 500, endPoint y: 246, distance: 35.9
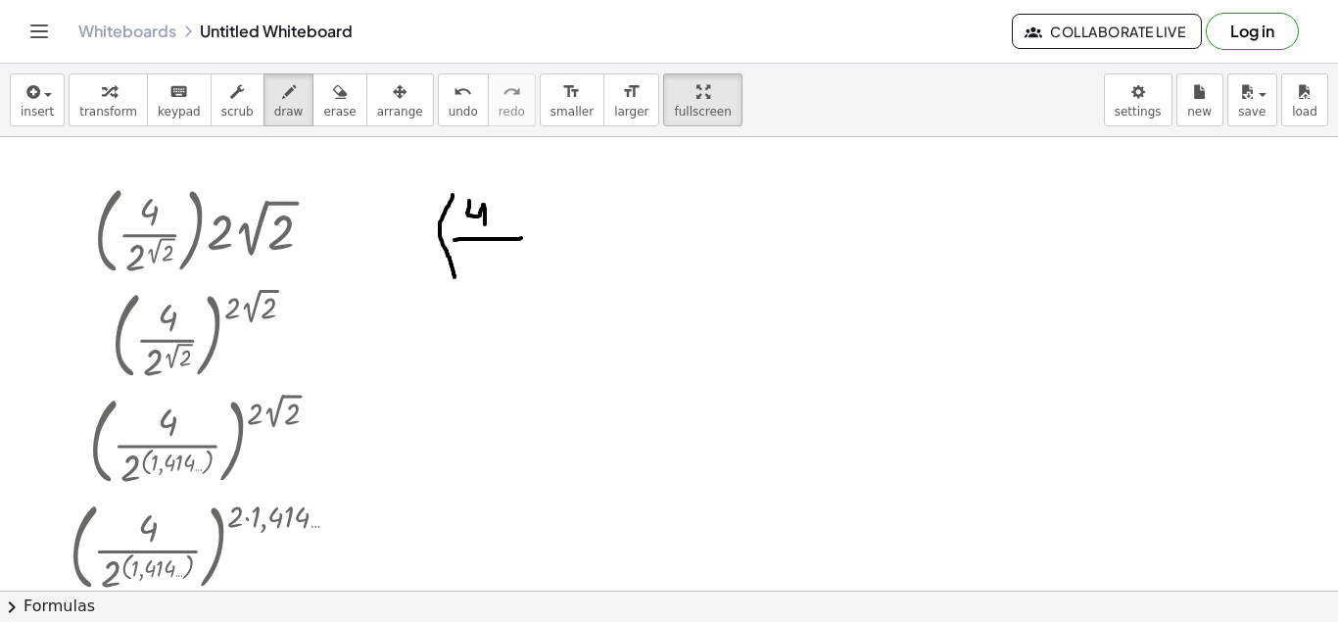
click at [522, 238] on div at bounding box center [669, 590] width 1338 height 907
drag, startPoint x: 466, startPoint y: 251, endPoint x: 487, endPoint y: 290, distance: 44.2
click at [487, 290] on div at bounding box center [669, 590] width 1338 height 907
drag, startPoint x: 486, startPoint y: 258, endPoint x: 518, endPoint y: 247, distance: 34.1
click at [518, 247] on div at bounding box center [669, 590] width 1338 height 907
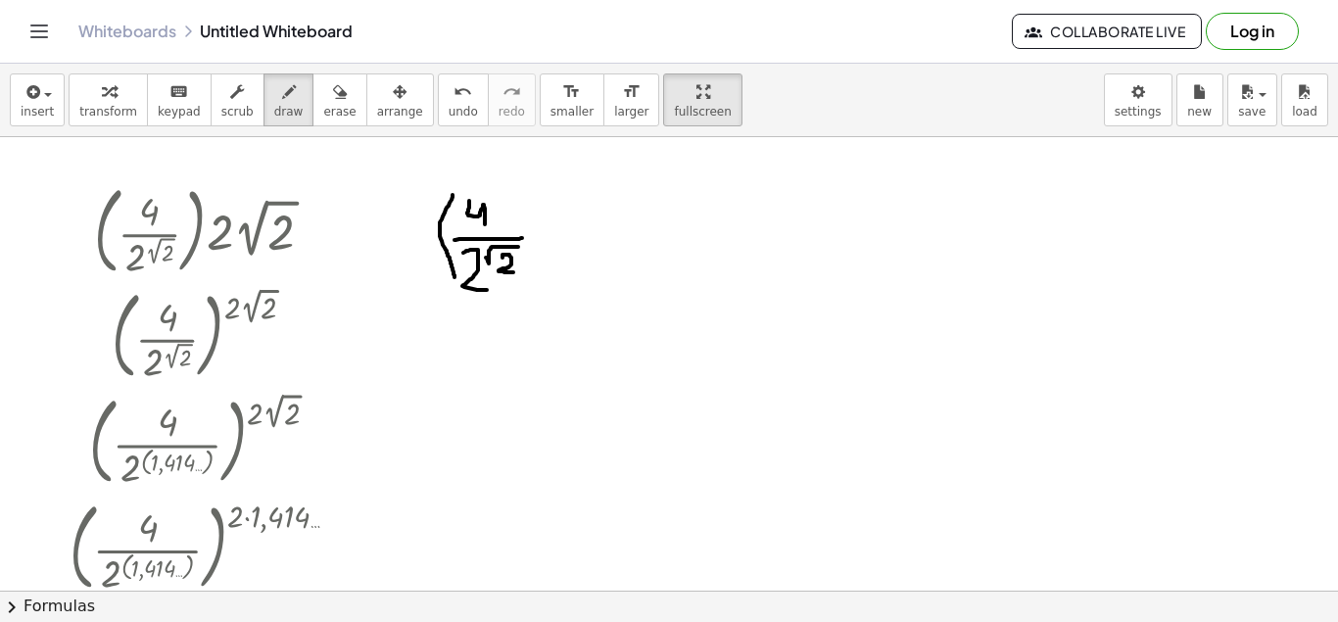
drag, startPoint x: 502, startPoint y: 257, endPoint x: 513, endPoint y: 272, distance: 19.0
click at [513, 272] on div at bounding box center [669, 590] width 1338 height 907
drag, startPoint x: 520, startPoint y: 199, endPoint x: 522, endPoint y: 286, distance: 87.2
click at [527, 306] on div at bounding box center [669, 590] width 1338 height 907
drag, startPoint x: 547, startPoint y: 200, endPoint x: 558, endPoint y: 226, distance: 28.5
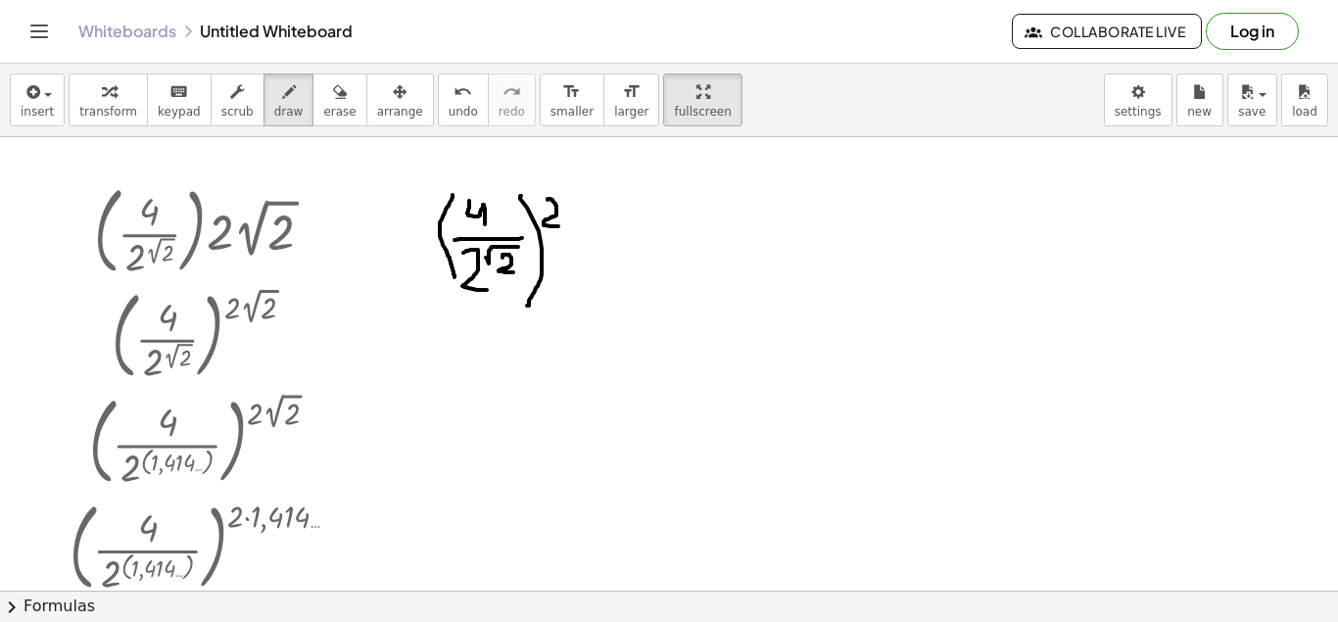
click at [558, 226] on div at bounding box center [669, 590] width 1338 height 907
drag, startPoint x: 573, startPoint y: 217, endPoint x: 646, endPoint y: 197, distance: 76.3
click at [646, 197] on div at bounding box center [669, 590] width 1338 height 907
drag, startPoint x: 605, startPoint y: 212, endPoint x: 622, endPoint y: 229, distance: 24.2
click at [622, 229] on div at bounding box center [669, 590] width 1338 height 907
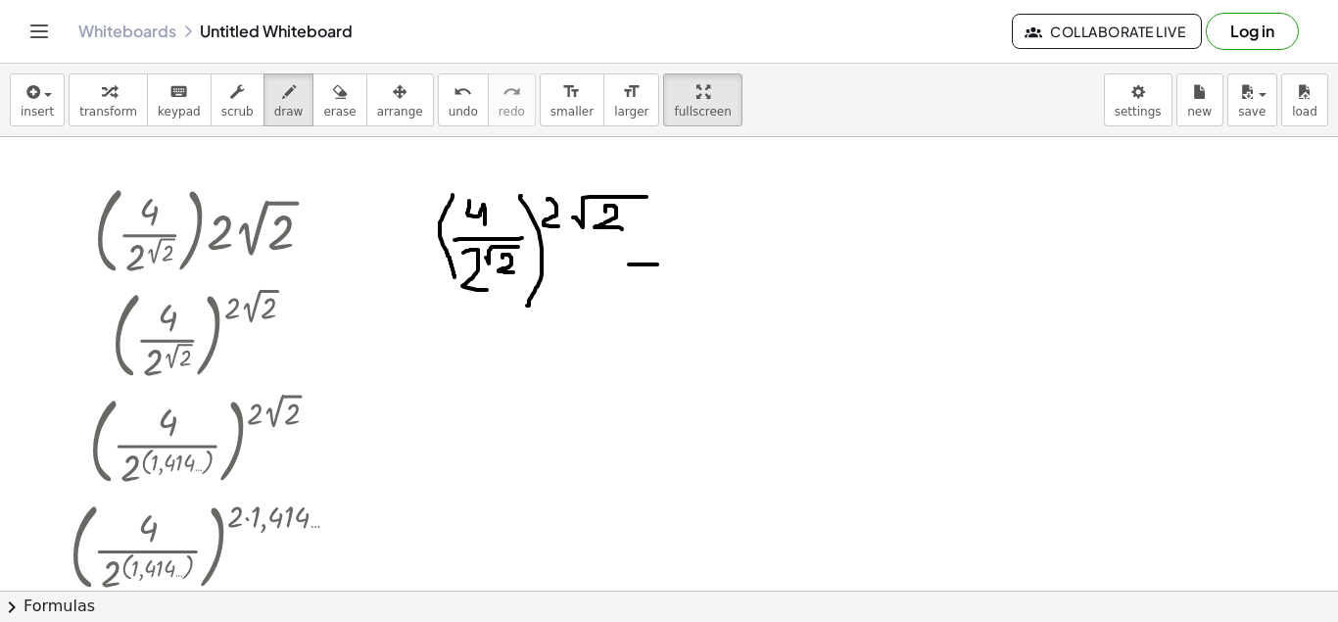
drag, startPoint x: 629, startPoint y: 264, endPoint x: 657, endPoint y: 264, distance: 28.4
click at [657, 264] on div at bounding box center [669, 590] width 1338 height 907
drag, startPoint x: 637, startPoint y: 272, endPoint x: 658, endPoint y: 272, distance: 21.5
click at [658, 272] on div at bounding box center [669, 590] width 1338 height 907
drag, startPoint x: 703, startPoint y: 195, endPoint x: 699, endPoint y: 293, distance: 98.0
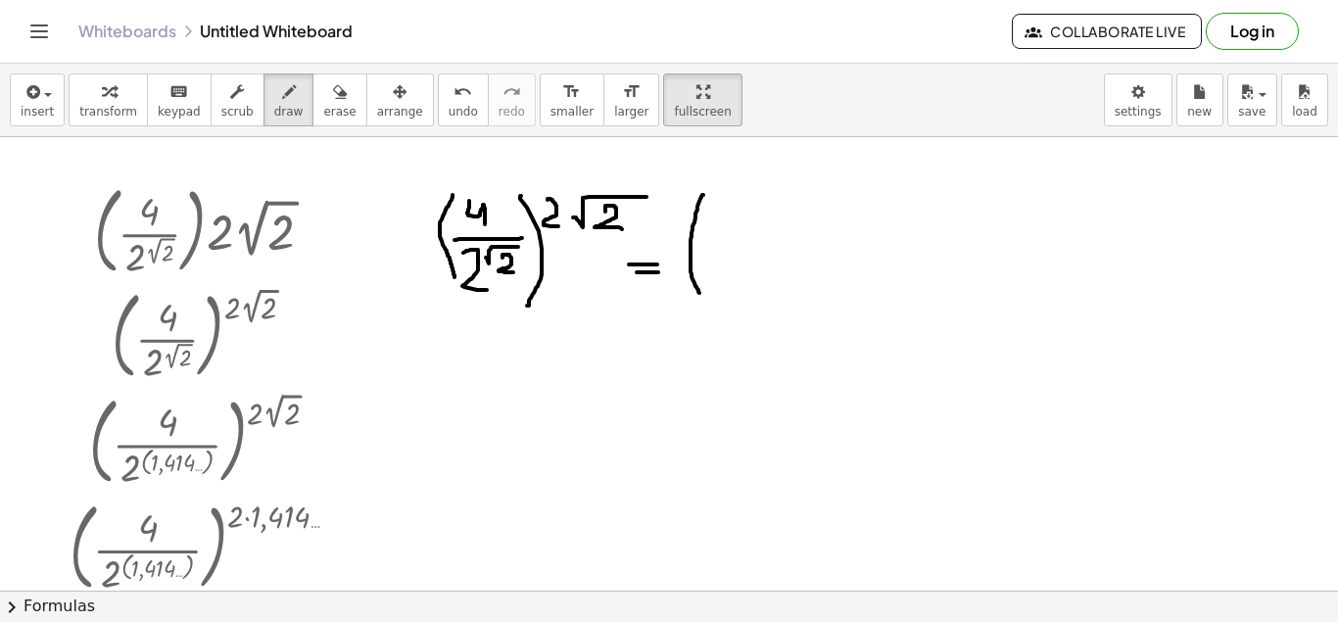
click at [699, 293] on div at bounding box center [669, 590] width 1338 height 907
drag, startPoint x: 707, startPoint y: 244, endPoint x: 770, endPoint y: 248, distance: 62.8
click at [770, 248] on div at bounding box center [669, 590] width 1338 height 907
drag, startPoint x: 772, startPoint y: 193, endPoint x: 786, endPoint y: 289, distance: 97.1
click at [786, 289] on div at bounding box center [669, 590] width 1338 height 907
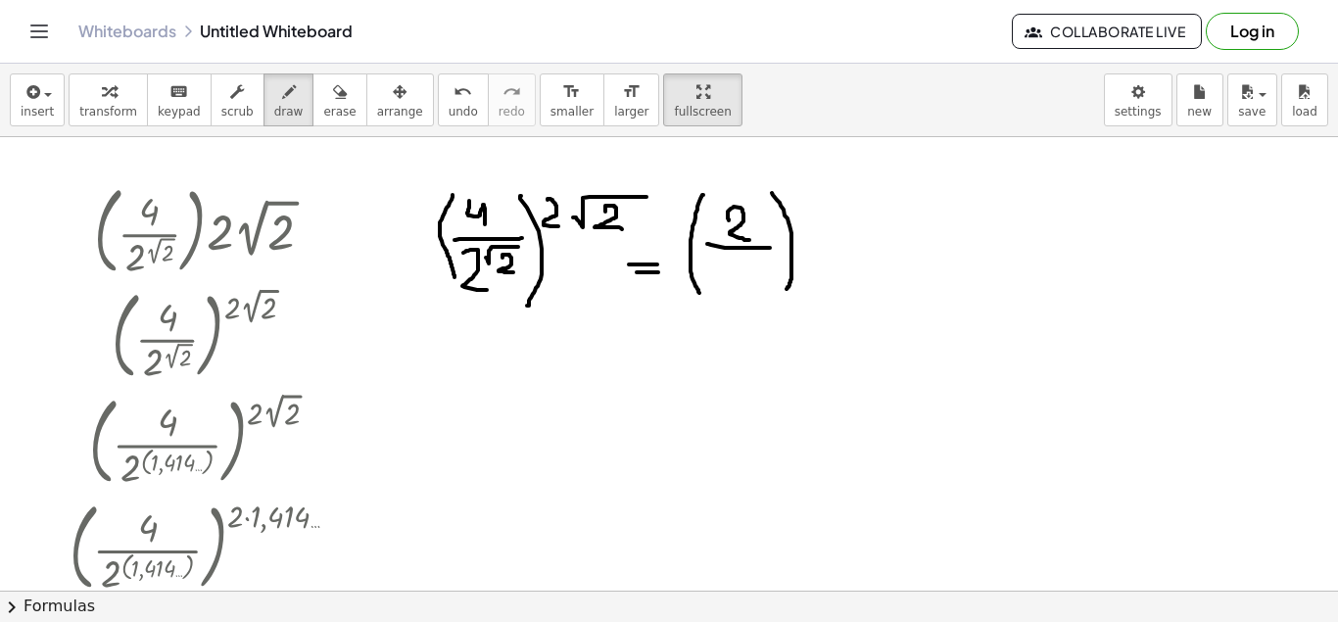
drag, startPoint x: 728, startPoint y: 218, endPoint x: 749, endPoint y: 240, distance: 30.5
click at [749, 240] on div at bounding box center [669, 590] width 1338 height 907
drag, startPoint x: 753, startPoint y: 202, endPoint x: 766, endPoint y: 216, distance: 19.4
click at [766, 216] on div at bounding box center [669, 590] width 1338 height 907
drag, startPoint x: 717, startPoint y: 265, endPoint x: 742, endPoint y: 294, distance: 38.1
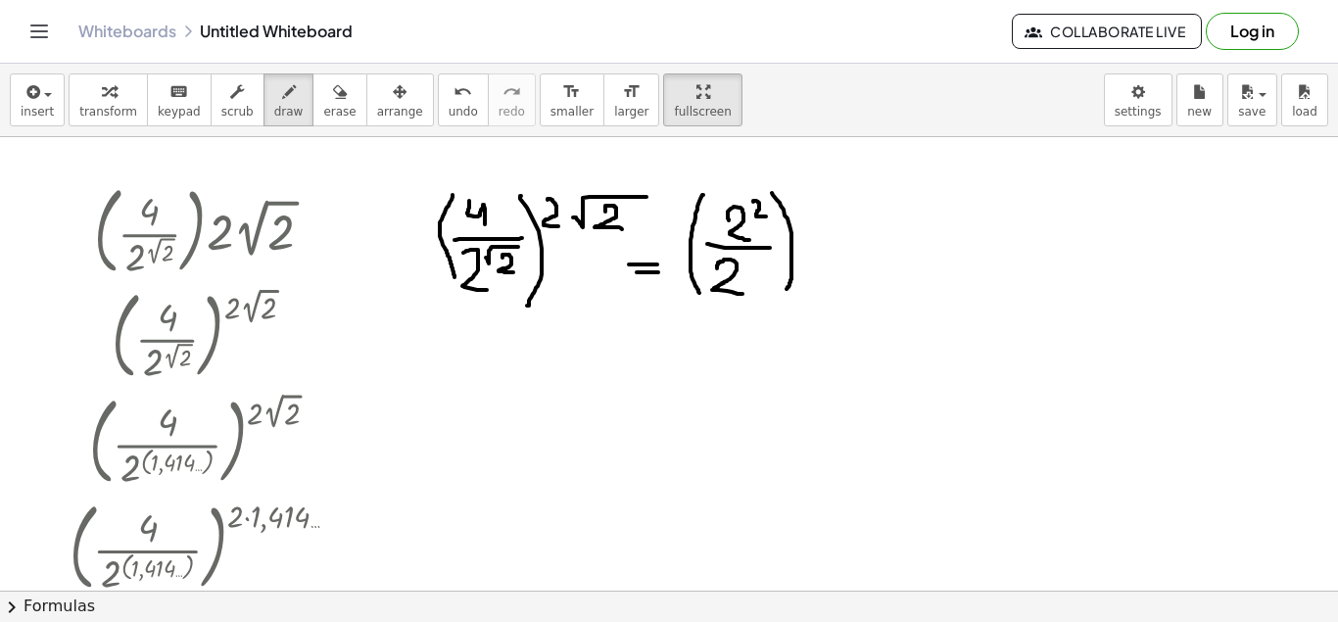
click at [742, 294] on div at bounding box center [669, 590] width 1338 height 907
drag, startPoint x: 744, startPoint y: 264, endPoint x: 786, endPoint y: 257, distance: 42.8
click at [786, 257] on div at bounding box center [669, 590] width 1338 height 907
drag, startPoint x: 763, startPoint y: 262, endPoint x: 773, endPoint y: 276, distance: 16.8
click at [773, 276] on div at bounding box center [669, 590] width 1338 height 907
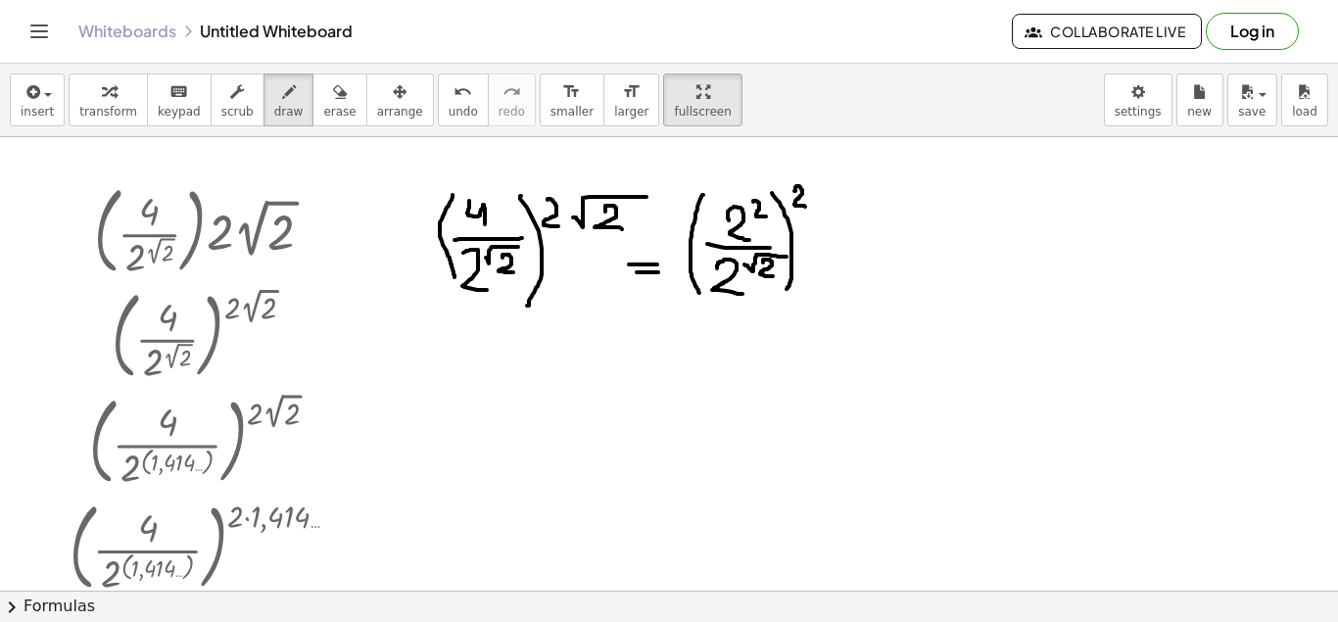
drag, startPoint x: 794, startPoint y: 191, endPoint x: 805, endPoint y: 207, distance: 19.0
click at [805, 207] on div at bounding box center [669, 590] width 1338 height 907
drag, startPoint x: 815, startPoint y: 186, endPoint x: 816, endPoint y: 199, distance: 12.8
click at [816, 199] on div at bounding box center [669, 590] width 1338 height 907
drag, startPoint x: 808, startPoint y: 193, endPoint x: 826, endPoint y: 193, distance: 17.6
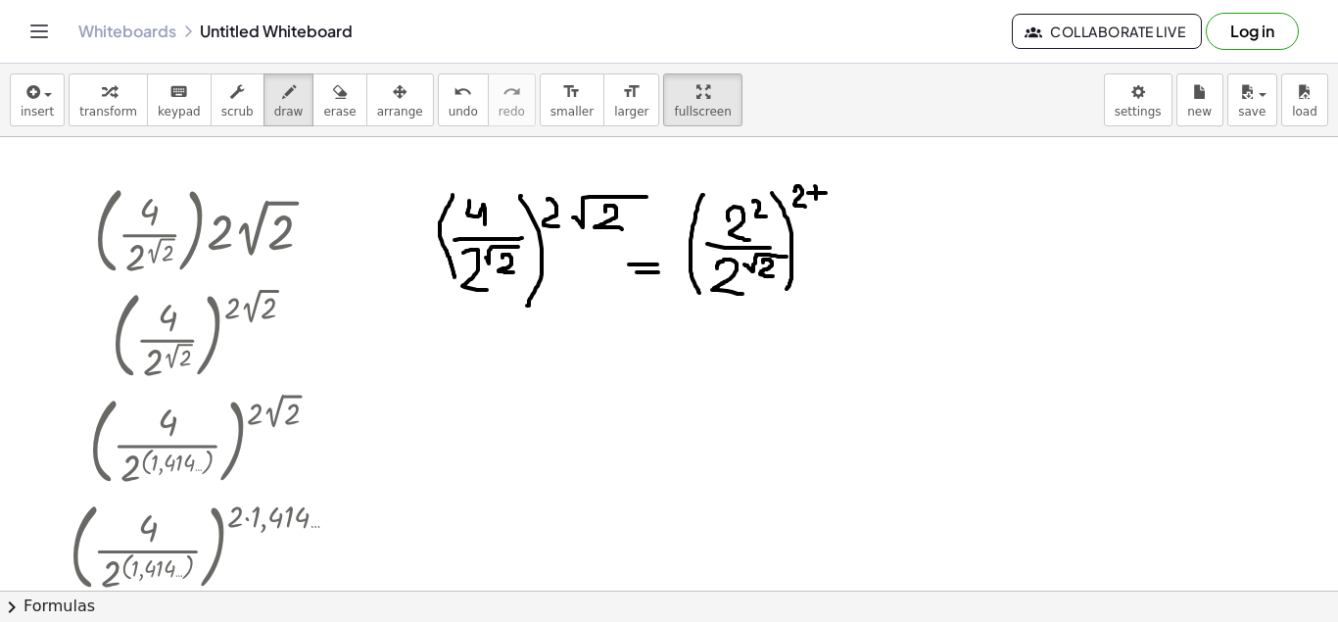
click at [826, 193] on div at bounding box center [669, 590] width 1338 height 907
drag, startPoint x: 829, startPoint y: 193, endPoint x: 878, endPoint y: 181, distance: 50.4
click at [878, 181] on div at bounding box center [669, 590] width 1338 height 907
drag, startPoint x: 846, startPoint y: 191, endPoint x: 866, endPoint y: 207, distance: 25.1
click at [866, 207] on div at bounding box center [669, 590] width 1338 height 907
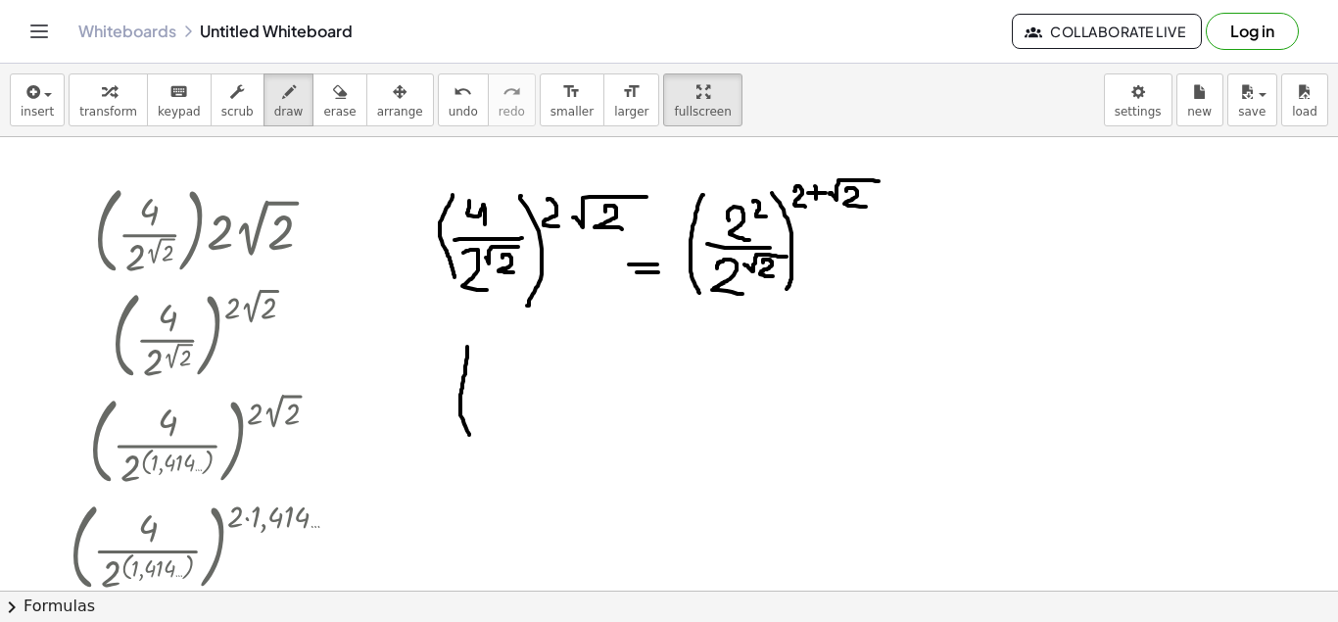
drag, startPoint x: 467, startPoint y: 347, endPoint x: 474, endPoint y: 446, distance: 99.1
click at [474, 446] on div at bounding box center [669, 590] width 1338 height 907
drag, startPoint x: 551, startPoint y: 351, endPoint x: 528, endPoint y: 424, distance: 77.1
click at [555, 440] on div at bounding box center [669, 590] width 1338 height 907
drag, startPoint x: 487, startPoint y: 401, endPoint x: 541, endPoint y: 401, distance: 53.9
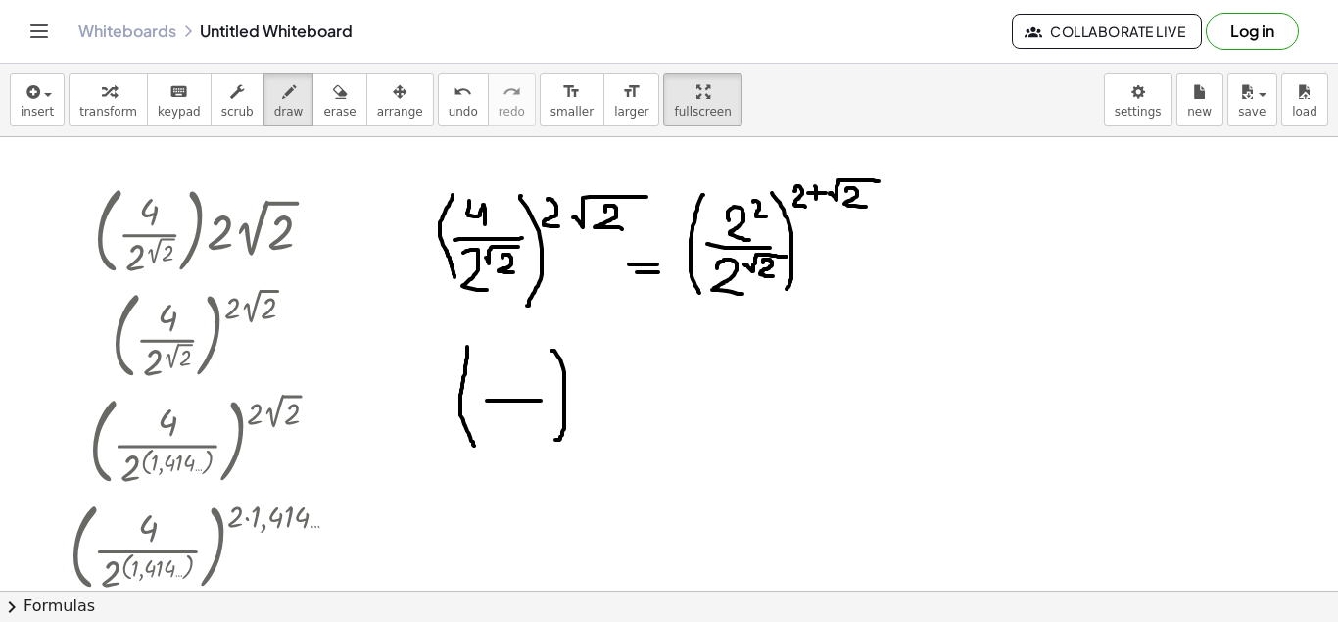
click at [541, 401] on div at bounding box center [669, 590] width 1338 height 907
click at [448, 111] on span "undo" at bounding box center [462, 112] width 29 height 14
drag, startPoint x: 493, startPoint y: 387, endPoint x: 512, endPoint y: 423, distance: 41.2
click at [512, 423] on div at bounding box center [669, 590] width 1338 height 907
drag, startPoint x: 430, startPoint y: 106, endPoint x: 445, endPoint y: 259, distance: 154.4
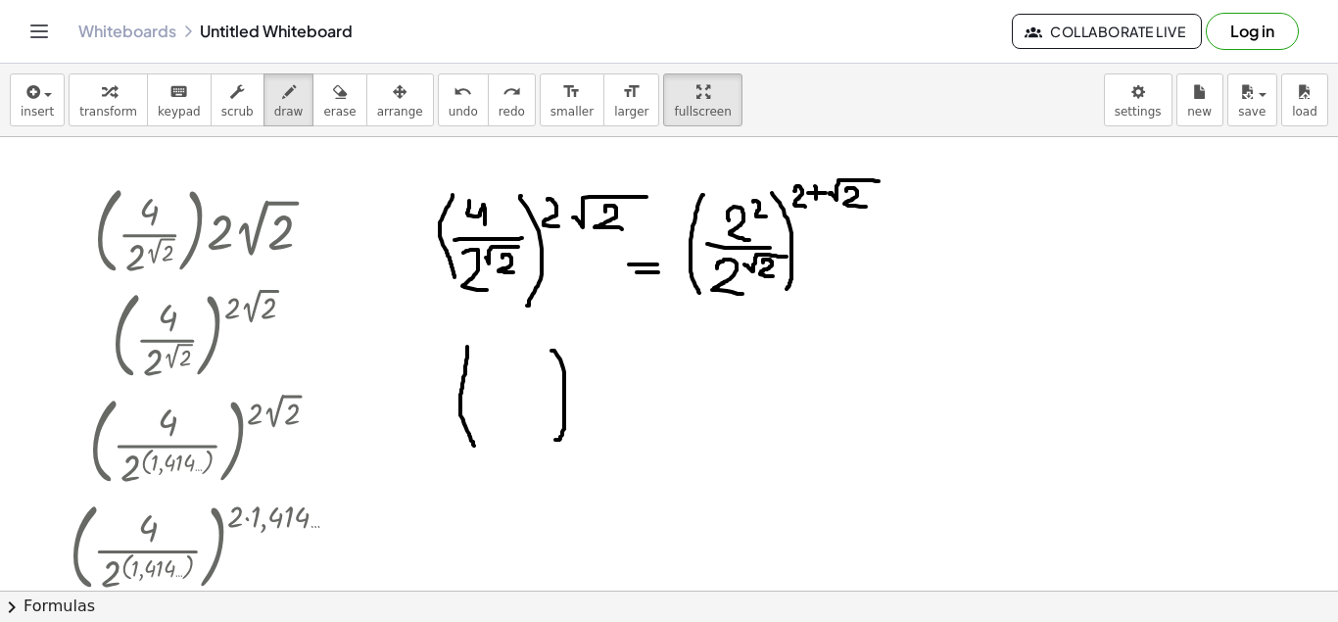
click at [448, 107] on span "undo" at bounding box center [462, 112] width 29 height 14
drag, startPoint x: 474, startPoint y: 390, endPoint x: 487, endPoint y: 416, distance: 29.3
click at [487, 416] on div at bounding box center [669, 590] width 1338 height 907
drag, startPoint x: 496, startPoint y: 369, endPoint x: 508, endPoint y: 385, distance: 19.6
click at [508, 385] on div at bounding box center [669, 590] width 1338 height 907
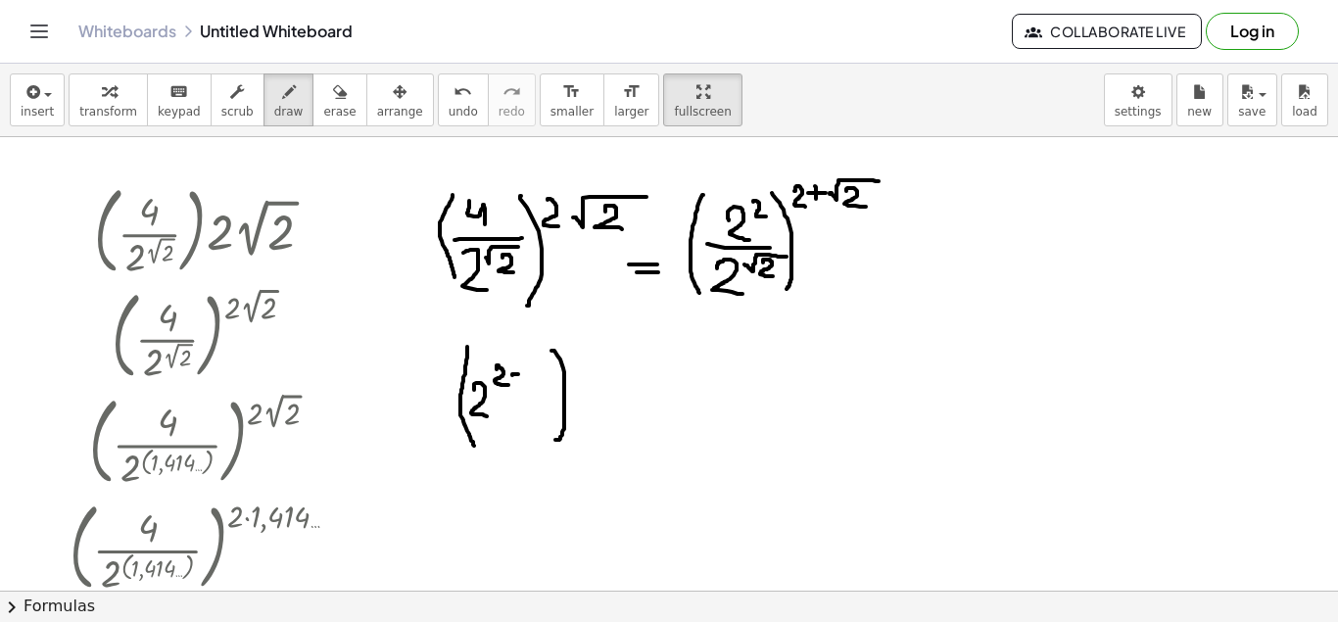
click at [518, 374] on div at bounding box center [669, 590] width 1338 height 907
drag, startPoint x: 525, startPoint y: 375, endPoint x: 555, endPoint y: 363, distance: 32.6
click at [555, 363] on div at bounding box center [669, 590] width 1338 height 907
drag, startPoint x: 543, startPoint y: 372, endPoint x: 555, endPoint y: 388, distance: 20.2
click at [555, 388] on div at bounding box center [669, 590] width 1338 height 907
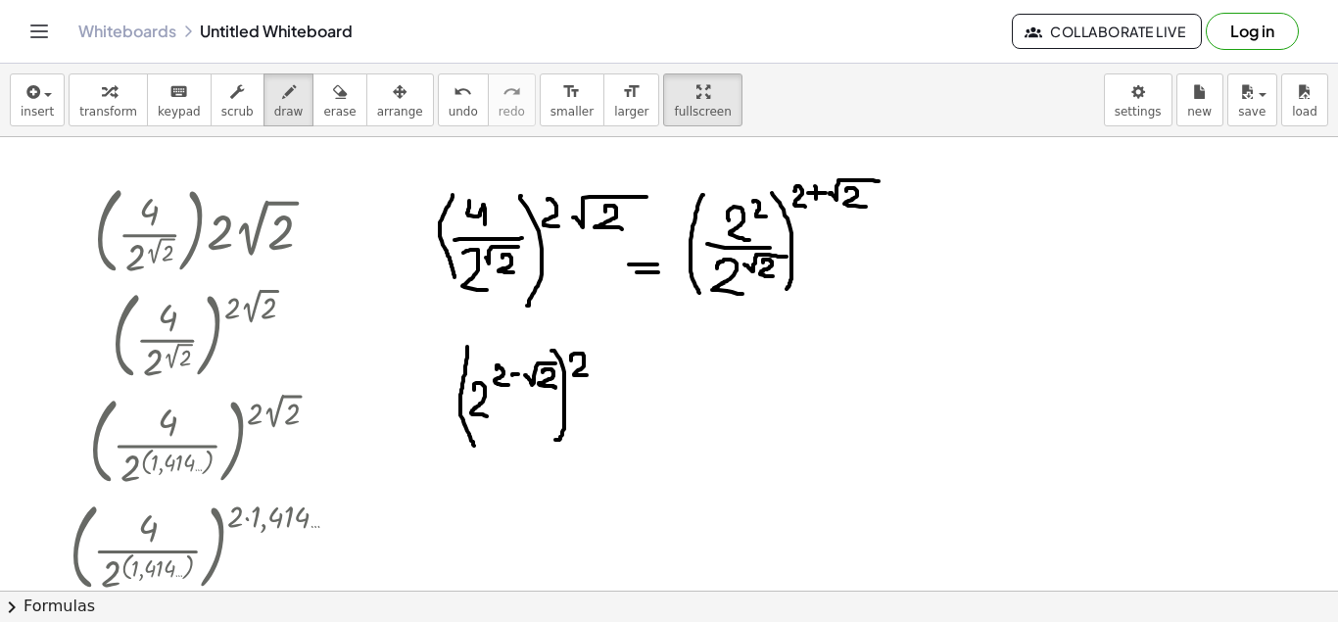
drag, startPoint x: 571, startPoint y: 360, endPoint x: 587, endPoint y: 375, distance: 21.5
click at [587, 375] on div at bounding box center [669, 590] width 1338 height 907
drag, startPoint x: 597, startPoint y: 351, endPoint x: 597, endPoint y: 373, distance: 22.5
click at [597, 373] on div at bounding box center [669, 590] width 1338 height 907
drag, startPoint x: 590, startPoint y: 359, endPoint x: 610, endPoint y: 367, distance: 22.0
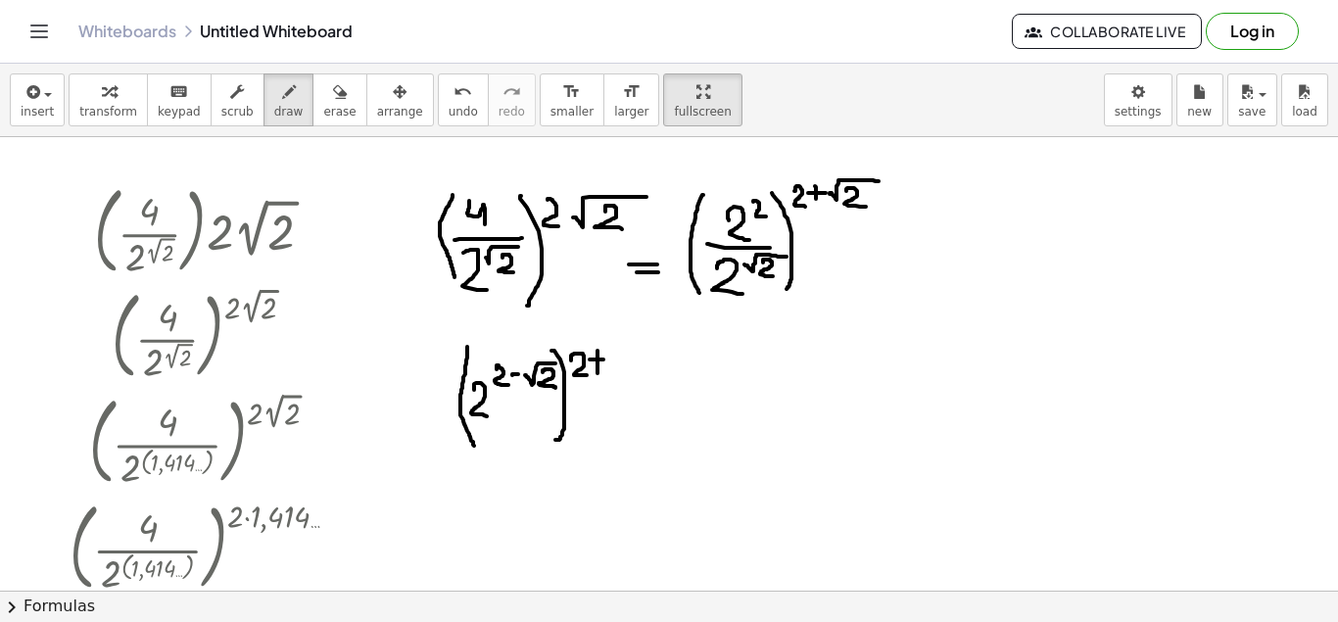
click at [604, 360] on div at bounding box center [669, 590] width 1338 height 907
drag, startPoint x: 610, startPoint y: 367, endPoint x: 664, endPoint y: 348, distance: 57.3
click at [664, 348] on div at bounding box center [669, 590] width 1338 height 907
drag, startPoint x: 630, startPoint y: 360, endPoint x: 645, endPoint y: 376, distance: 22.2
click at [645, 376] on div at bounding box center [669, 590] width 1338 height 907
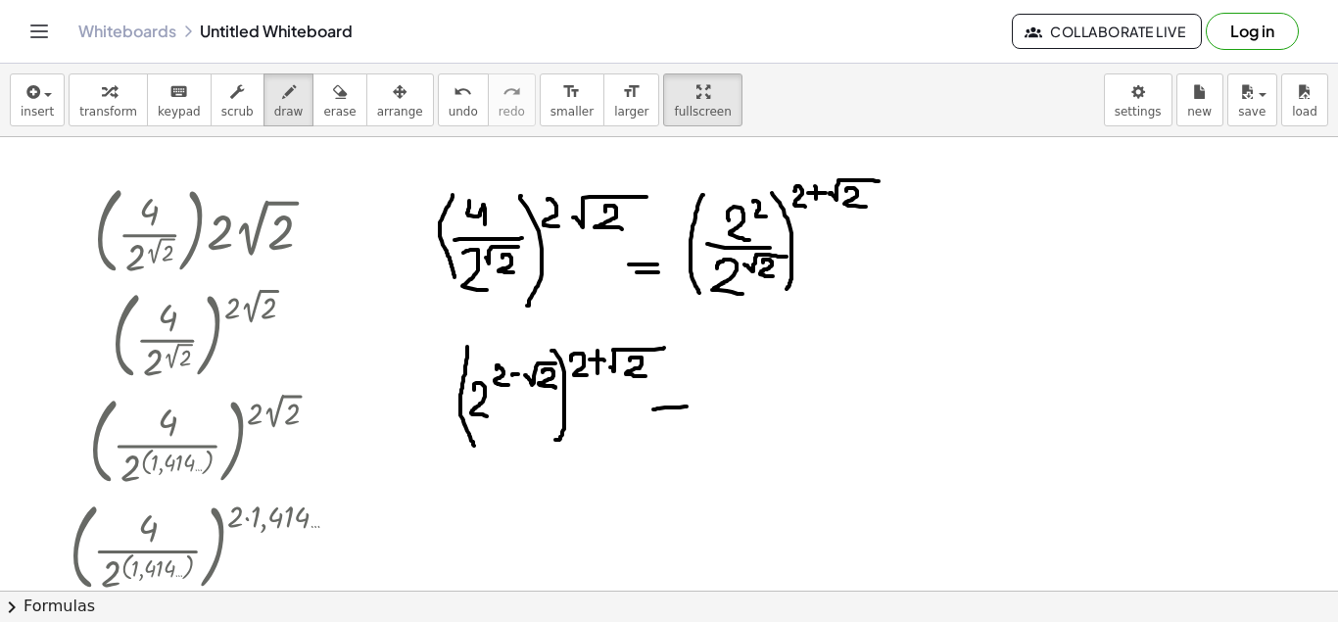
drag, startPoint x: 653, startPoint y: 409, endPoint x: 681, endPoint y: 414, distance: 27.9
click at [683, 410] on div at bounding box center [669, 590] width 1338 height 907
drag, startPoint x: 662, startPoint y: 417, endPoint x: 690, endPoint y: 421, distance: 28.7
click at [690, 421] on div at bounding box center [669, 590] width 1338 height 907
drag, startPoint x: 720, startPoint y: 391, endPoint x: 749, endPoint y: 429, distance: 48.2
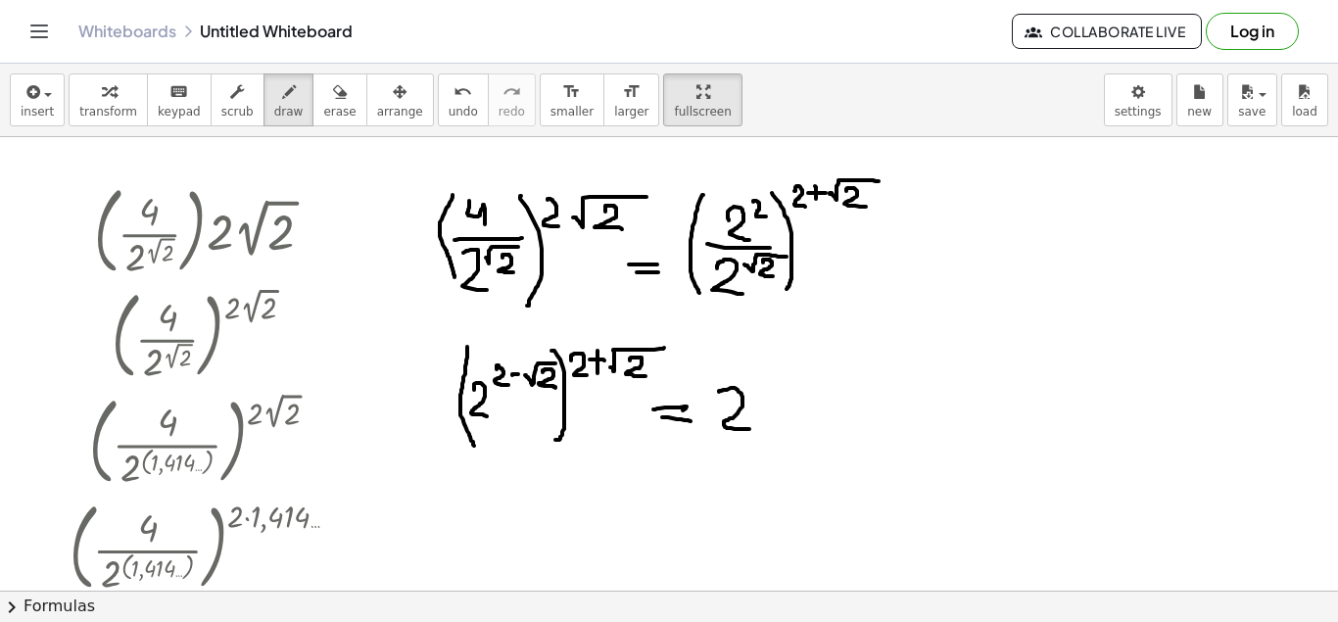
click at [749, 429] on div at bounding box center [669, 590] width 1338 height 907
drag, startPoint x: 772, startPoint y: 368, endPoint x: 778, endPoint y: 402, distance: 34.8
click at [778, 401] on div at bounding box center [669, 590] width 1338 height 907
drag, startPoint x: 785, startPoint y: 378, endPoint x: 813, endPoint y: 391, distance: 30.2
click at [814, 397] on div at bounding box center [669, 590] width 1338 height 907
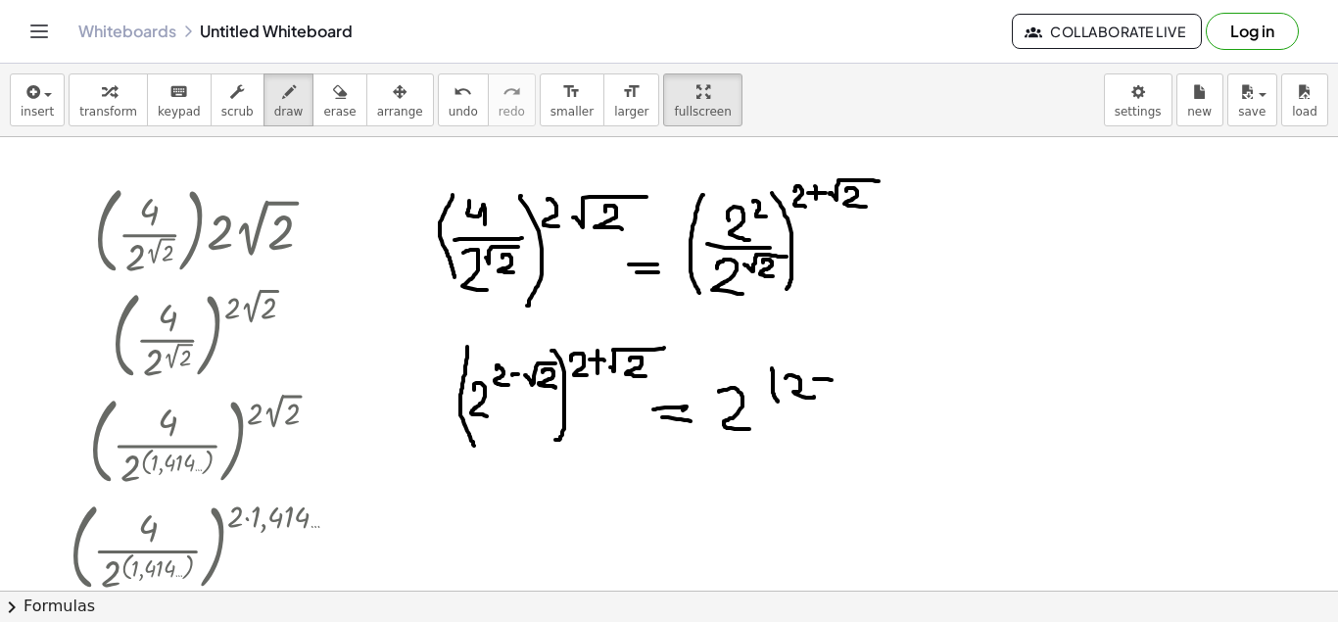
drag, startPoint x: 814, startPoint y: 379, endPoint x: 831, endPoint y: 380, distance: 17.7
click at [831, 380] on div at bounding box center [669, 590] width 1338 height 907
drag, startPoint x: 843, startPoint y: 376, endPoint x: 892, endPoint y: 352, distance: 54.7
click at [892, 352] on div at bounding box center [669, 590] width 1338 height 907
drag, startPoint x: 877, startPoint y: 369, endPoint x: 901, endPoint y: 390, distance: 31.2
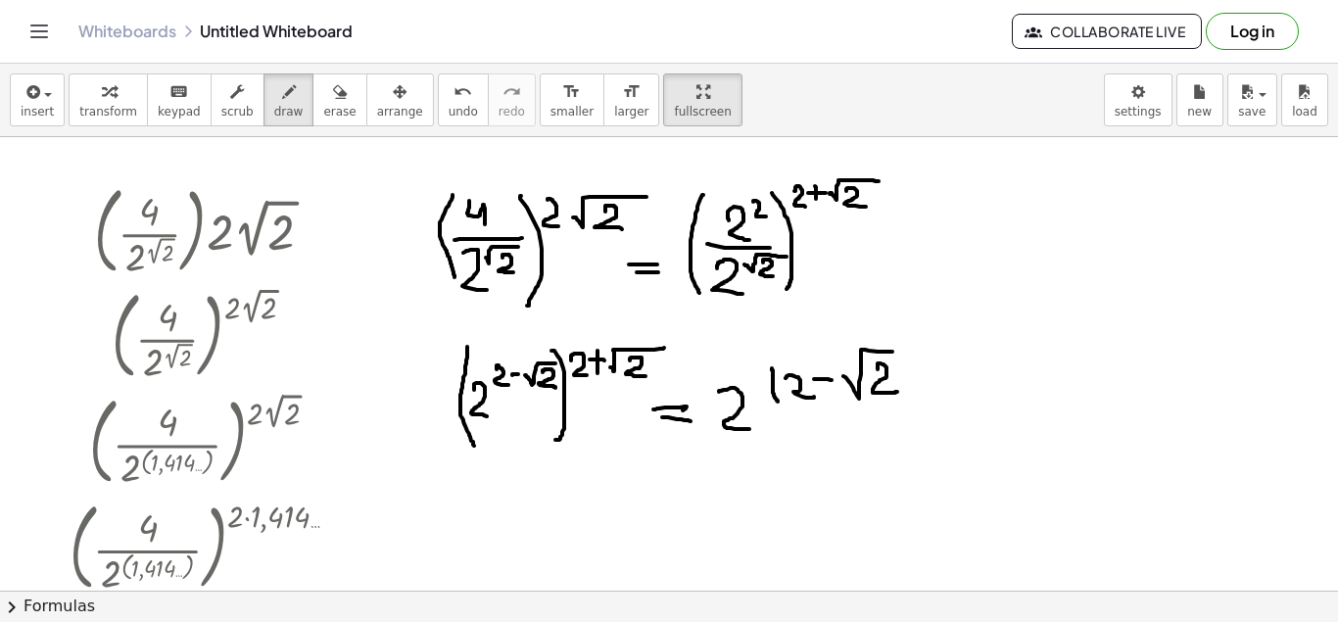
click at [901, 390] on div at bounding box center [669, 590] width 1338 height 907
drag, startPoint x: 901, startPoint y: 342, endPoint x: 894, endPoint y: 404, distance: 63.0
click at [903, 404] on div at bounding box center [669, 590] width 1338 height 907
drag, startPoint x: 777, startPoint y: 357, endPoint x: 772, endPoint y: 378, distance: 21.1
click at [772, 378] on div at bounding box center [669, 590] width 1338 height 907
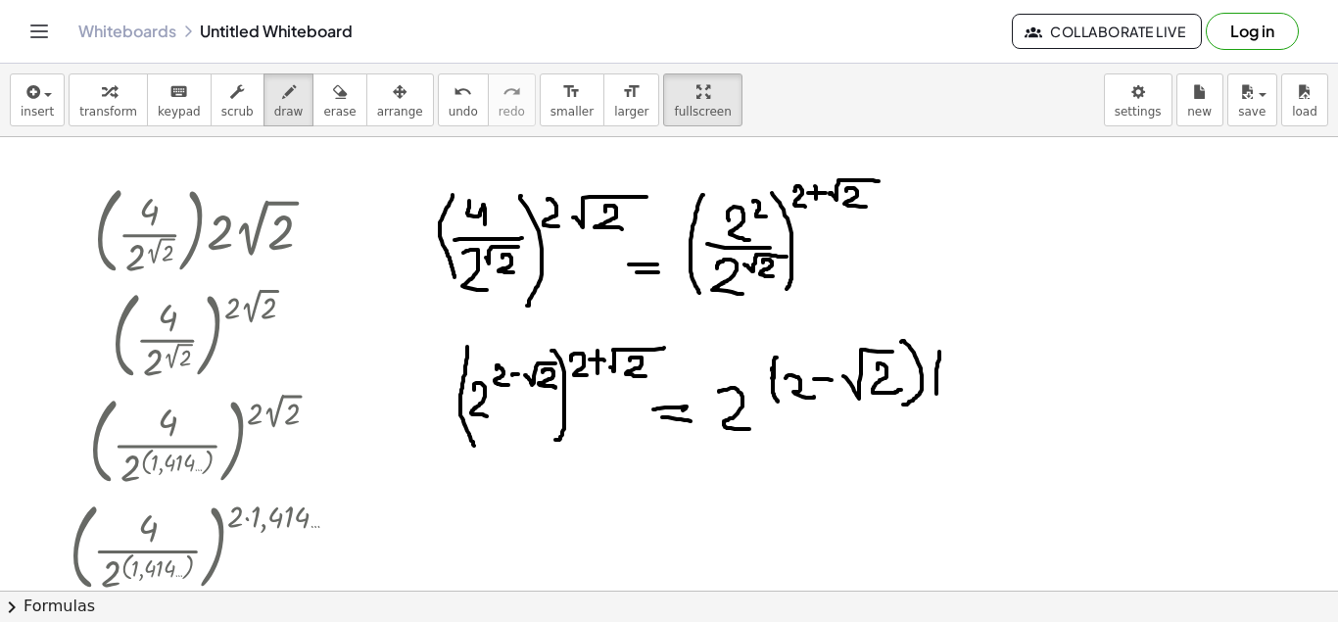
drag, startPoint x: 939, startPoint y: 352, endPoint x: 934, endPoint y: 397, distance: 45.3
click at [936, 399] on div at bounding box center [669, 590] width 1338 height 907
drag, startPoint x: 948, startPoint y: 363, endPoint x: 995, endPoint y: 372, distance: 47.8
click at [980, 394] on div at bounding box center [669, 590] width 1338 height 907
drag, startPoint x: 983, startPoint y: 363, endPoint x: 973, endPoint y: 382, distance: 21.0
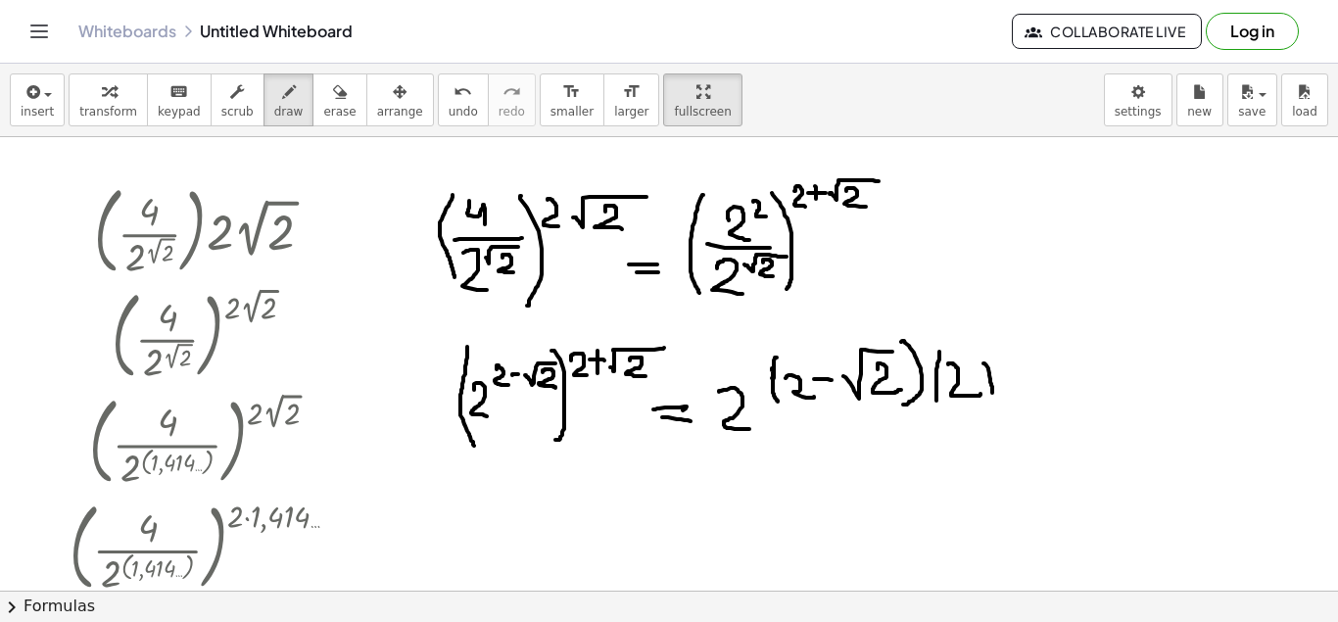
click at [988, 394] on div at bounding box center [669, 590] width 1338 height 907
drag, startPoint x: 990, startPoint y: 377, endPoint x: 1002, endPoint y: 377, distance: 11.8
click at [1002, 377] on div at bounding box center [669, 590] width 1338 height 907
drag, startPoint x: 1008, startPoint y: 371, endPoint x: 1024, endPoint y: 367, distance: 17.1
click at [1025, 387] on div at bounding box center [669, 590] width 1338 height 907
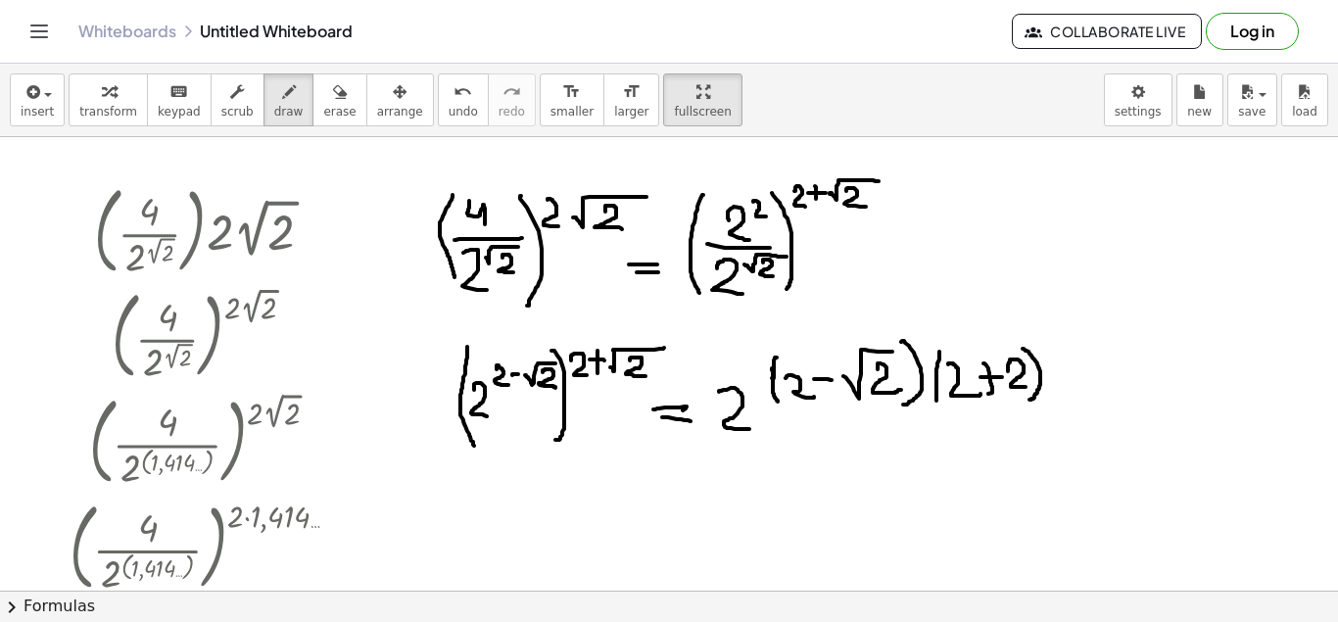
drag, startPoint x: 1022, startPoint y: 349, endPoint x: 1029, endPoint y: 400, distance: 51.4
click at [1029, 400] on div at bounding box center [669, 590] width 1338 height 907
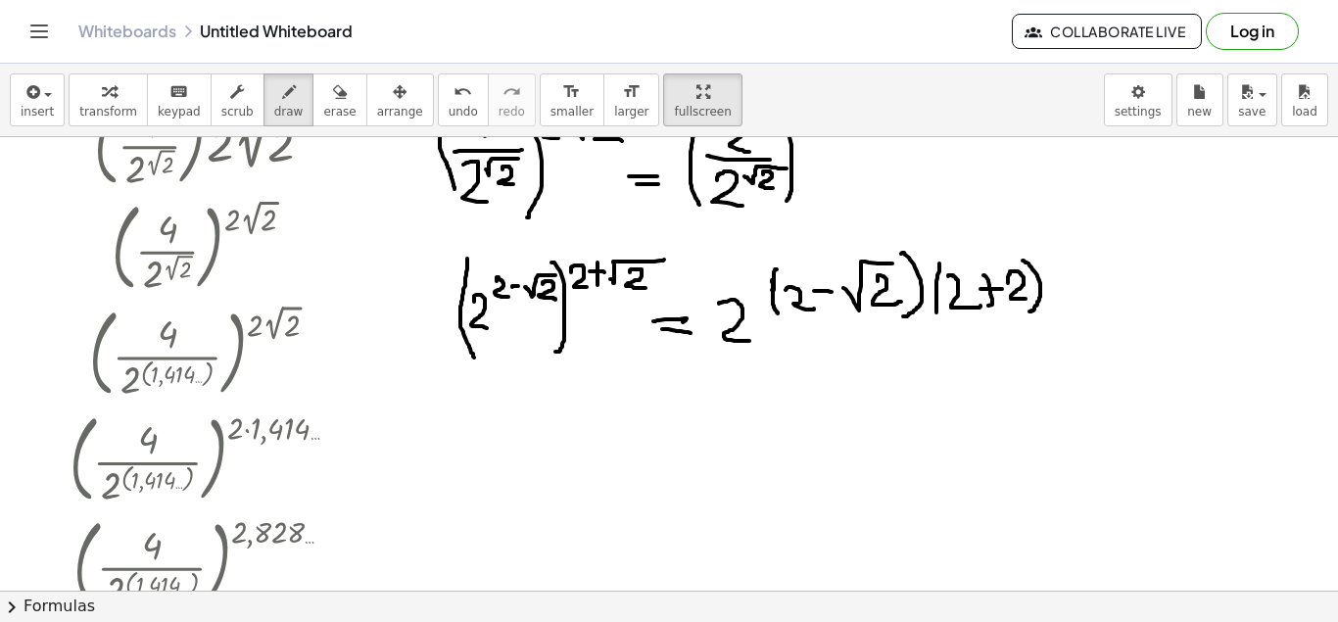
scroll to position [123, 0]
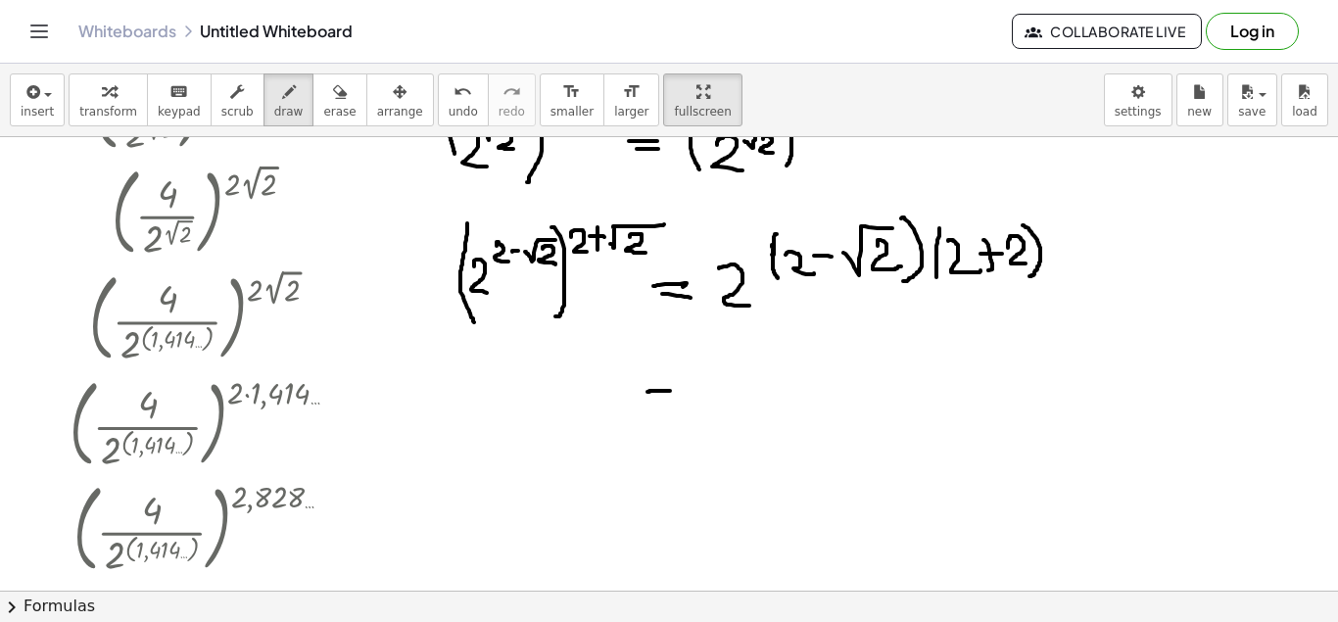
drag, startPoint x: 647, startPoint y: 392, endPoint x: 670, endPoint y: 391, distance: 22.5
click at [670, 391] on div at bounding box center [669, 467] width 1338 height 907
drag, startPoint x: 650, startPoint y: 401, endPoint x: 676, endPoint y: 401, distance: 25.5
click at [676, 401] on div at bounding box center [669, 467] width 1338 height 907
drag, startPoint x: 716, startPoint y: 385, endPoint x: 739, endPoint y: 412, distance: 36.1
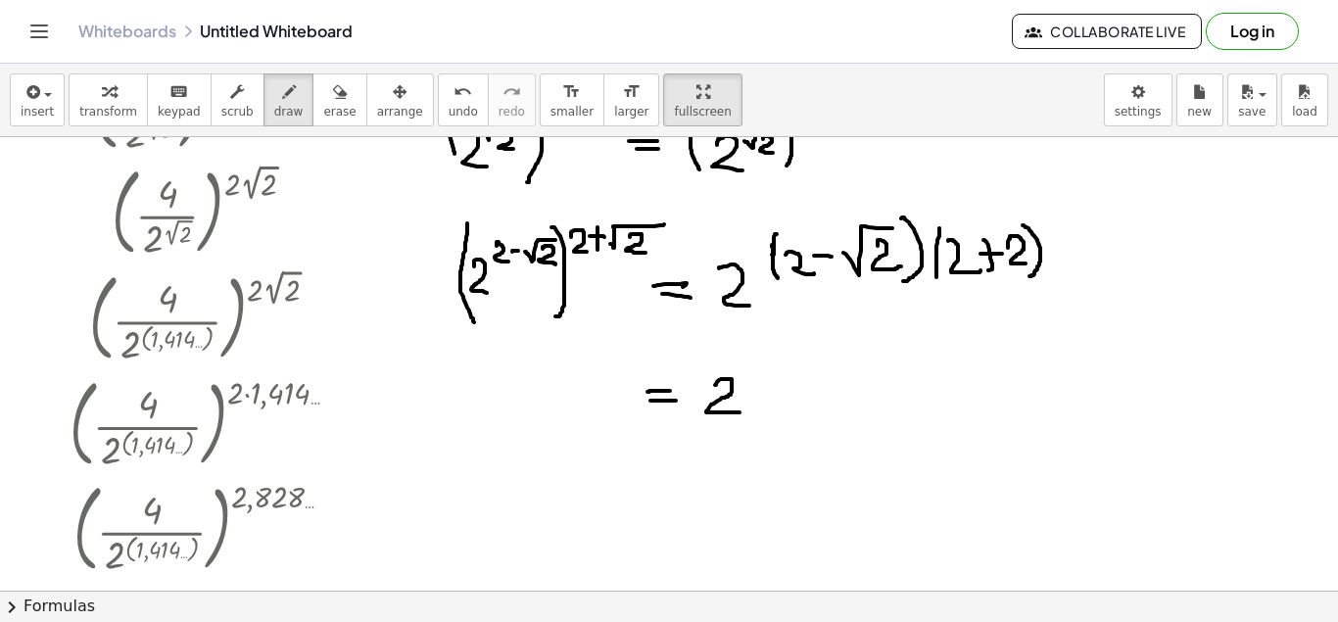
click at [739, 412] on div at bounding box center [669, 467] width 1338 height 907
drag, startPoint x: 749, startPoint y: 367, endPoint x: 764, endPoint y: 382, distance: 20.8
click at [764, 382] on div at bounding box center [669, 467] width 1338 height 907
drag, startPoint x: 739, startPoint y: 355, endPoint x: 744, endPoint y: 390, distance: 34.6
click at [744, 390] on div at bounding box center [669, 467] width 1338 height 907
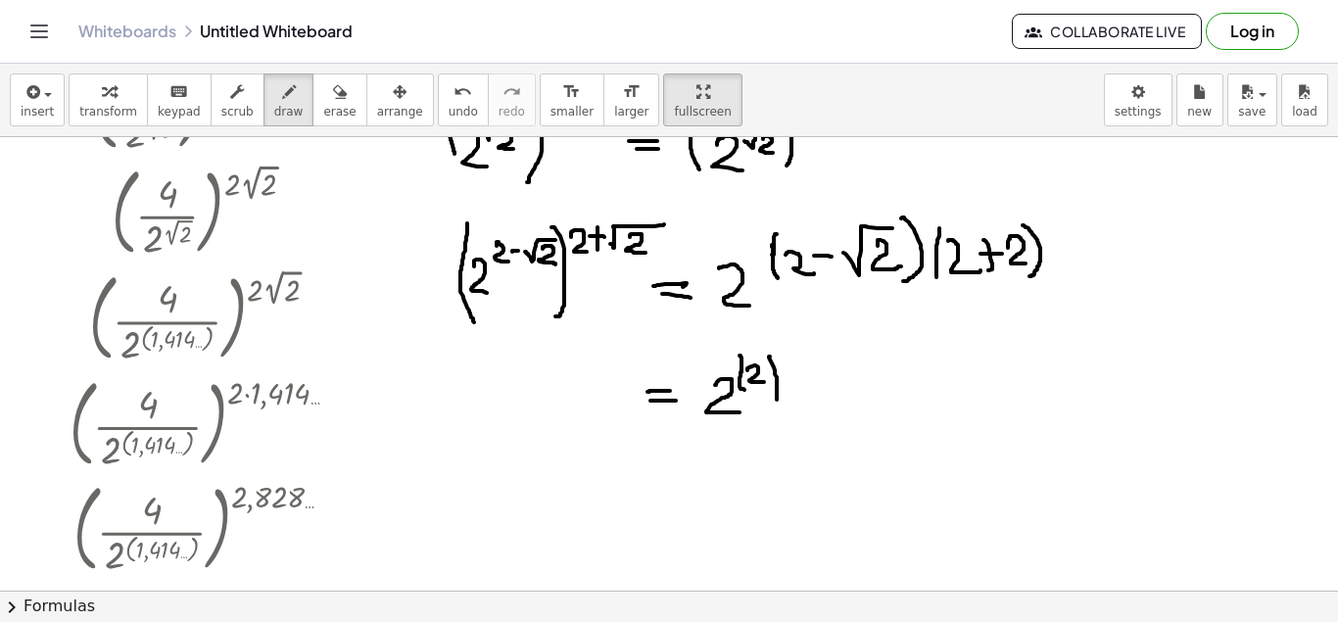
drag, startPoint x: 770, startPoint y: 356, endPoint x: 777, endPoint y: 381, distance: 25.4
click at [773, 399] on div at bounding box center [669, 467] width 1338 height 907
drag, startPoint x: 785, startPoint y: 354, endPoint x: 799, endPoint y: 366, distance: 18.1
click at [799, 366] on div at bounding box center [669, 467] width 1338 height 907
drag, startPoint x: 842, startPoint y: 374, endPoint x: 861, endPoint y: 377, distance: 18.8
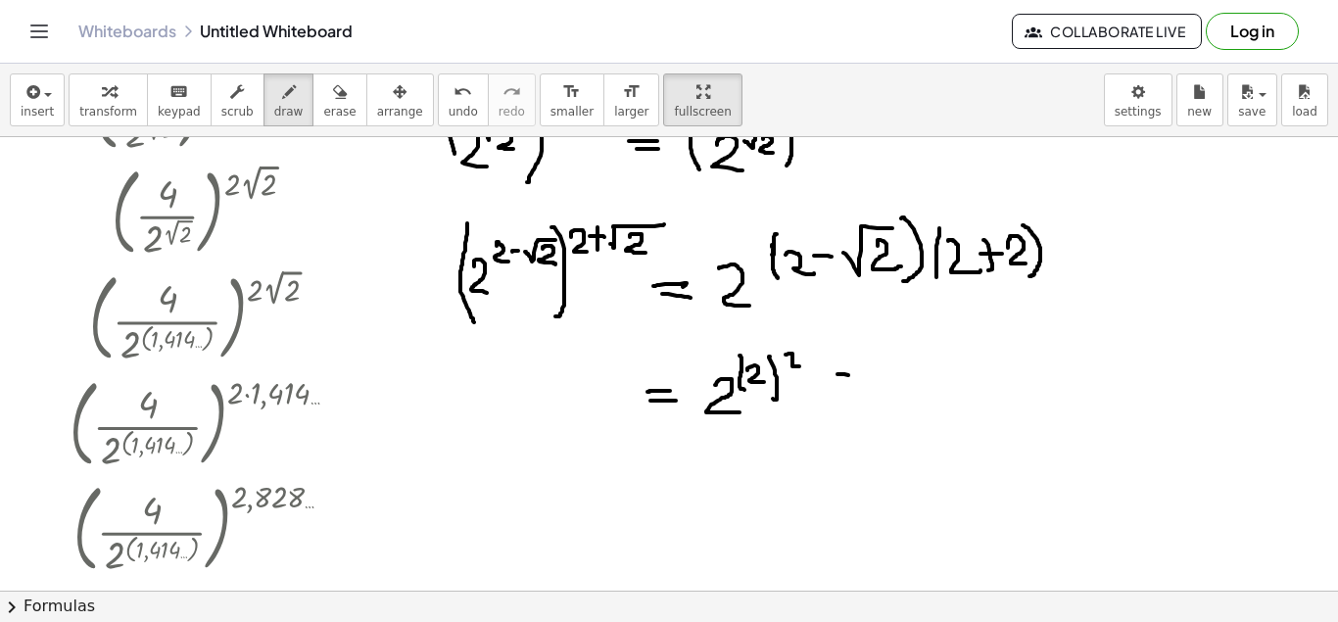
click at [861, 377] on div at bounding box center [669, 467] width 1338 height 907
drag, startPoint x: 880, startPoint y: 356, endPoint x: 893, endPoint y: 383, distance: 29.3
click at [891, 408] on div at bounding box center [669, 467] width 1338 height 907
drag, startPoint x: 893, startPoint y: 378, endPoint x: 923, endPoint y: 375, distance: 30.5
click at [934, 366] on div at bounding box center [669, 467] width 1338 height 907
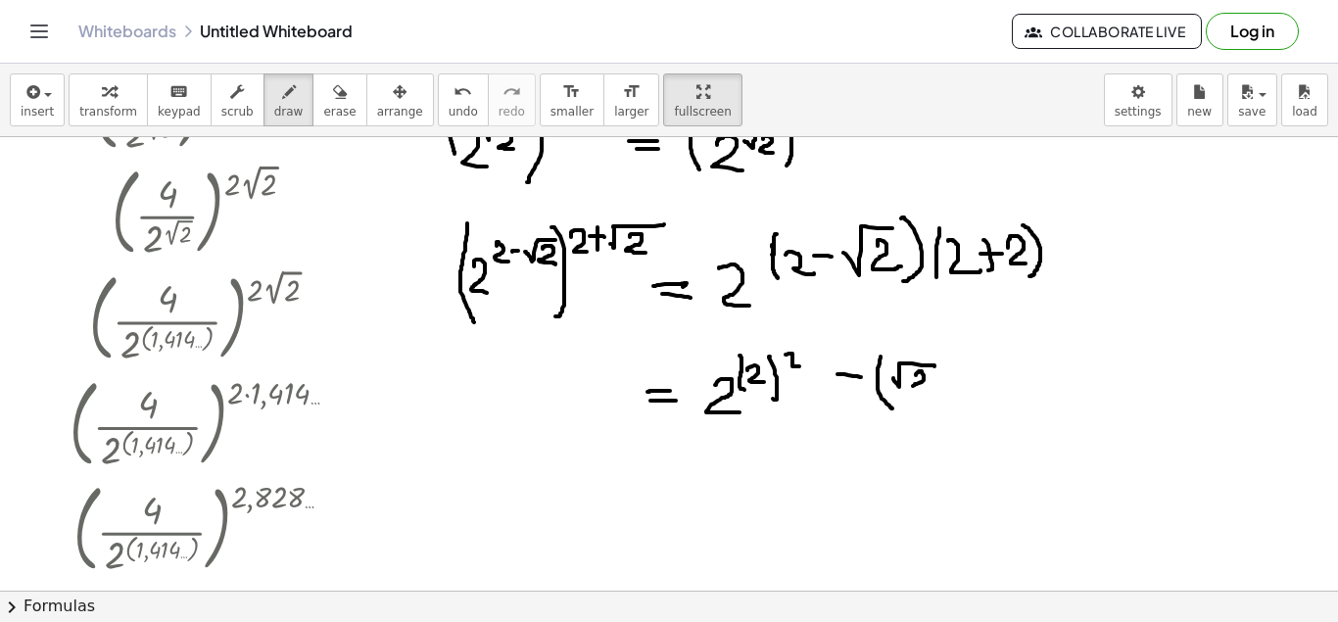
drag, startPoint x: 916, startPoint y: 375, endPoint x: 928, endPoint y: 388, distance: 18.0
click at [928, 388] on div at bounding box center [669, 467] width 1338 height 907
drag, startPoint x: 934, startPoint y: 346, endPoint x: 943, endPoint y: 398, distance: 52.6
click at [943, 398] on div at bounding box center [669, 467] width 1338 height 907
drag, startPoint x: 958, startPoint y: 344, endPoint x: 971, endPoint y: 360, distance: 21.6
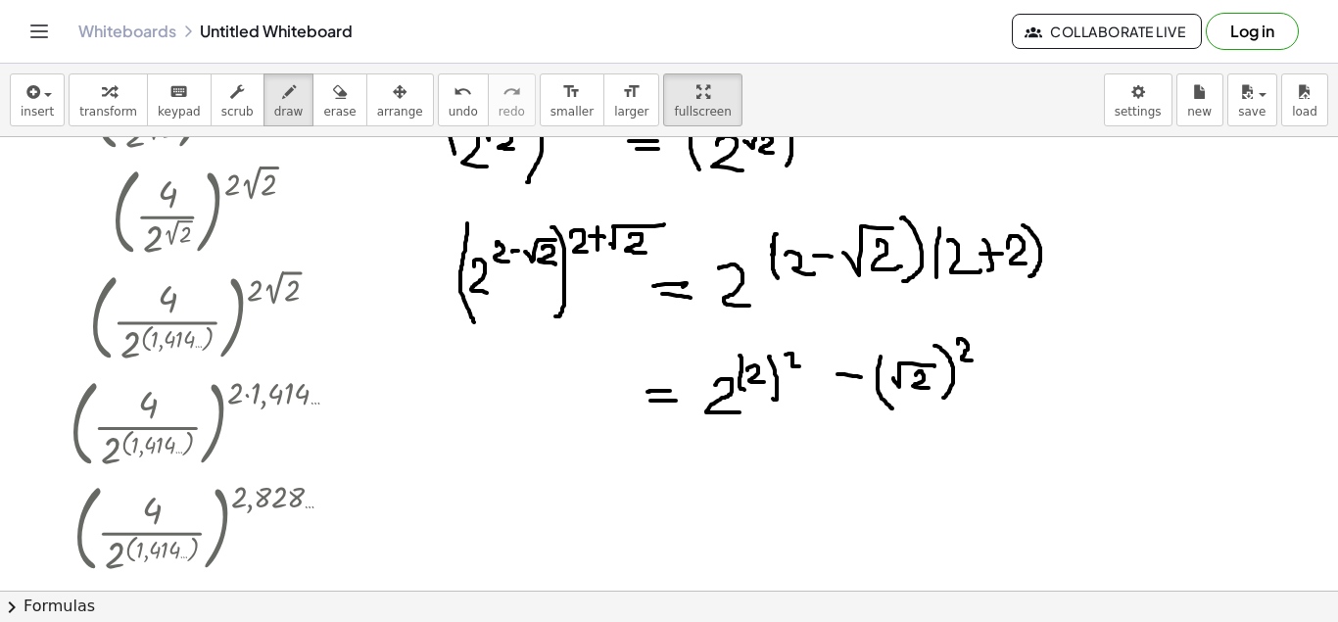
click at [971, 360] on div at bounding box center [669, 467] width 1338 height 907
drag, startPoint x: 664, startPoint y: 495, endPoint x: 684, endPoint y: 499, distance: 20.0
click at [684, 499] on div at bounding box center [669, 467] width 1338 height 907
drag, startPoint x: 664, startPoint y: 506, endPoint x: 695, endPoint y: 502, distance: 31.6
click at [684, 506] on div at bounding box center [669, 467] width 1338 height 907
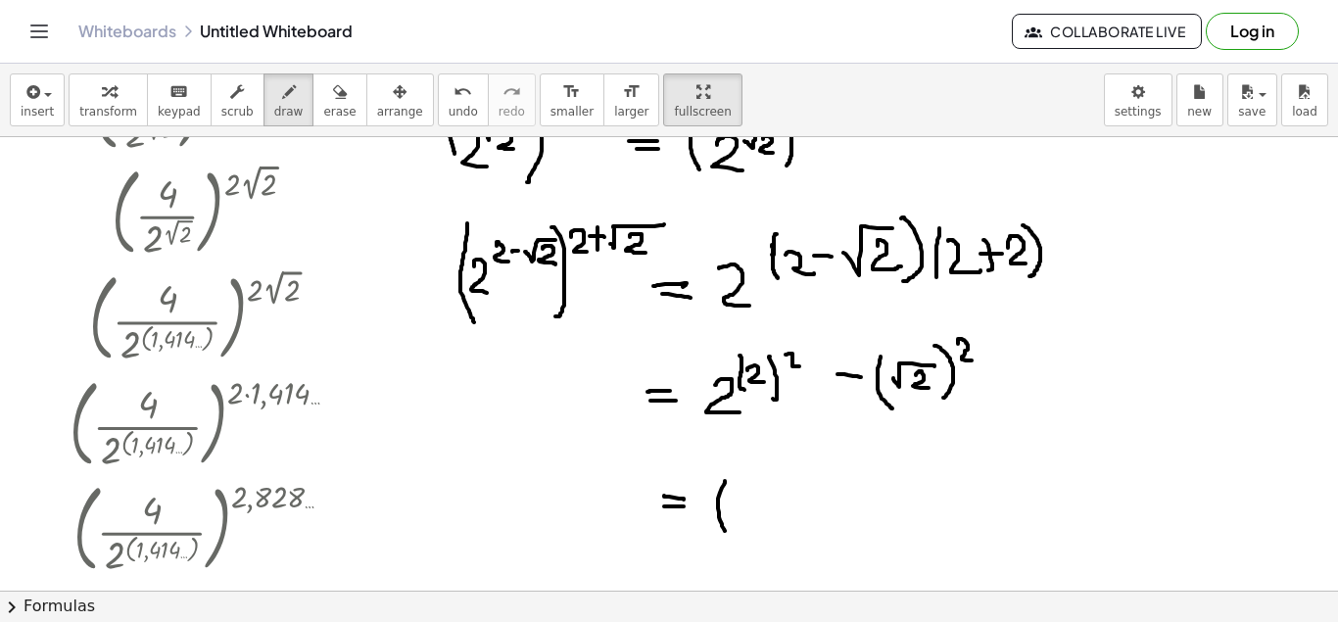
drag, startPoint x: 725, startPoint y: 481, endPoint x: 727, endPoint y: 532, distance: 51.0
click at [727, 532] on div at bounding box center [669, 467] width 1338 height 907
drag, startPoint x: 740, startPoint y: 495, endPoint x: 773, endPoint y: 523, distance: 42.4
click at [773, 523] on div at bounding box center [669, 467] width 1338 height 907
drag, startPoint x: 773, startPoint y: 465, endPoint x: 790, endPoint y: 538, distance: 74.6
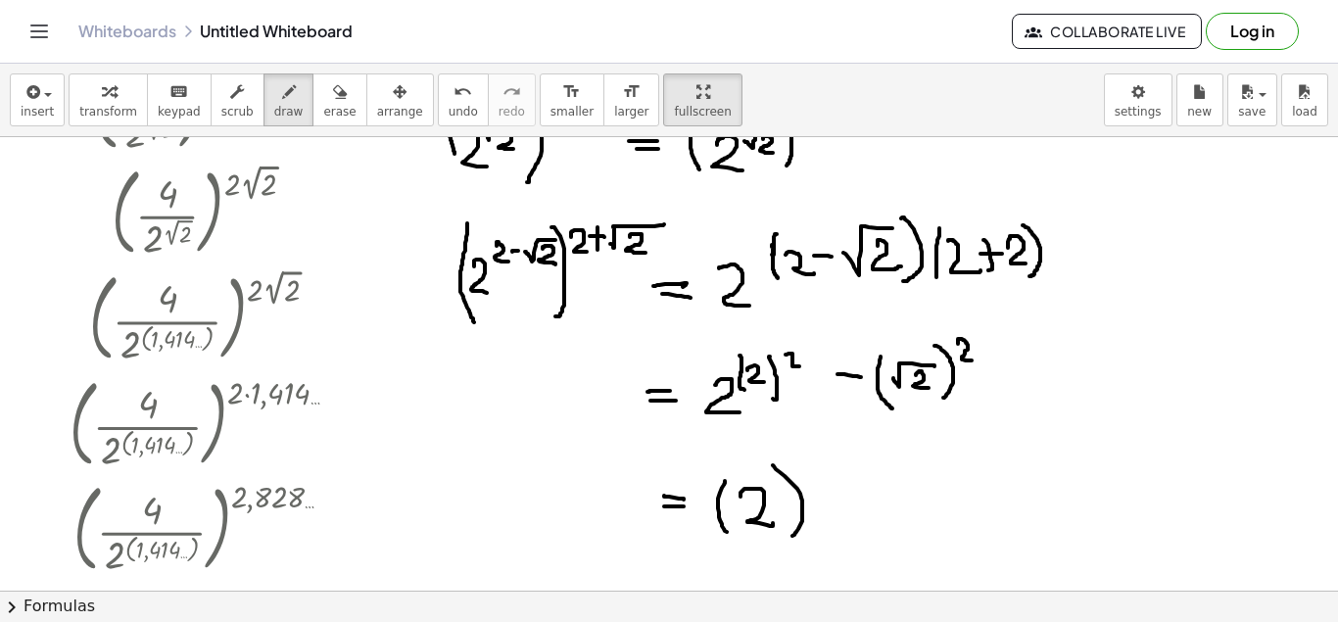
click at [790, 538] on div at bounding box center [669, 467] width 1338 height 907
drag, startPoint x: 806, startPoint y: 468, endPoint x: 819, endPoint y: 491, distance: 25.9
click at [819, 491] on div at bounding box center [669, 467] width 1338 height 907
drag, startPoint x: 839, startPoint y: 484, endPoint x: 855, endPoint y: 483, distance: 15.7
click at [855, 483] on div at bounding box center [669, 467] width 1338 height 907
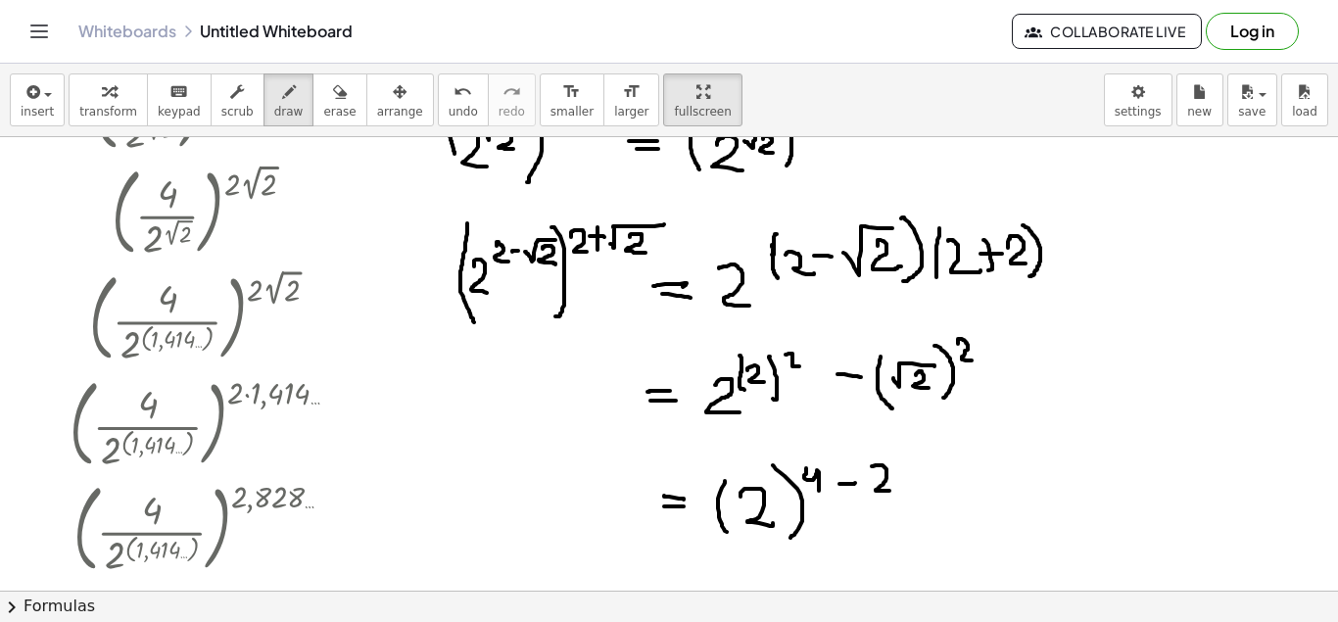
drag, startPoint x: 880, startPoint y: 465, endPoint x: 895, endPoint y: 491, distance: 29.4
click at [895, 491] on div at bounding box center [669, 467] width 1338 height 907
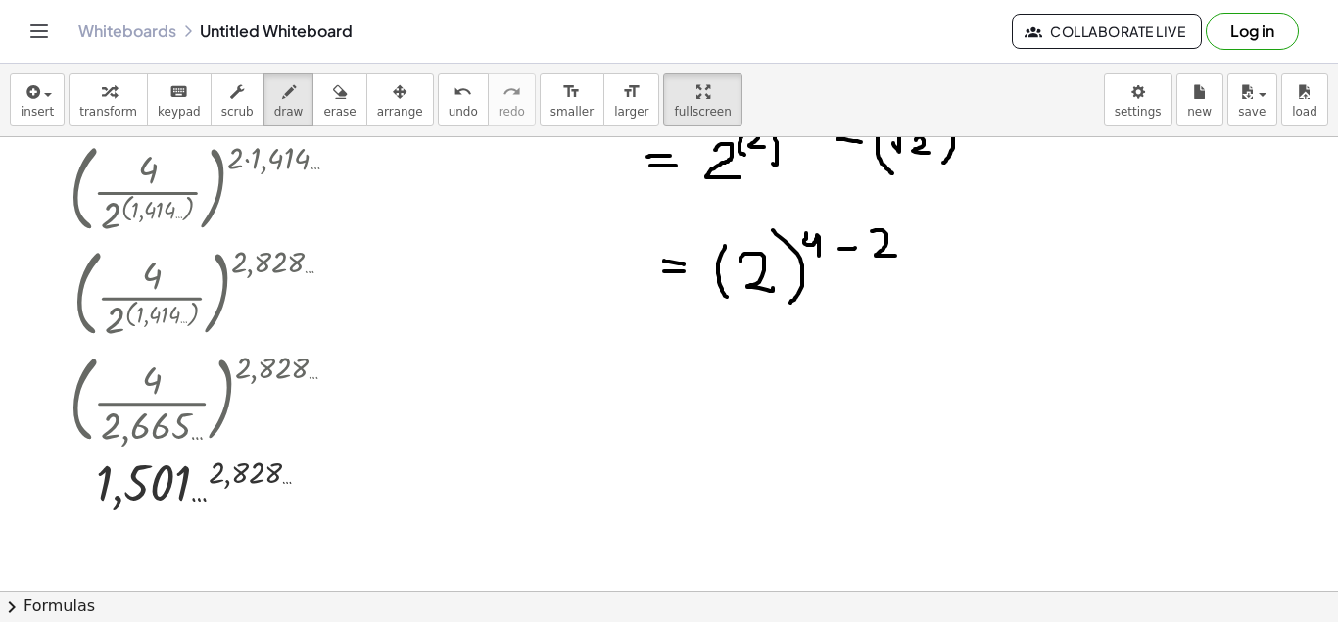
scroll to position [370, 0]
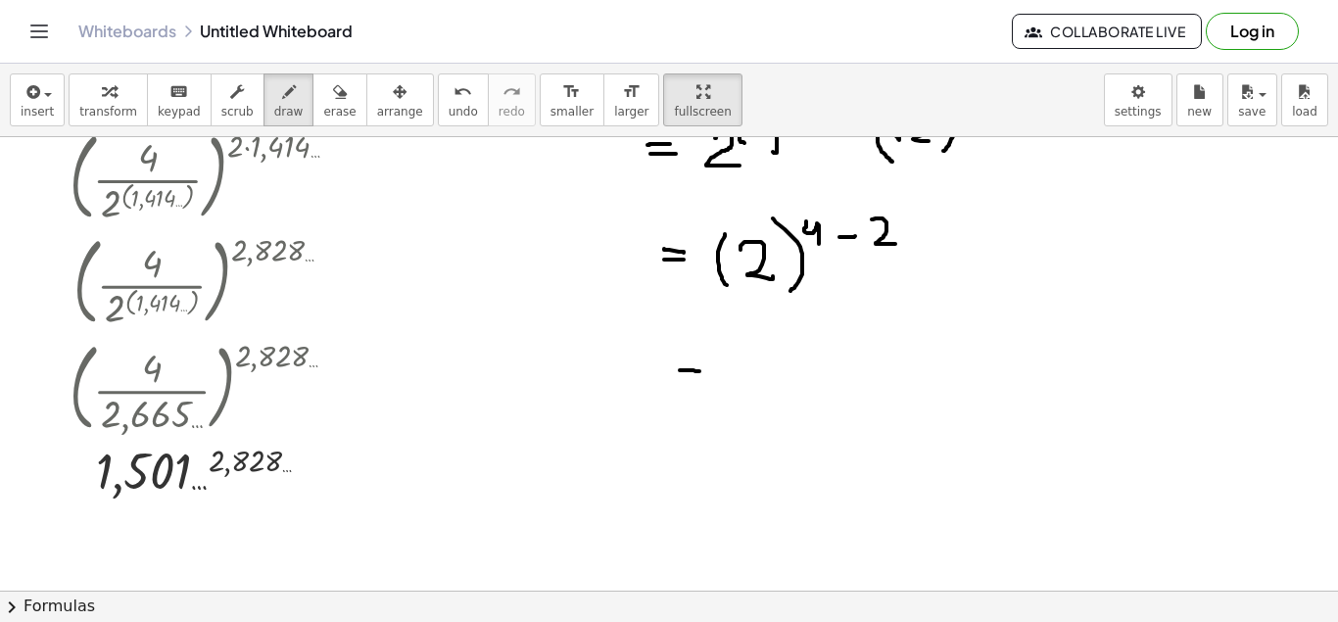
drag, startPoint x: 680, startPoint y: 370, endPoint x: 699, endPoint y: 371, distance: 19.6
click at [699, 371] on div at bounding box center [669, 220] width 1338 height 907
drag, startPoint x: 683, startPoint y: 382, endPoint x: 702, endPoint y: 382, distance: 19.6
click at [702, 382] on div at bounding box center [669, 220] width 1338 height 907
drag, startPoint x: 735, startPoint y: 364, endPoint x: 731, endPoint y: 401, distance: 36.6
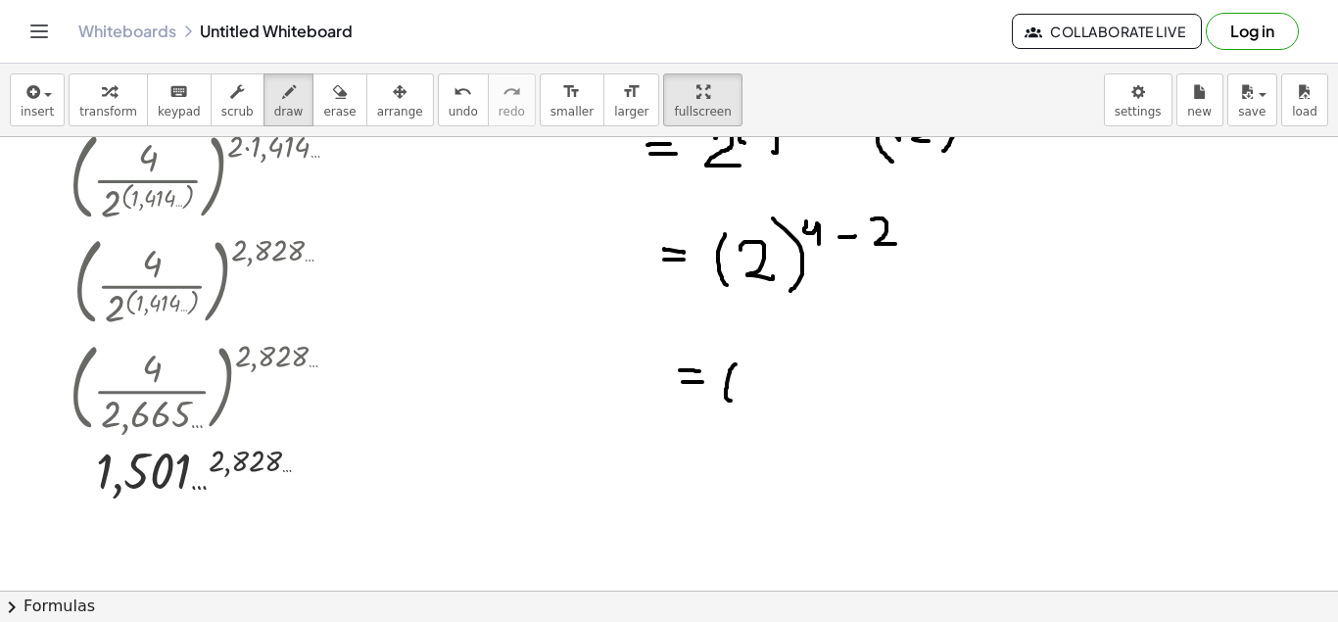
click at [731, 401] on div at bounding box center [669, 220] width 1338 height 907
drag, startPoint x: 755, startPoint y: 369, endPoint x: 778, endPoint y: 394, distance: 33.3
click at [778, 394] on div at bounding box center [669, 220] width 1338 height 907
drag, startPoint x: 776, startPoint y: 357, endPoint x: 788, endPoint y: 404, distance: 48.7
click at [788, 404] on div at bounding box center [669, 220] width 1338 height 907
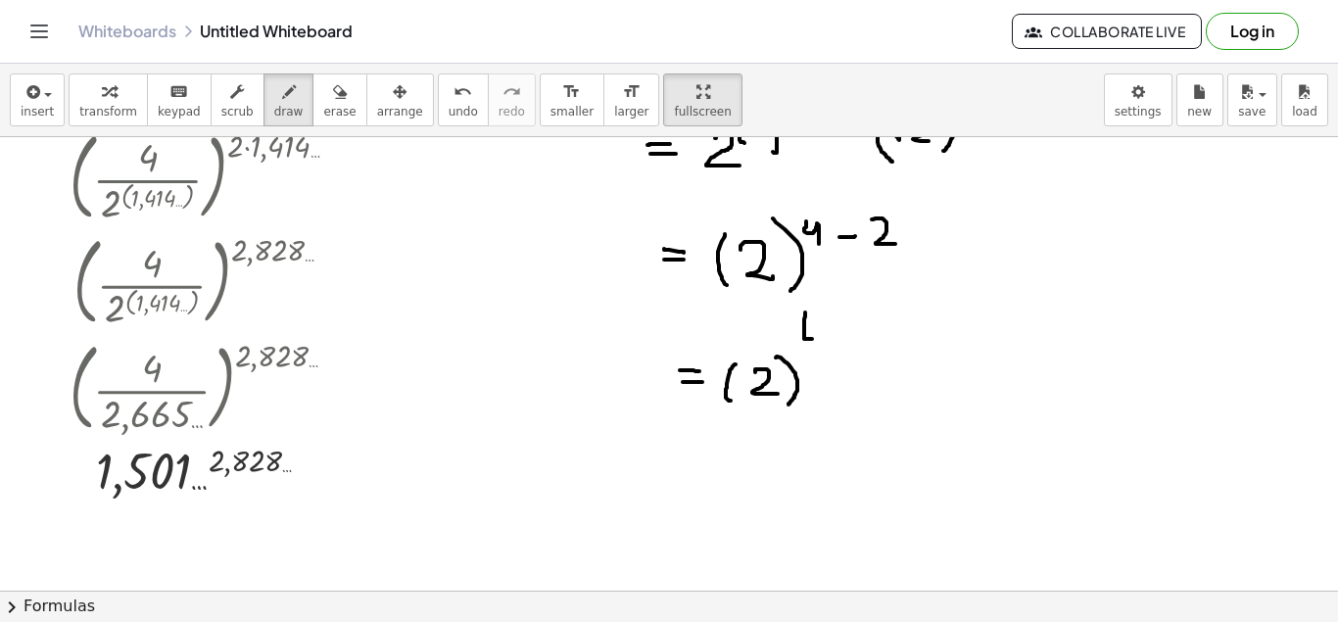
drag, startPoint x: 805, startPoint y: 312, endPoint x: 818, endPoint y: 339, distance: 29.3
click at [818, 339] on div at bounding box center [669, 220] width 1338 height 907
click at [448, 108] on span "undo" at bounding box center [462, 112] width 29 height 14
drag, startPoint x: 816, startPoint y: 354, endPoint x: 823, endPoint y: 372, distance: 19.8
click at [823, 372] on div at bounding box center [669, 220] width 1338 height 907
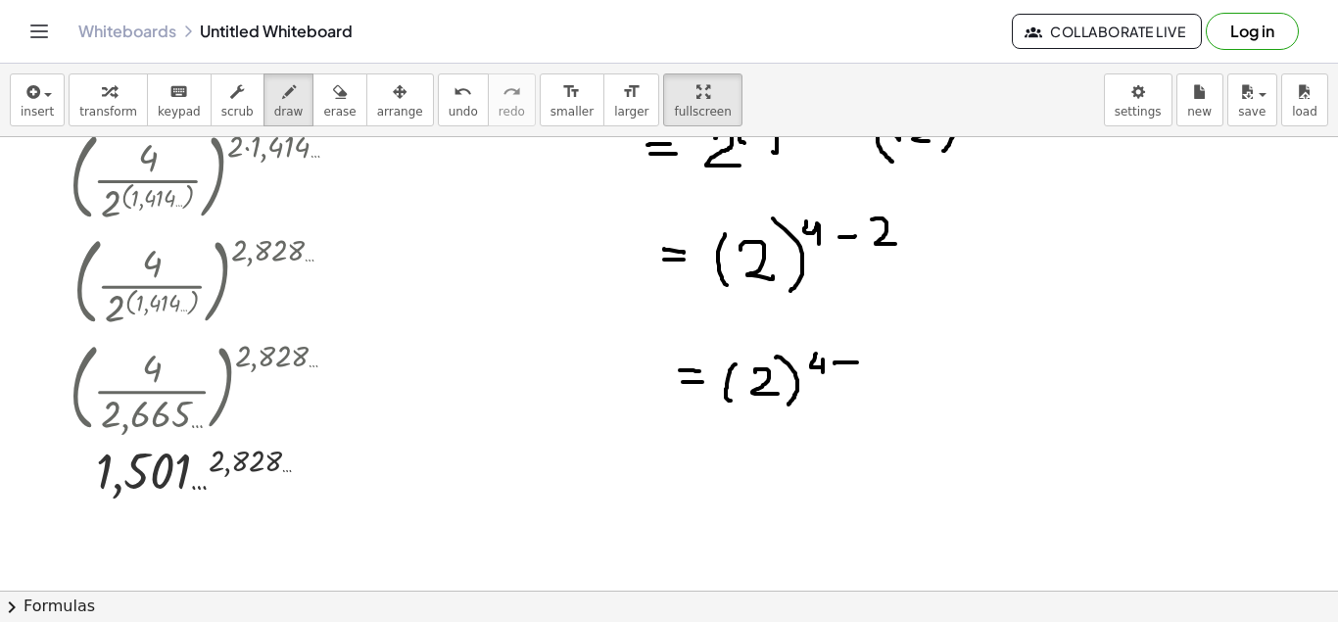
drag, startPoint x: 834, startPoint y: 363, endPoint x: 857, endPoint y: 362, distance: 22.5
click at [857, 362] on div at bounding box center [669, 220] width 1338 height 907
drag, startPoint x: 871, startPoint y: 356, endPoint x: 891, endPoint y: 377, distance: 29.1
click at [891, 377] on div at bounding box center [669, 220] width 1338 height 907
click at [448, 105] on span "undo" at bounding box center [462, 112] width 29 height 14
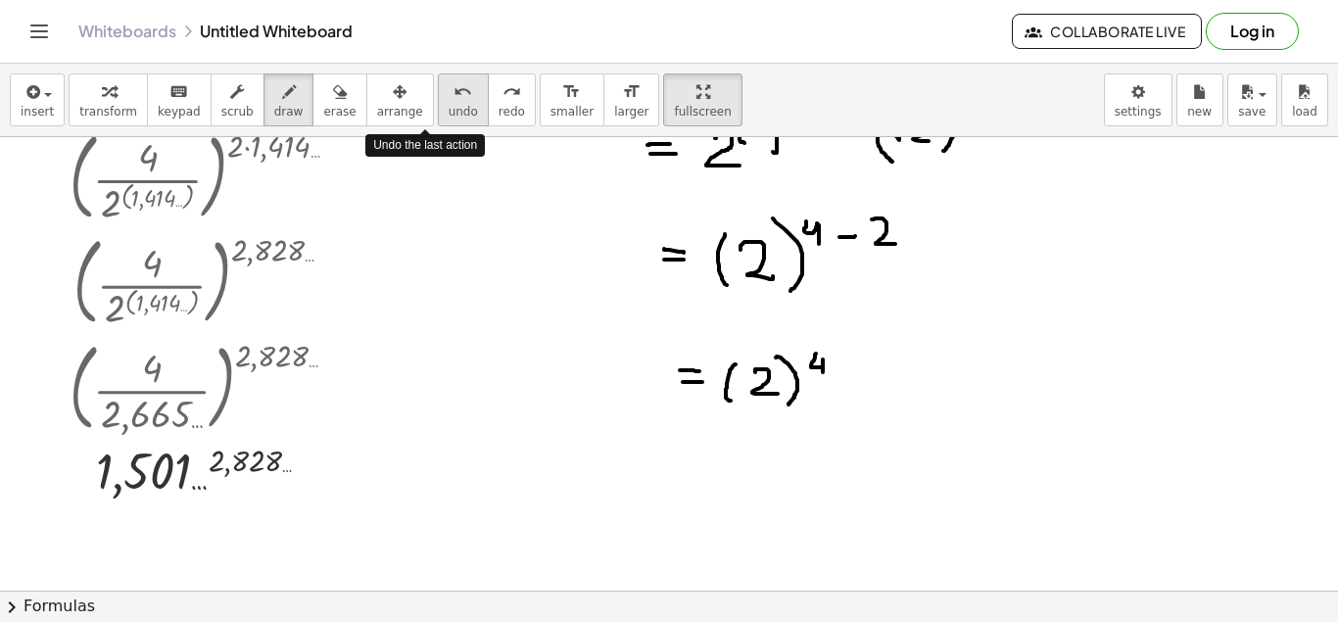
click at [448, 105] on span "undo" at bounding box center [462, 112] width 29 height 14
drag, startPoint x: 803, startPoint y: 351, endPoint x: 819, endPoint y: 369, distance: 24.3
click at [819, 369] on div at bounding box center [669, 220] width 1338 height 907
drag, startPoint x: 689, startPoint y: 447, endPoint x: 711, endPoint y: 443, distance: 21.9
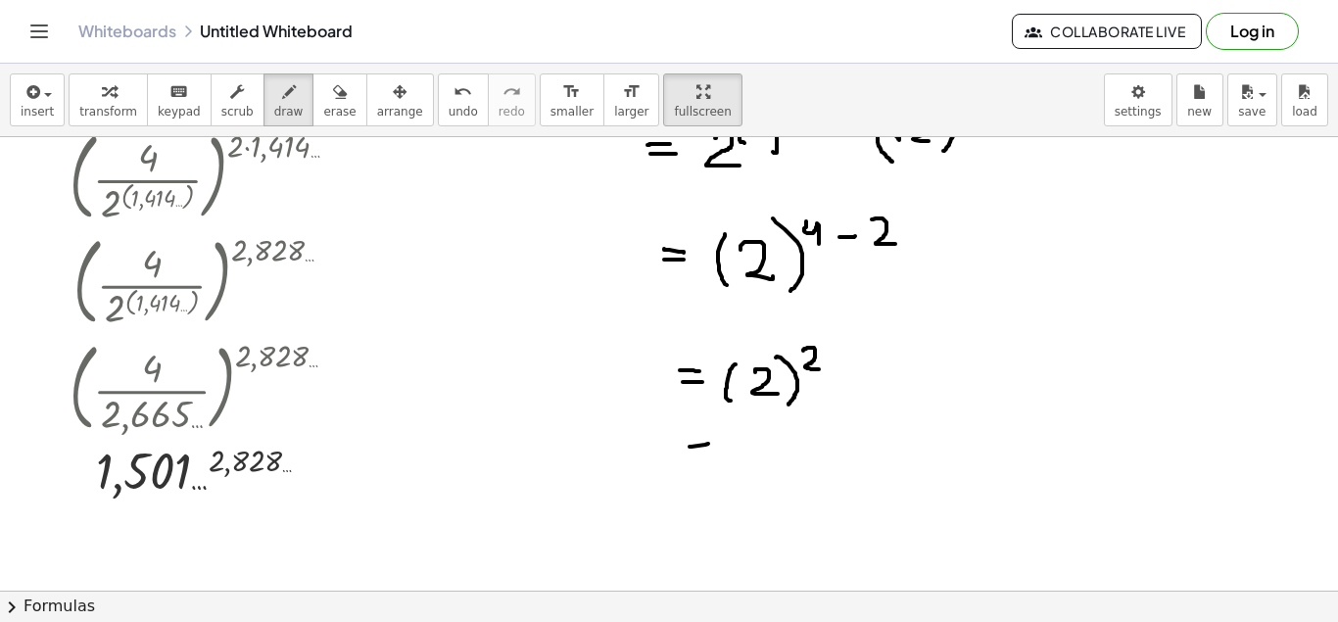
click at [711, 443] on div at bounding box center [669, 220] width 1338 height 907
drag, startPoint x: 691, startPoint y: 459, endPoint x: 713, endPoint y: 458, distance: 21.6
click at [713, 458] on div at bounding box center [669, 220] width 1338 height 907
click at [443, 105] on button "undo undo" at bounding box center [463, 99] width 51 height 53
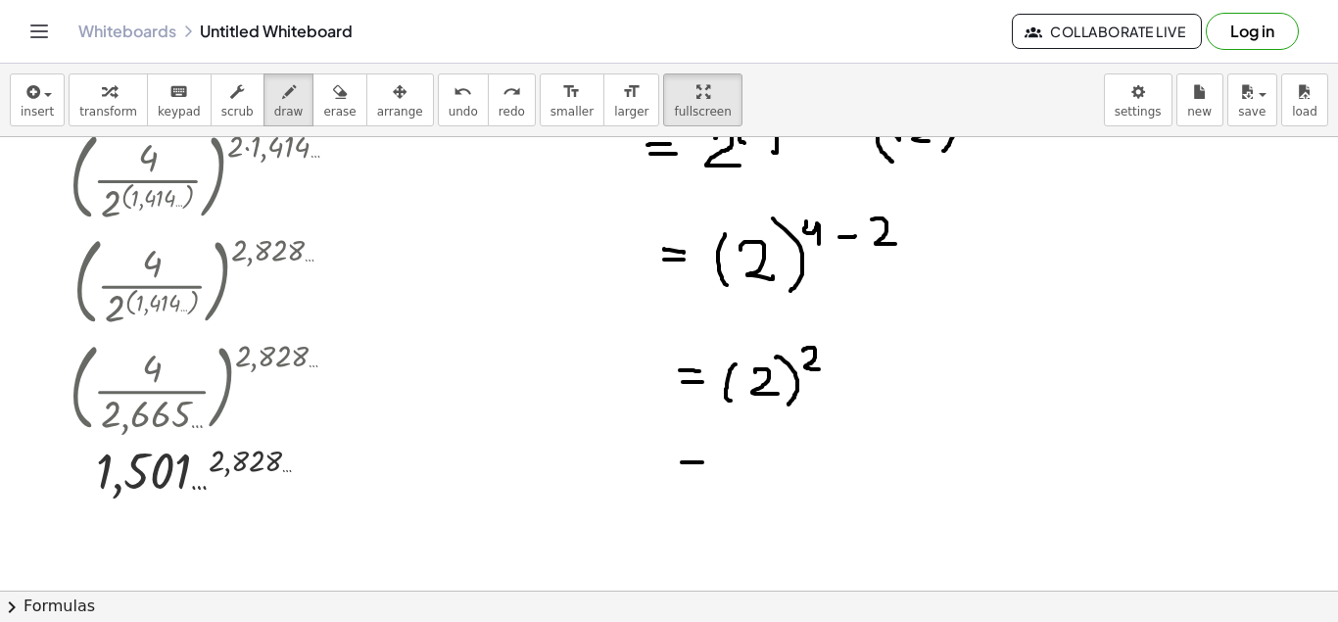
drag, startPoint x: 682, startPoint y: 462, endPoint x: 702, endPoint y: 462, distance: 20.6
click at [702, 462] on div at bounding box center [669, 220] width 1338 height 907
drag, startPoint x: 683, startPoint y: 470, endPoint x: 702, endPoint y: 473, distance: 19.8
click at [702, 473] on div at bounding box center [669, 220] width 1338 height 907
drag, startPoint x: 730, startPoint y: 460, endPoint x: 769, endPoint y: 482, distance: 44.7
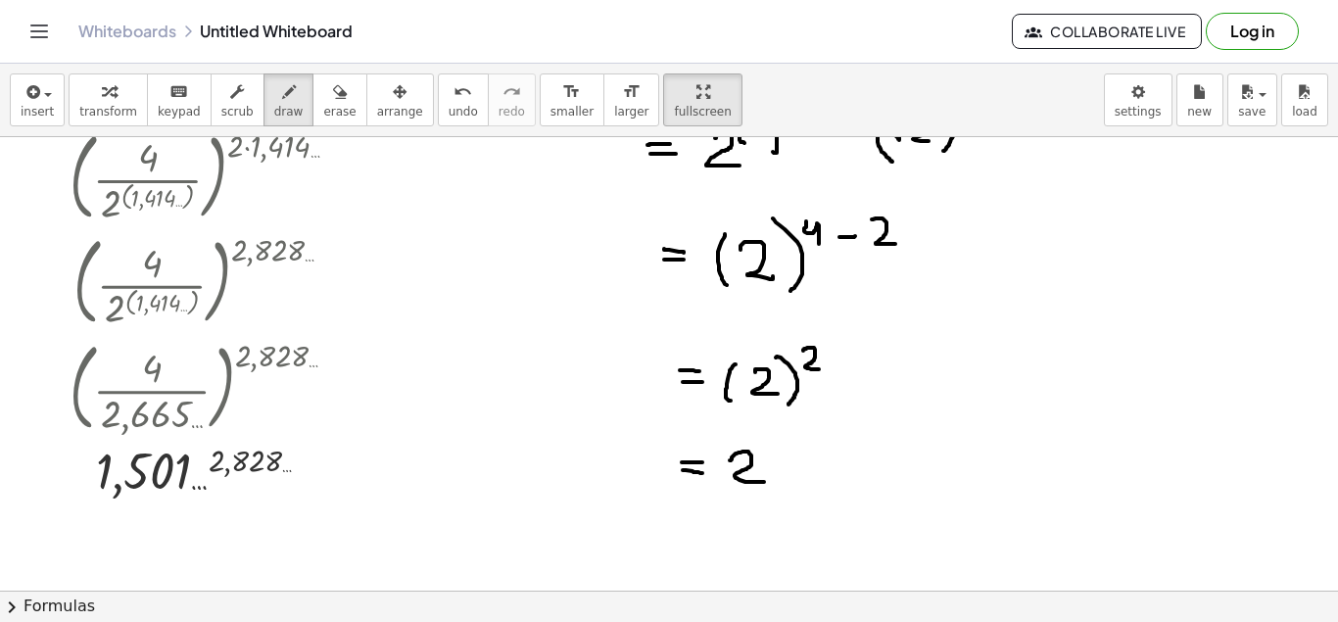
click at [769, 482] on div at bounding box center [669, 220] width 1338 height 907
drag, startPoint x: 771, startPoint y: 443, endPoint x: 794, endPoint y: 459, distance: 28.8
click at [794, 459] on div at bounding box center [669, 220] width 1338 height 907
drag, startPoint x: 697, startPoint y: 543, endPoint x: 718, endPoint y: 542, distance: 20.6
click at [718, 542] on div at bounding box center [669, 220] width 1338 height 907
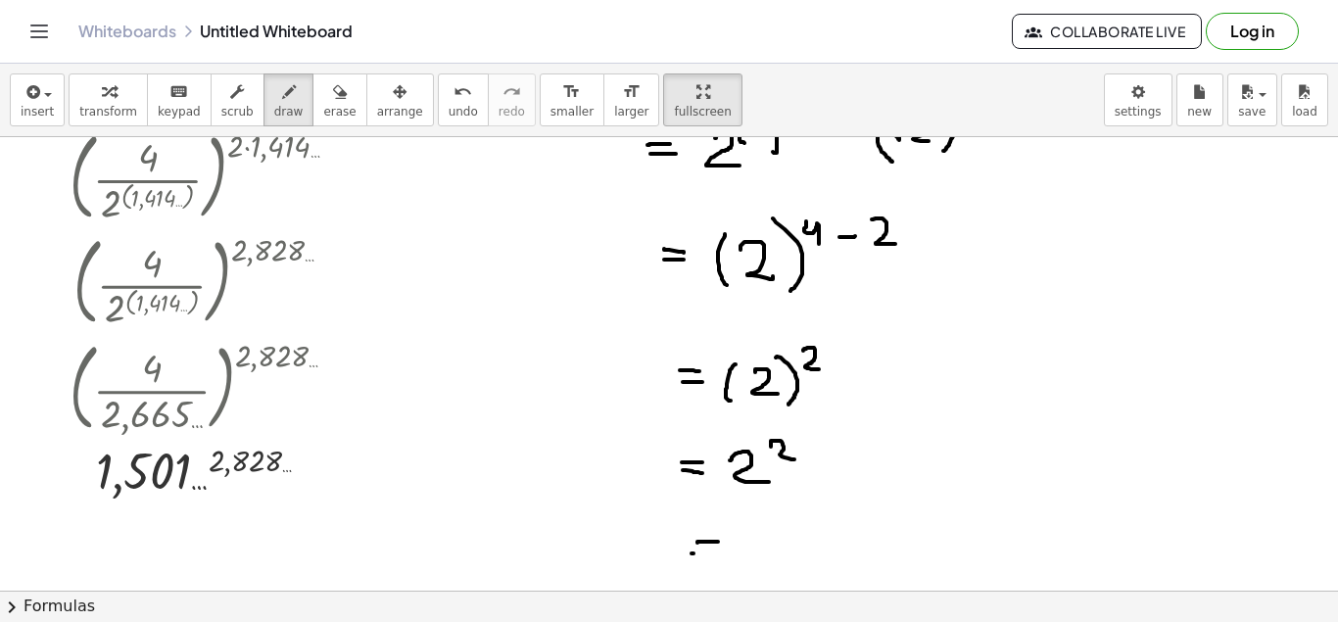
drag, startPoint x: 693, startPoint y: 553, endPoint x: 726, endPoint y: 553, distance: 32.3
click at [726, 553] on div at bounding box center [669, 220] width 1338 height 907
drag, startPoint x: 763, startPoint y: 520, endPoint x: 785, endPoint y: 556, distance: 42.7
click at [785, 556] on div at bounding box center [669, 220] width 1338 height 907
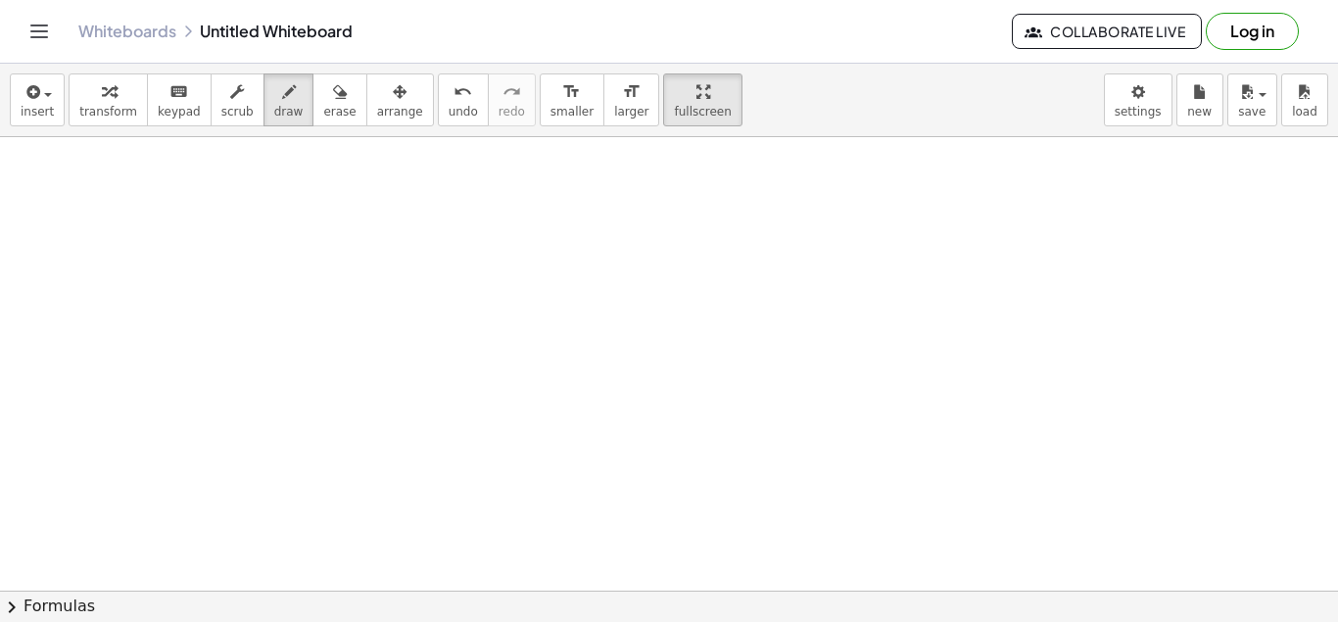
scroll to position [824, 0]
click at [674, 98] on div "button" at bounding box center [702, 91] width 57 height 24
click at [100, 113] on span "transform" at bounding box center [108, 112] width 58 height 14
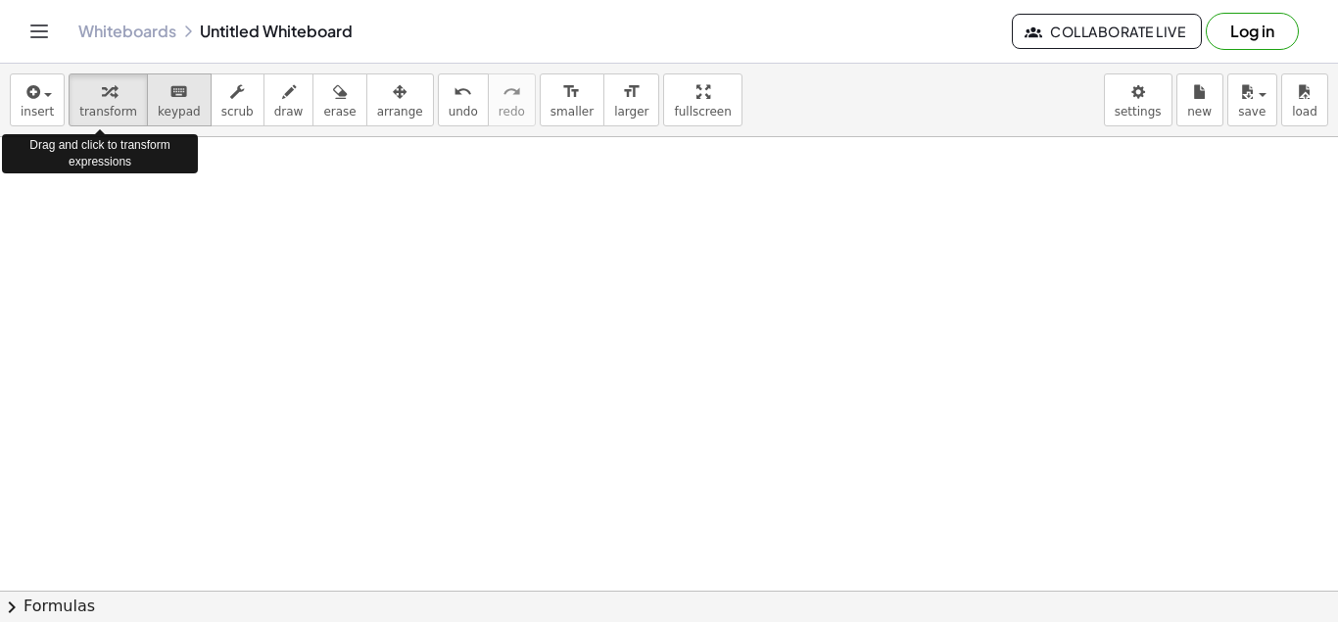
click at [169, 95] on icon "keyboard" at bounding box center [178, 92] width 19 height 24
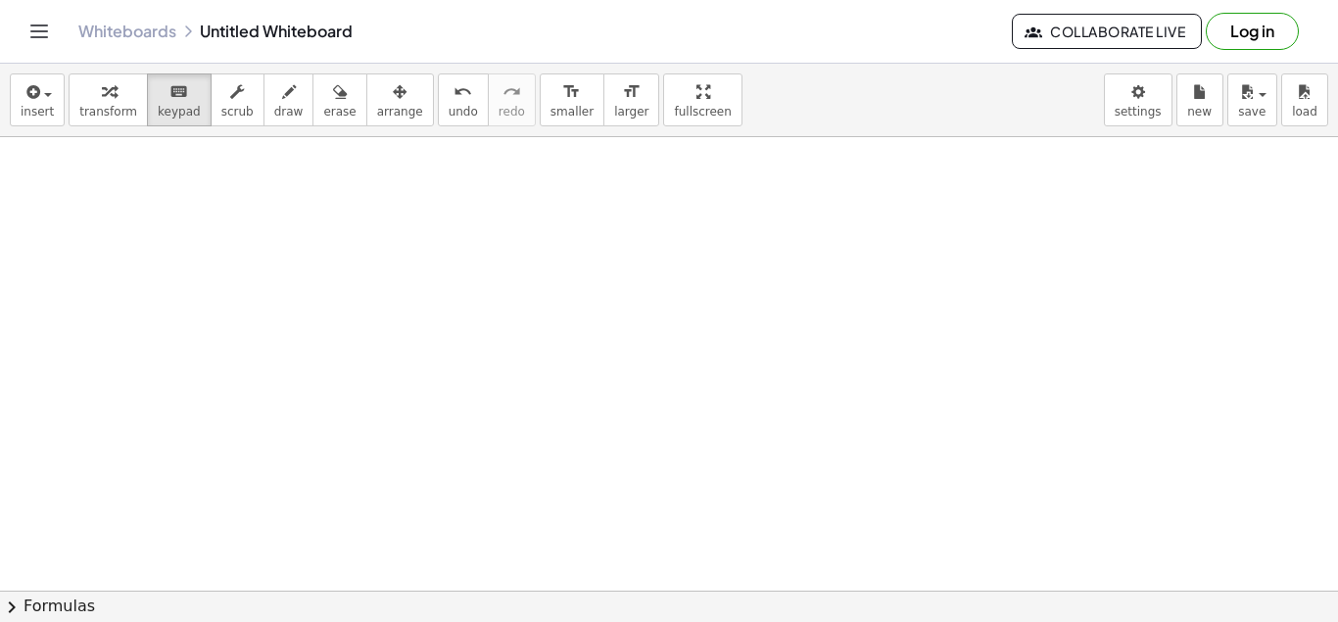
click at [543, 309] on div at bounding box center [669, 137] width 1338 height 1814
click at [478, 329] on div at bounding box center [669, 137] width 1338 height 1814
click at [228, 115] on span "scrub" at bounding box center [237, 112] width 32 height 14
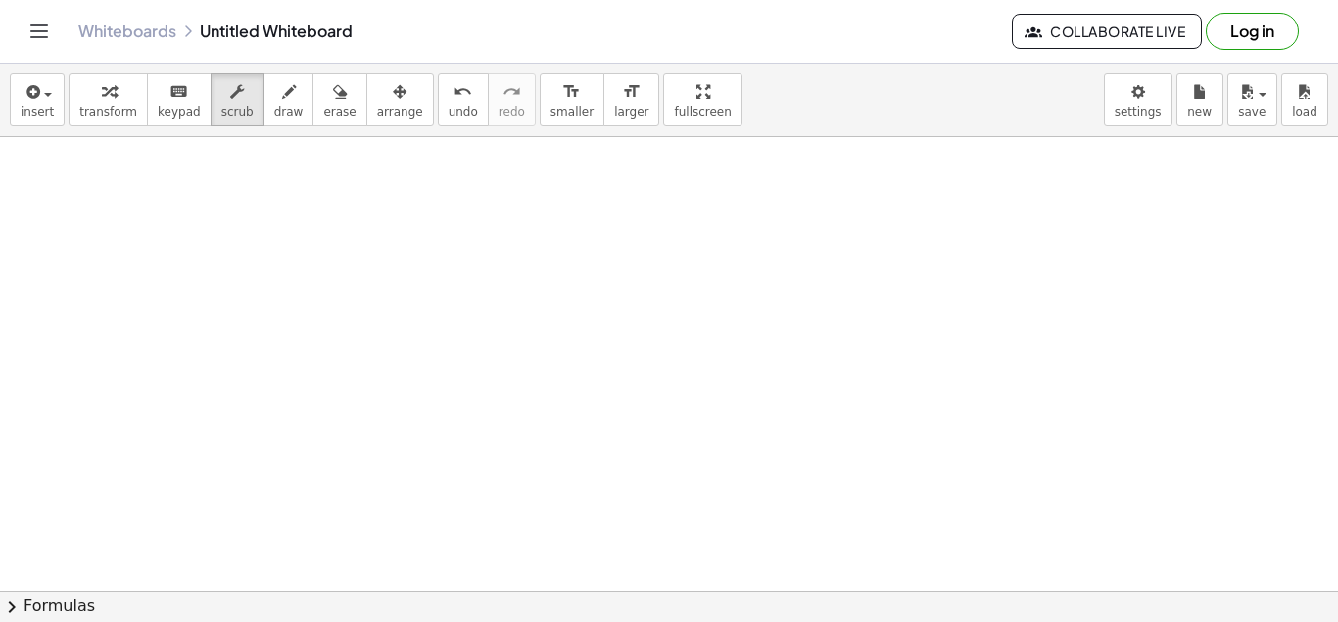
click at [470, 290] on div at bounding box center [669, 137] width 1338 height 1814
click at [44, 115] on span "insert" at bounding box center [37, 112] width 33 height 14
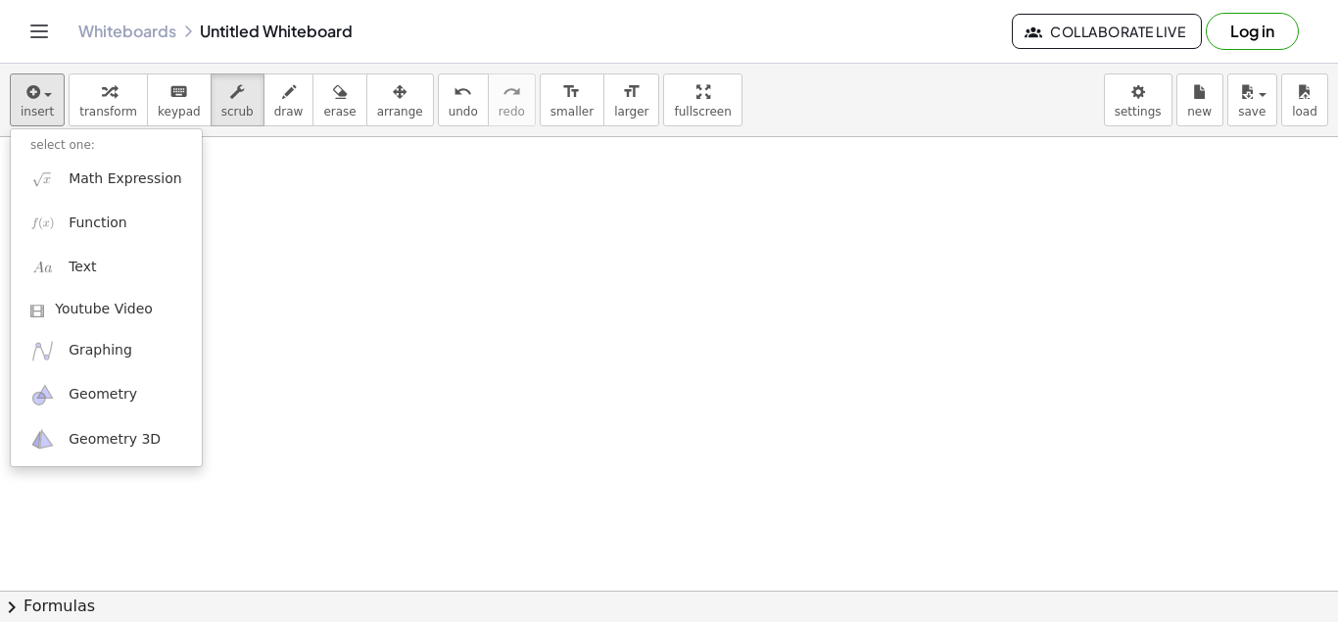
click at [545, 298] on div at bounding box center [669, 137] width 1338 height 1814
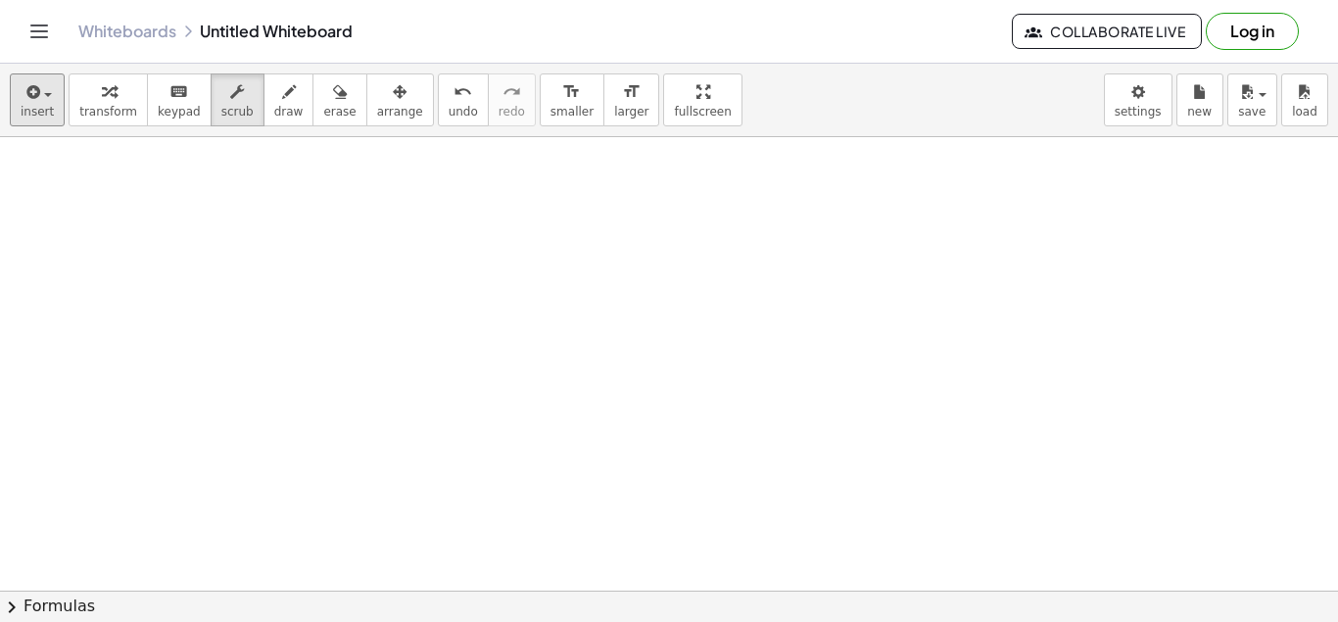
click at [562, 282] on div at bounding box center [669, 137] width 1338 height 1814
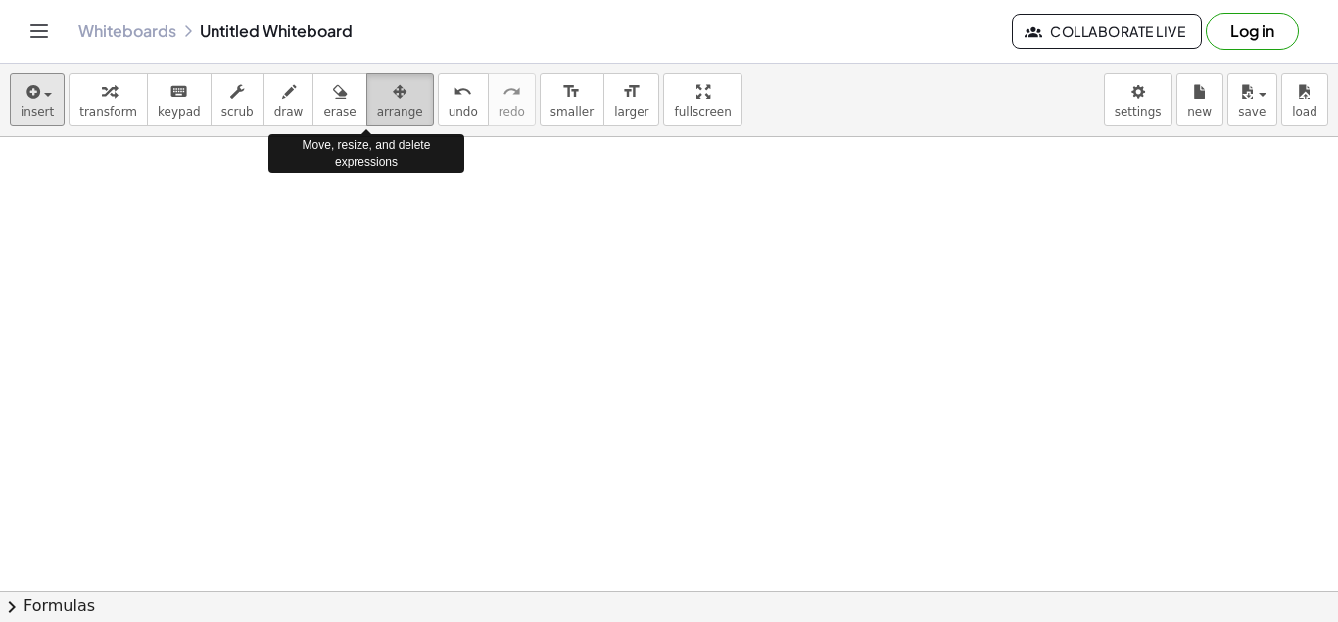
click at [377, 112] on span "arrange" at bounding box center [400, 112] width 46 height 14
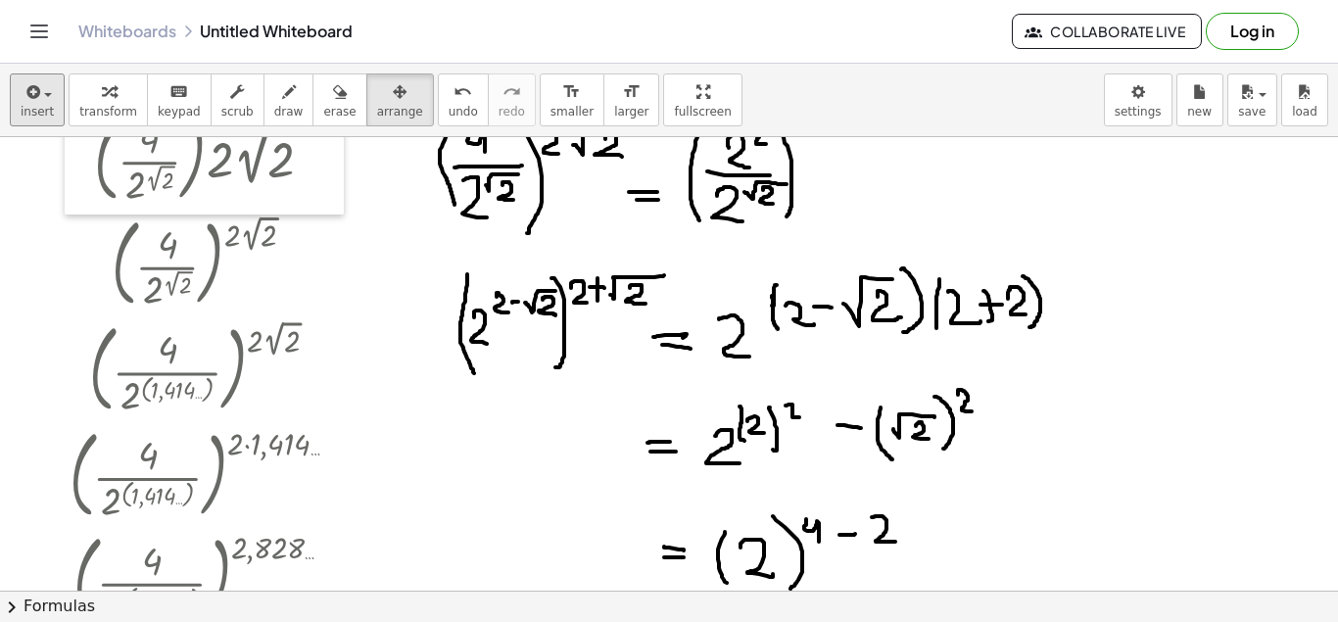
scroll to position [0, 0]
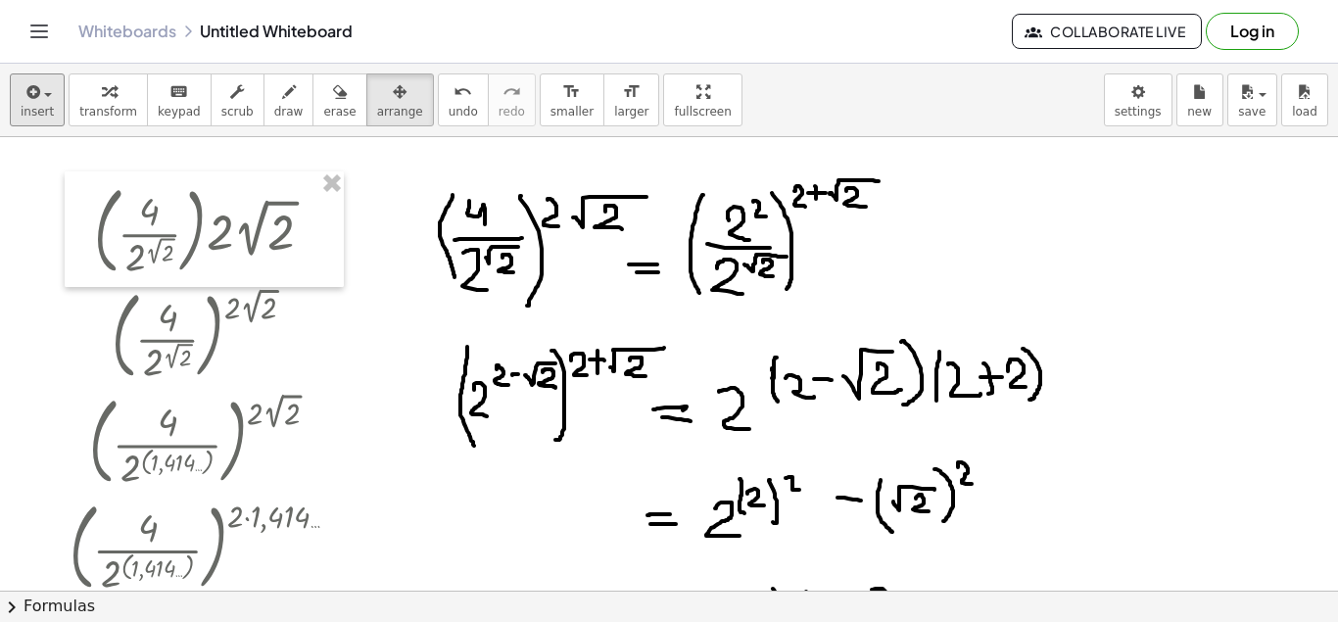
click at [214, 232] on div at bounding box center [204, 229] width 279 height 116
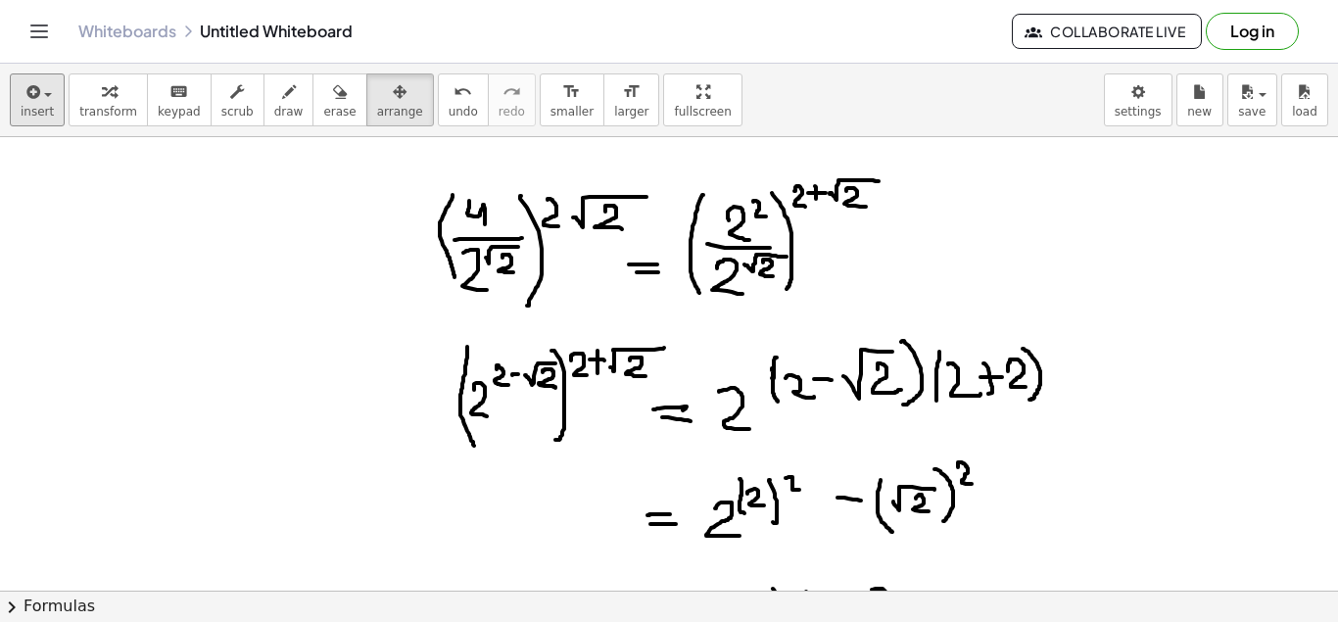
click at [118, 105] on span "transform" at bounding box center [108, 112] width 58 height 14
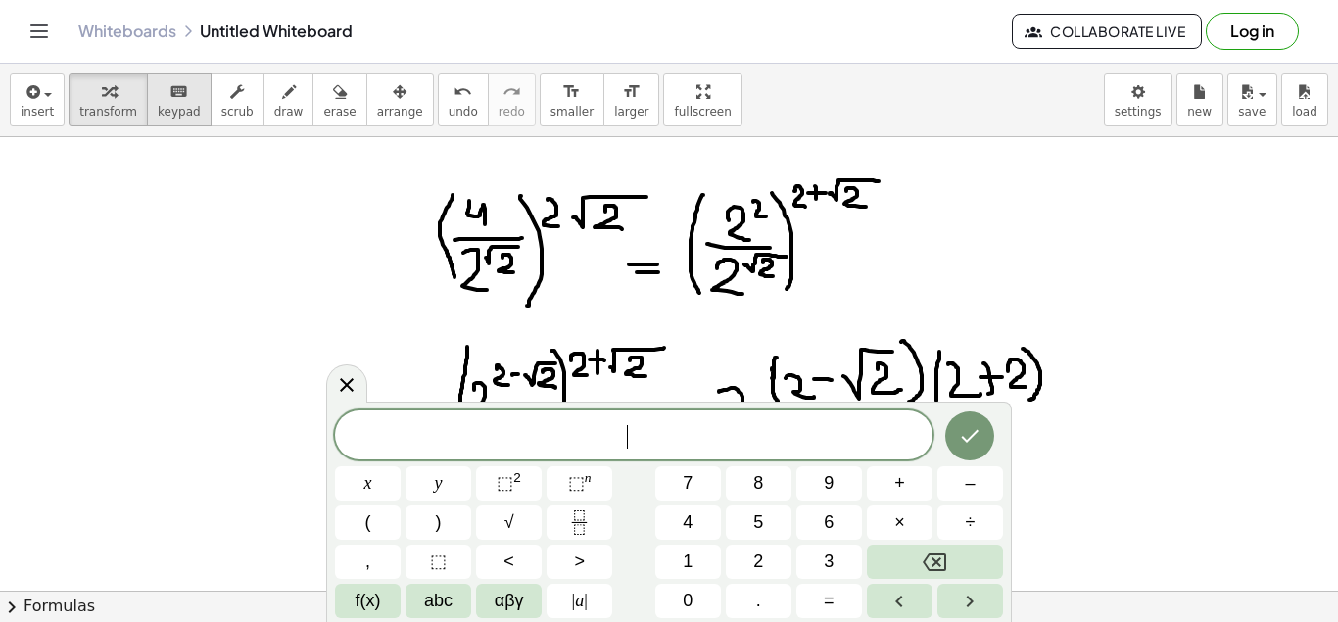
scroll to position [18, 0]
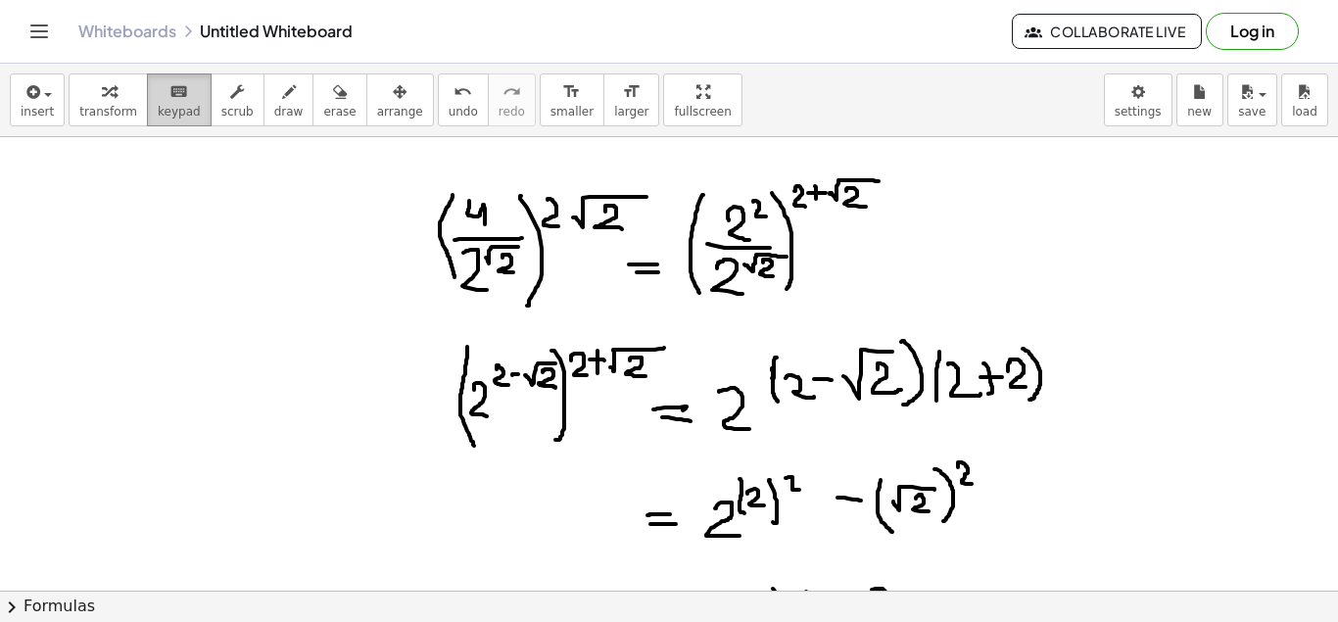
click at [163, 109] on span "keypad" at bounding box center [179, 112] width 43 height 14
click at [98, 105] on span "transform" at bounding box center [108, 112] width 58 height 14
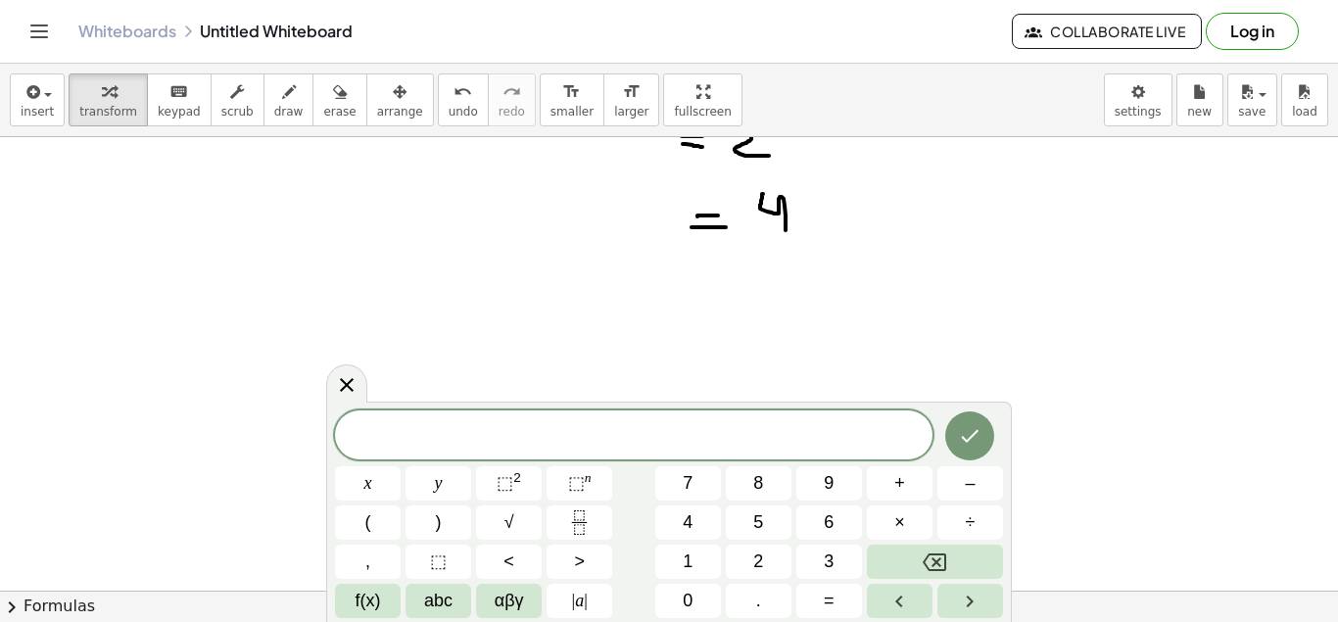
scroll to position [740, 0]
click at [556, 524] on button "Fraction" at bounding box center [579, 522] width 66 height 34
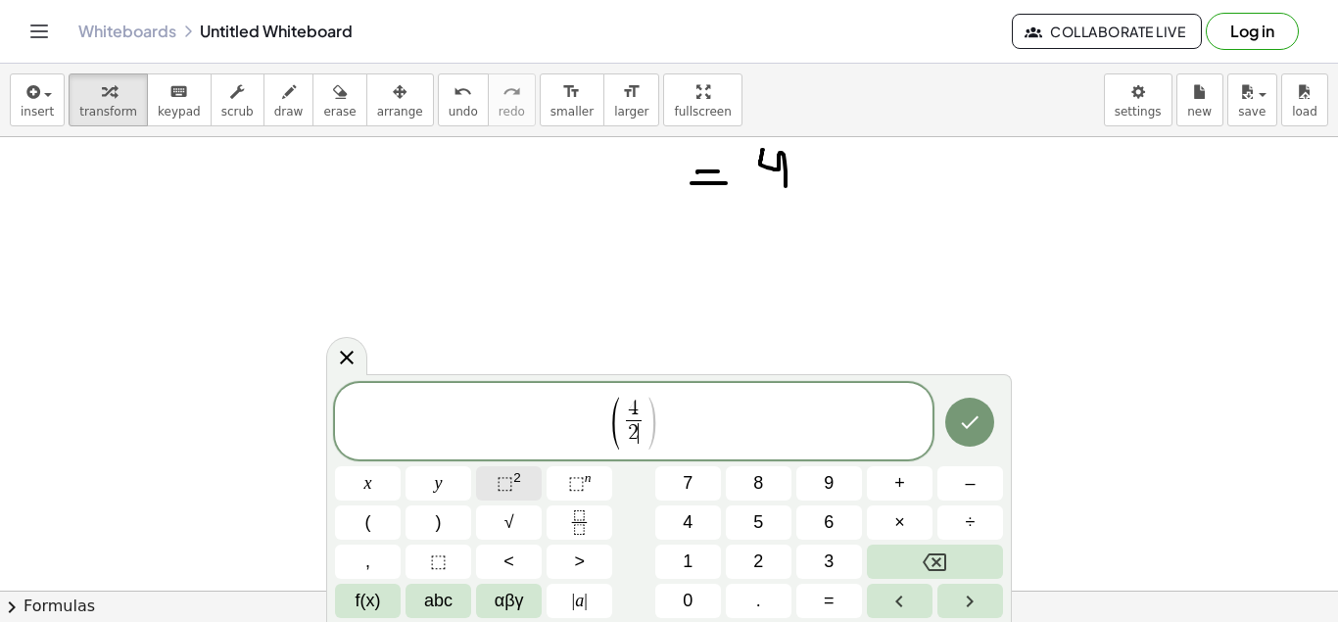
click at [514, 477] on sup "2" at bounding box center [517, 477] width 8 height 15
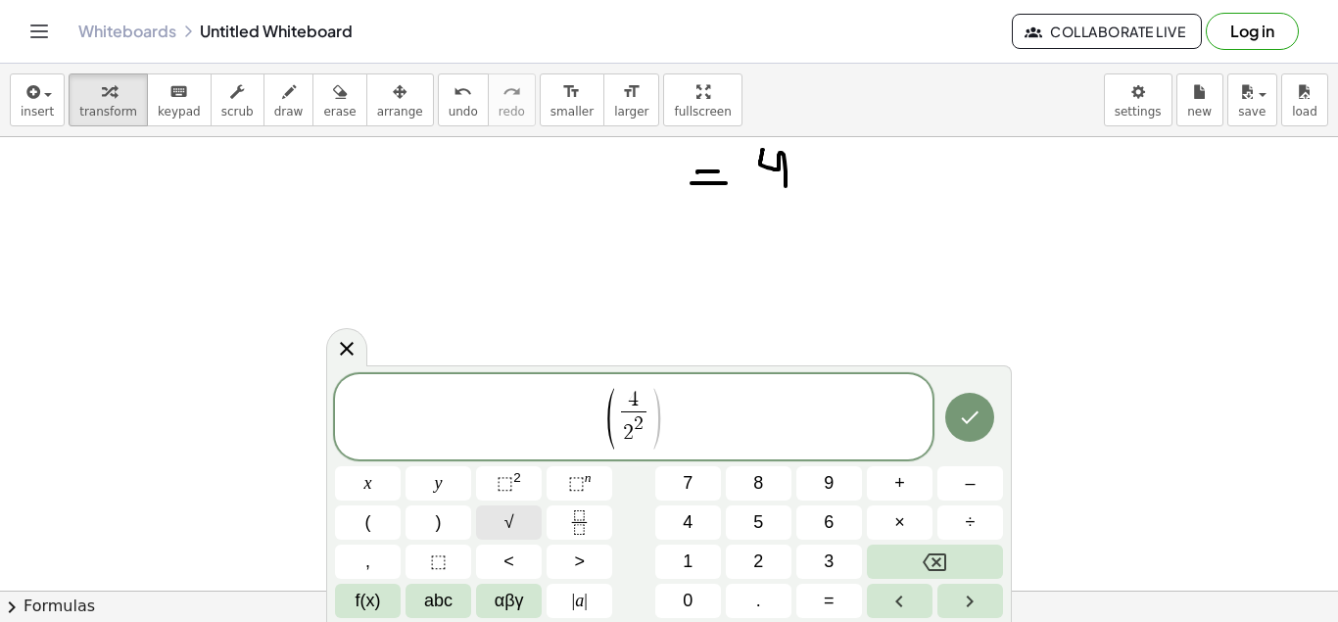
click at [492, 516] on button "√" at bounding box center [509, 522] width 66 height 34
click at [645, 427] on span "​" at bounding box center [642, 422] width 16 height 21
click at [650, 423] on span "√ ​ 2" at bounding box center [639, 422] width 43 height 22
click at [645, 424] on span "2 ​ 2" at bounding box center [633, 428] width 24 height 35
click at [501, 514] on button "√" at bounding box center [509, 522] width 66 height 34
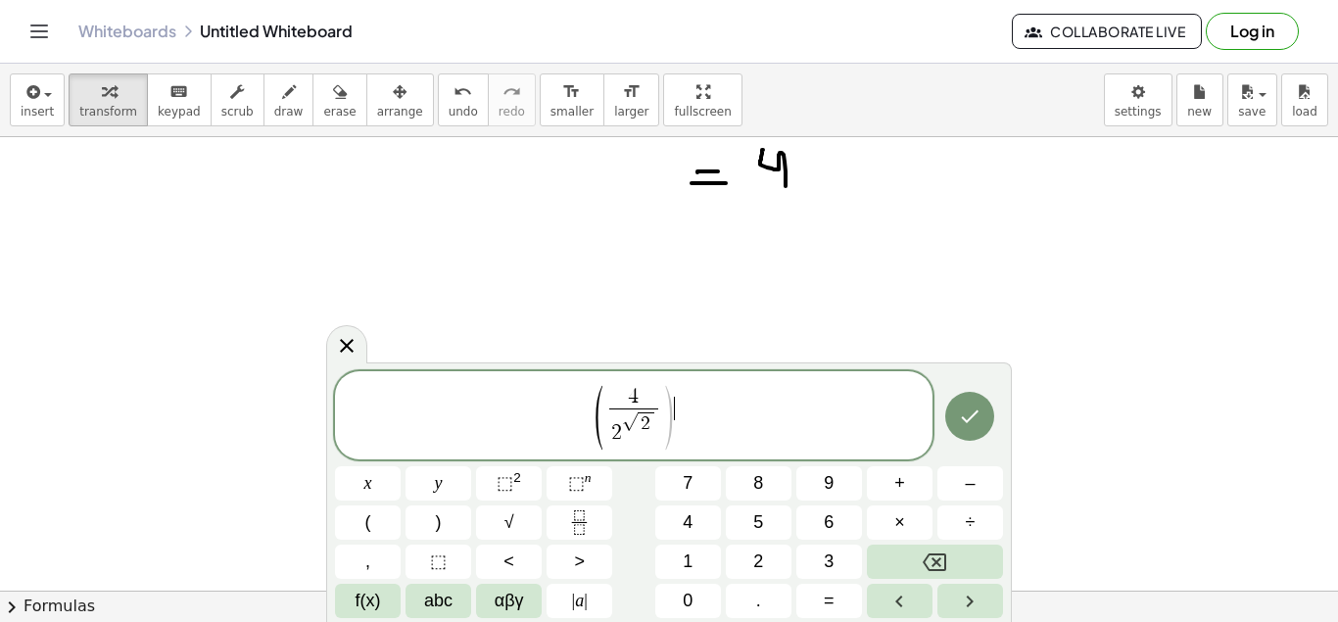
click at [676, 399] on span ")" at bounding box center [668, 417] width 15 height 71
click at [501, 478] on span "⬚" at bounding box center [504, 483] width 17 height 20
click at [684, 402] on span "( 4 2 √ 2 ​ ) 2 ​" at bounding box center [633, 417] width 597 height 68
click at [685, 398] on span "( 4 2 √ 2 ​ ) 2 ​" at bounding box center [633, 417] width 597 height 68
click at [520, 516] on button "√" at bounding box center [509, 522] width 66 height 34
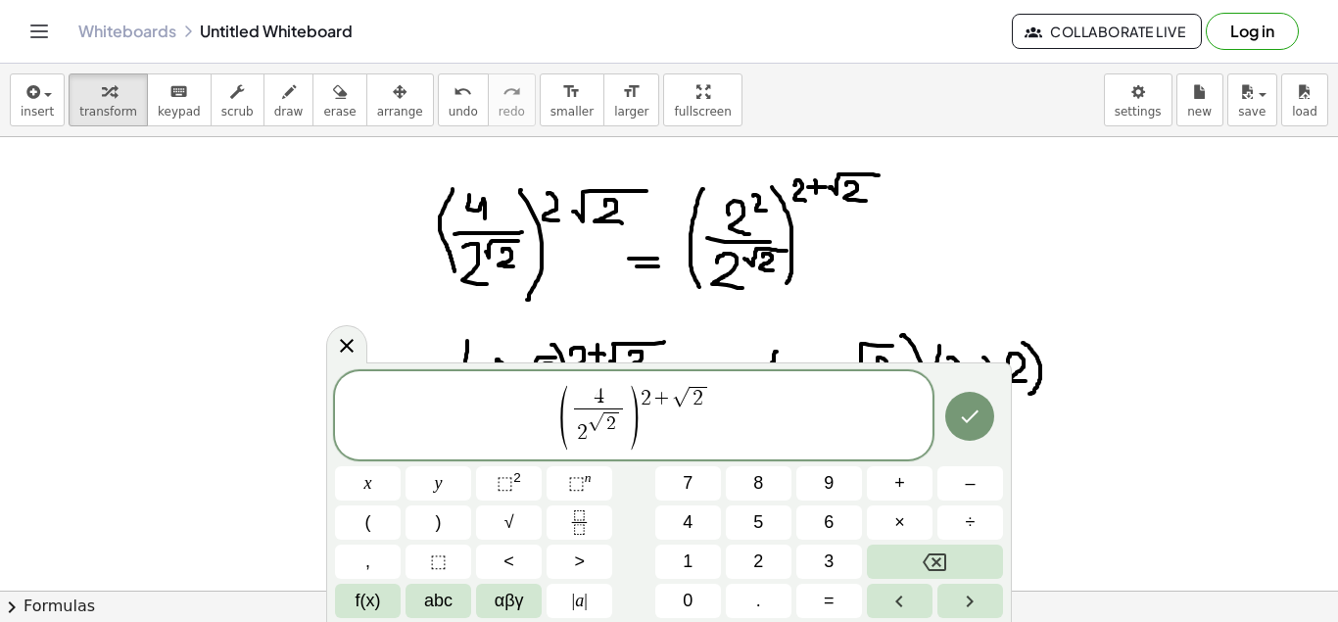
scroll to position [0, 0]
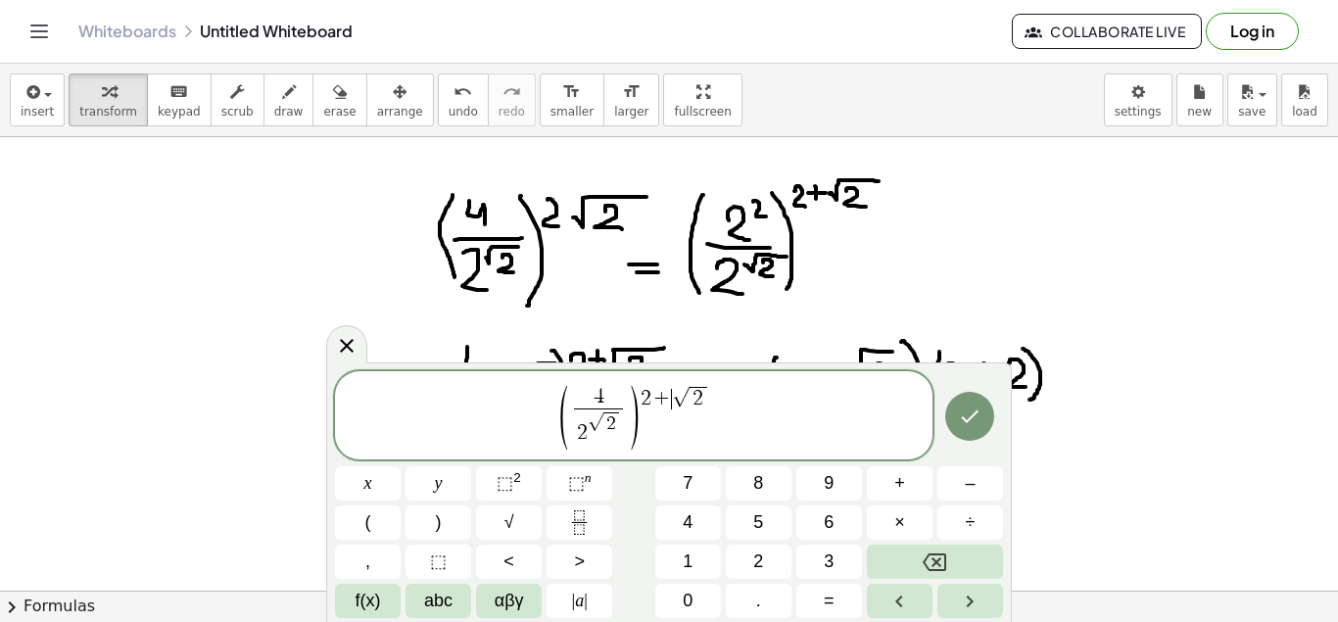
click at [670, 398] on span "+" at bounding box center [661, 400] width 21 height 22
click at [883, 108] on div "insert select one: Math Expression Function Text Youtube Video Graphing Geometr…" at bounding box center [669, 100] width 1338 height 73
click at [1273, 109] on button "save" at bounding box center [1252, 99] width 50 height 53
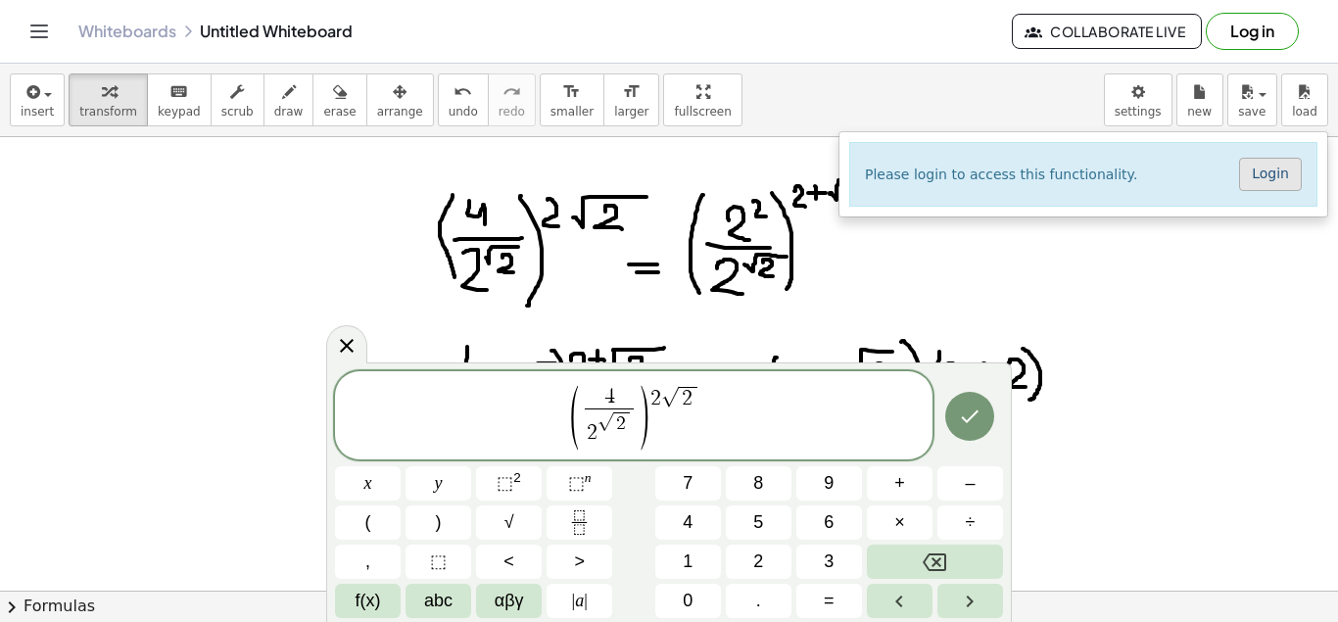
click at [1290, 185] on link "Login" at bounding box center [1270, 174] width 63 height 33
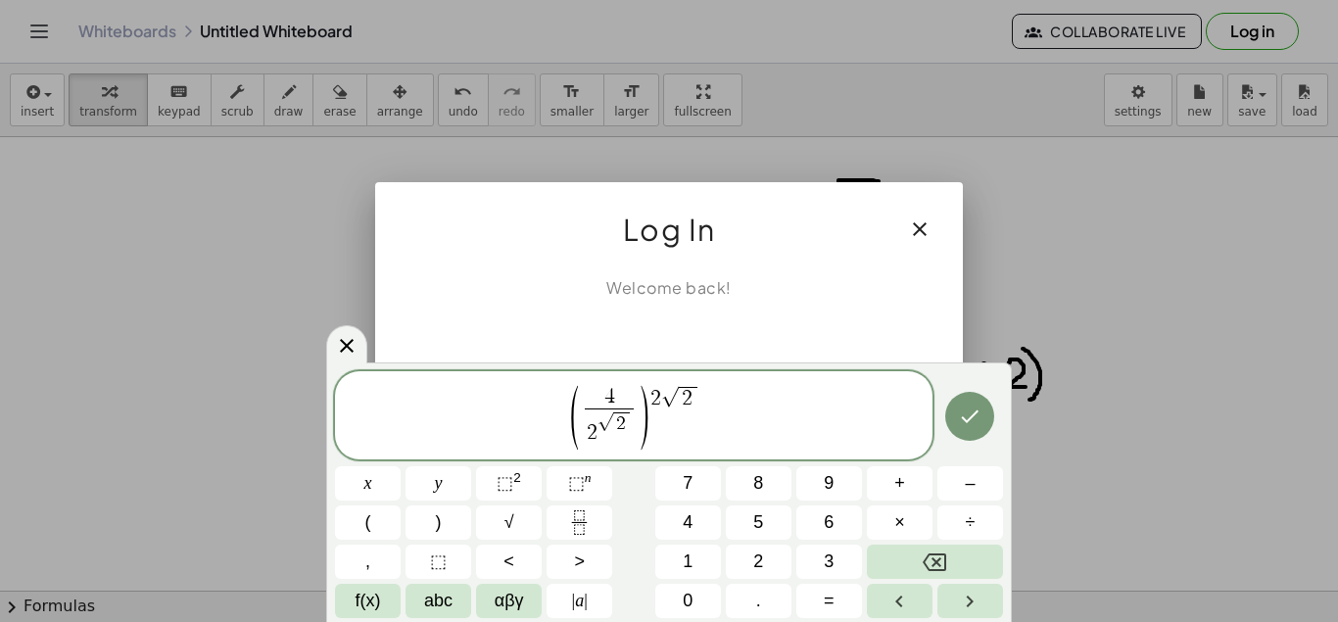
click at [687, 345] on div "Acceder con Google. Se abre en una pestaña nueva" at bounding box center [669, 342] width 186 height 43
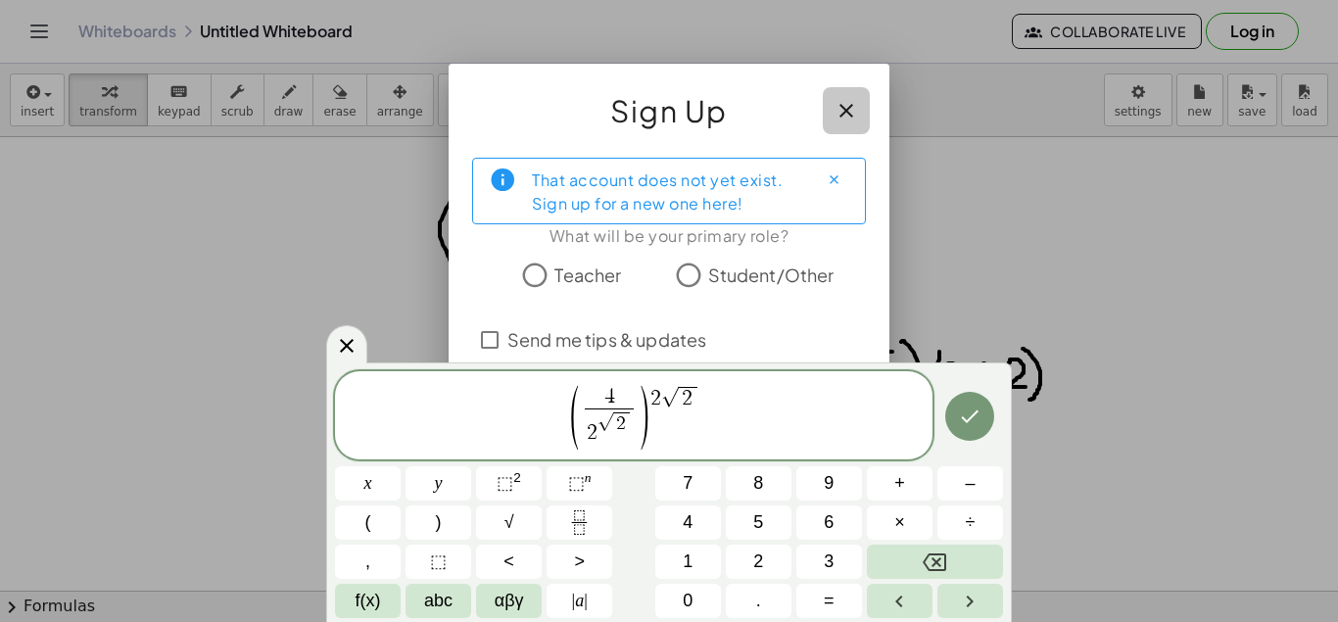
click at [847, 118] on icon "button" at bounding box center [846, 111] width 24 height 24
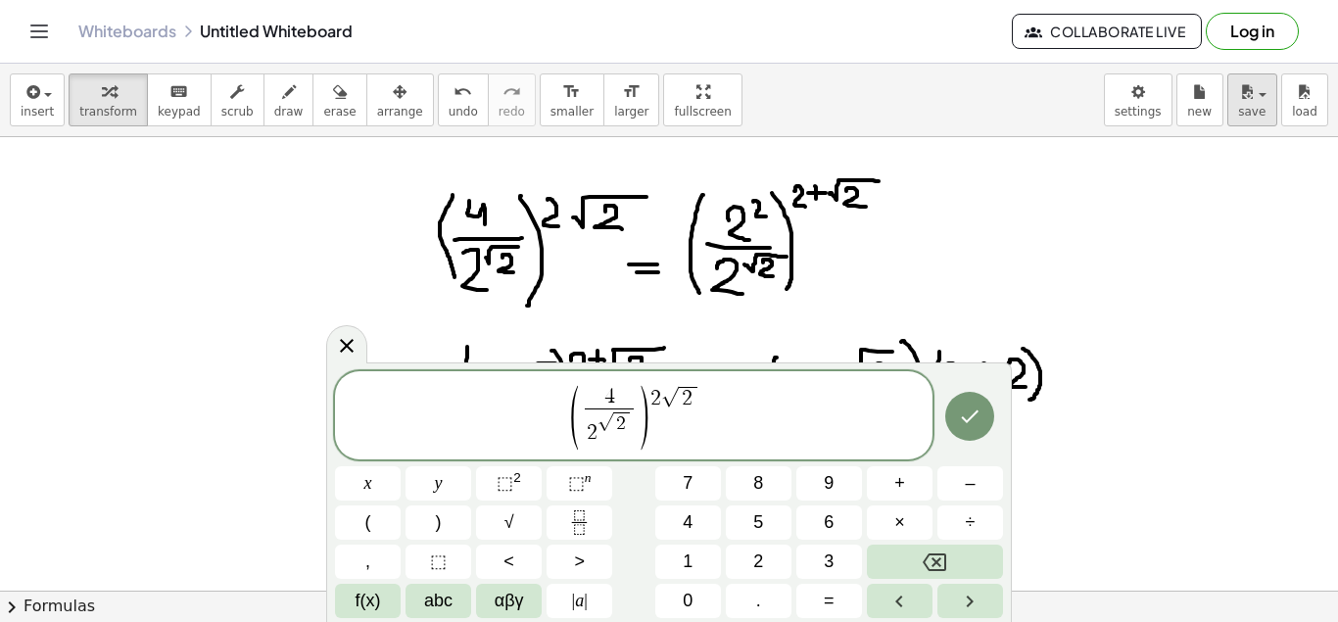
click at [1265, 98] on div "button" at bounding box center [1252, 91] width 28 height 24
click at [1250, 105] on span "save" at bounding box center [1251, 112] width 27 height 14
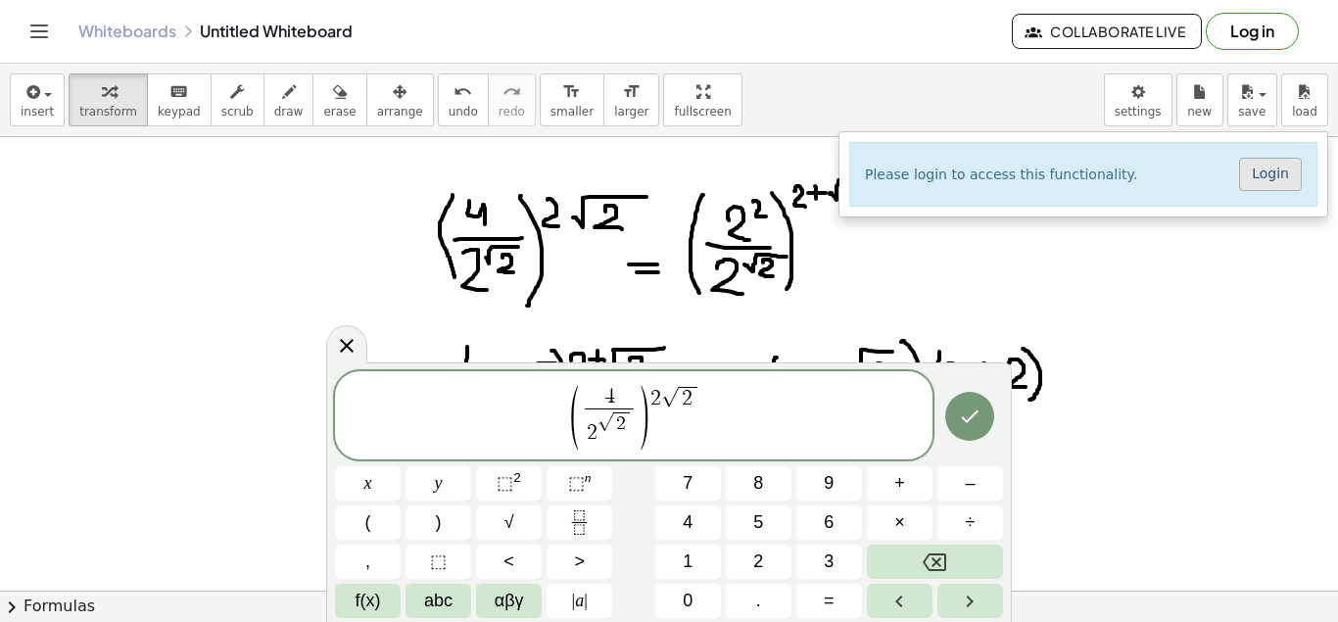
click at [1277, 165] on link "Login" at bounding box center [1270, 174] width 63 height 33
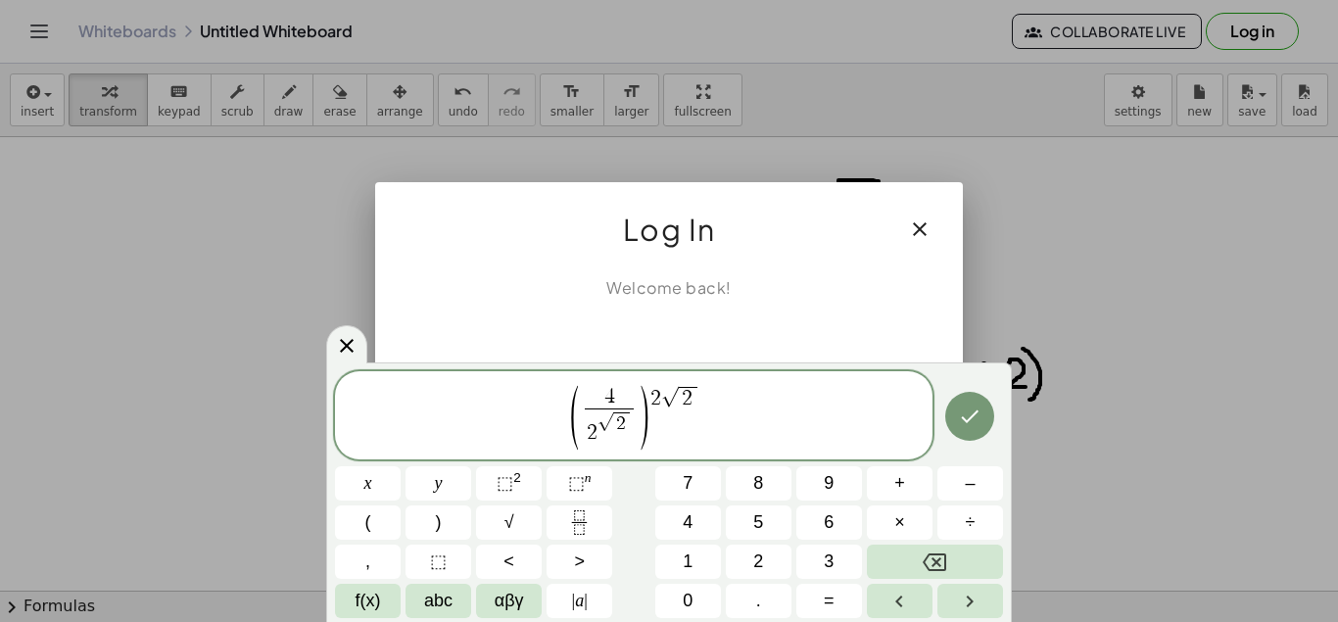
click at [686, 345] on div "Acceder con Google. Se abre en una pestaña nueva" at bounding box center [668, 342] width 215 height 43
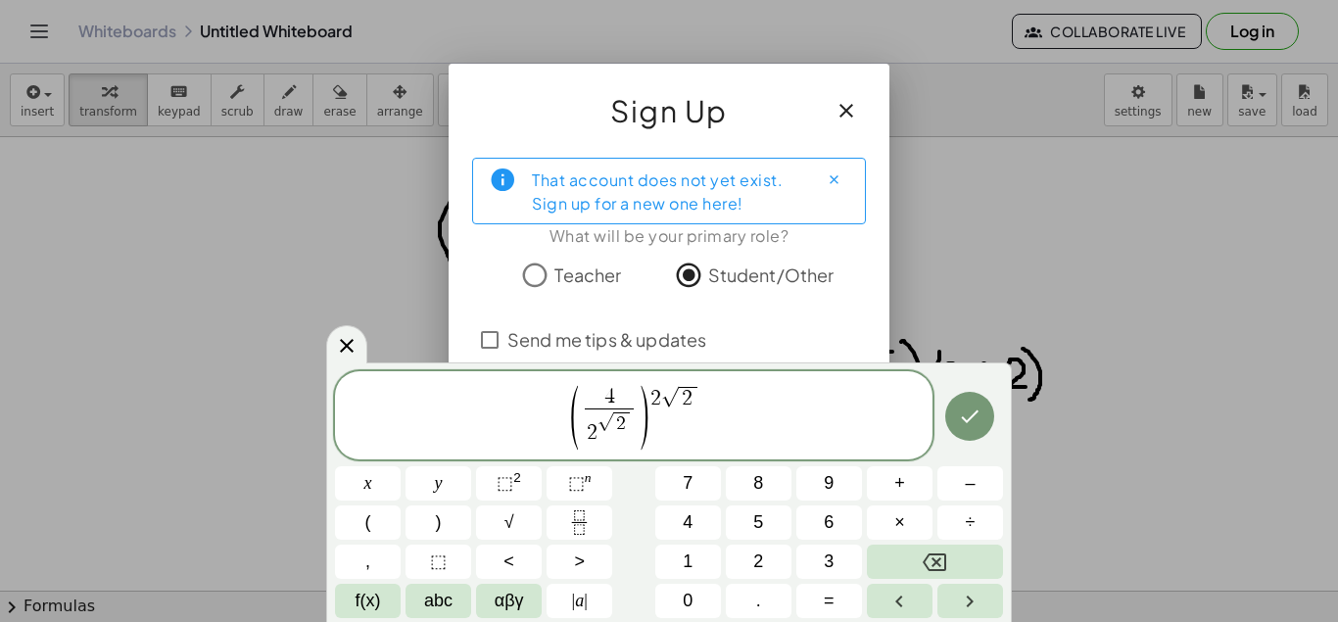
click at [520, 345] on span "Send me tips & updates" at bounding box center [606, 339] width 199 height 26
click at [961, 421] on icon "Done" at bounding box center [970, 416] width 24 height 24
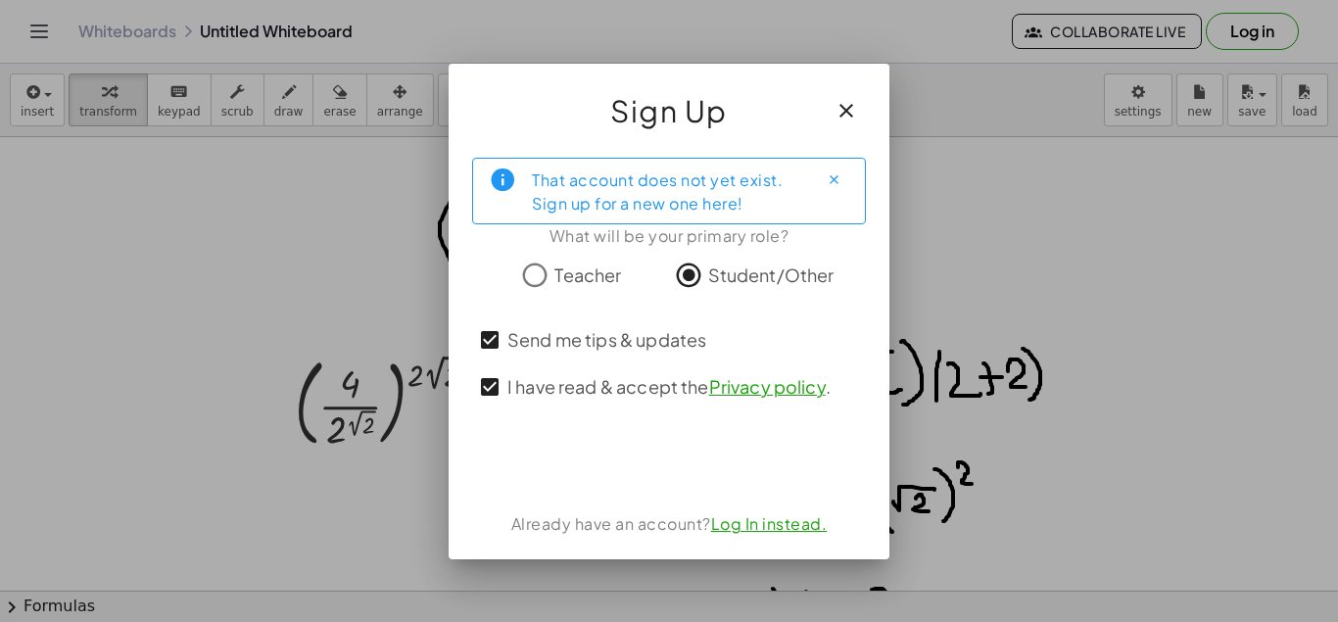
click at [642, 449] on div "Acceder con Google. Se abre en una pestaña nueva" at bounding box center [668, 461] width 215 height 43
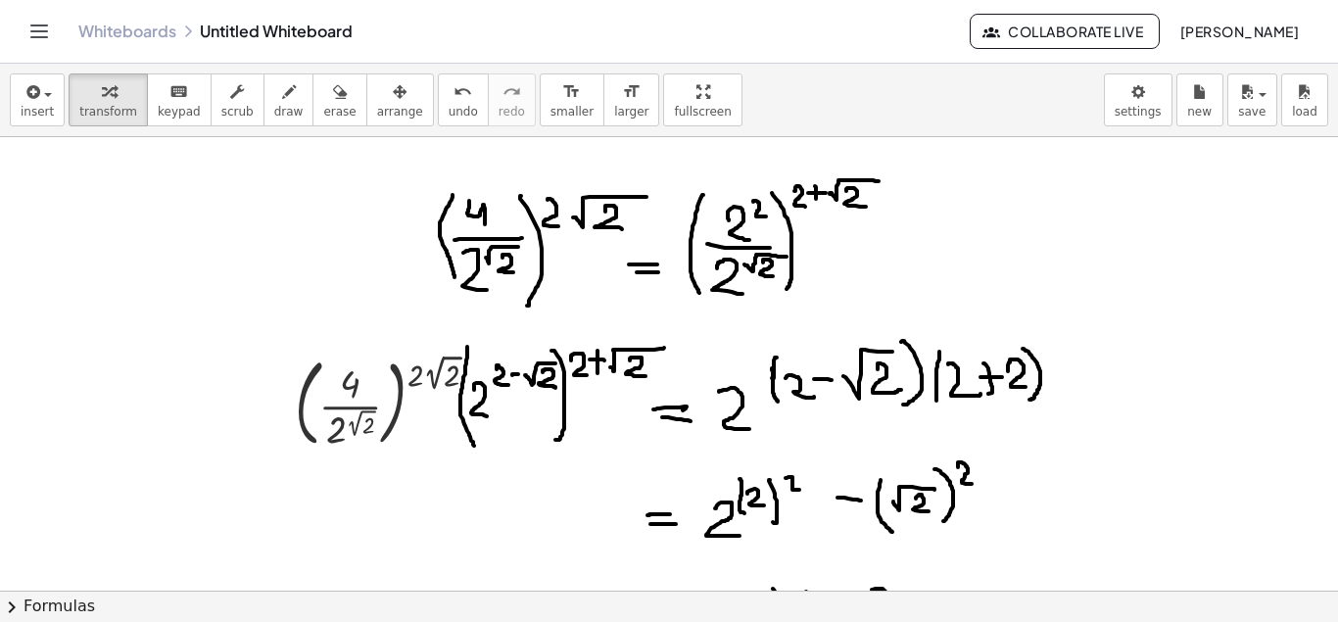
click at [1225, 101] on div "insert select one: Math Expression Function Text Youtube Video Graphing Geometr…" at bounding box center [669, 100] width 1338 height 73
click at [1256, 105] on span "save" at bounding box center [1251, 112] width 27 height 14
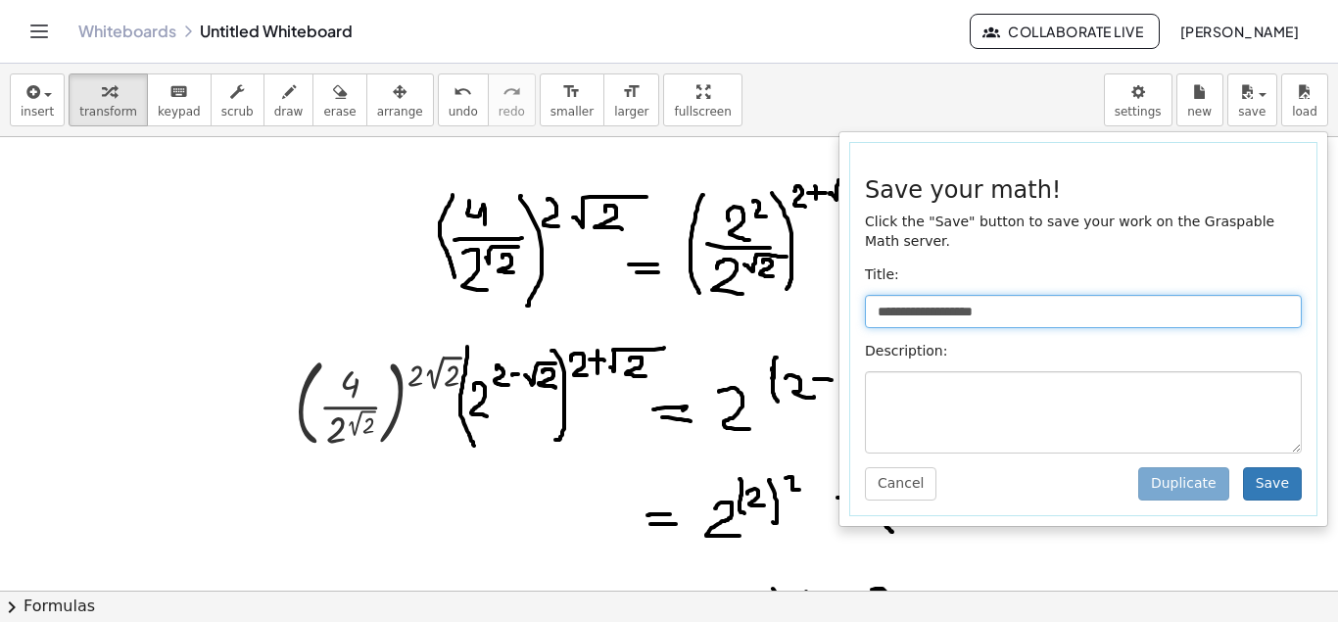
click at [982, 296] on input "**********" at bounding box center [1083, 311] width 437 height 33
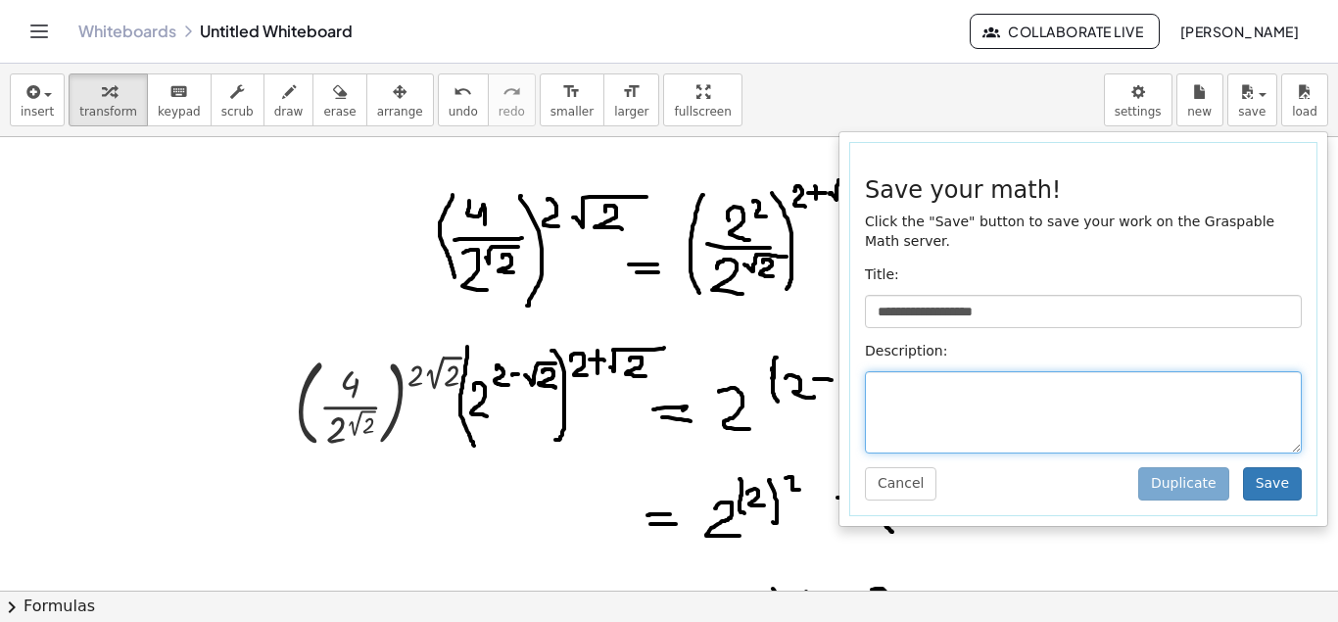
click at [975, 374] on textarea at bounding box center [1083, 412] width 437 height 82
type textarea "*"
type textarea "**********"
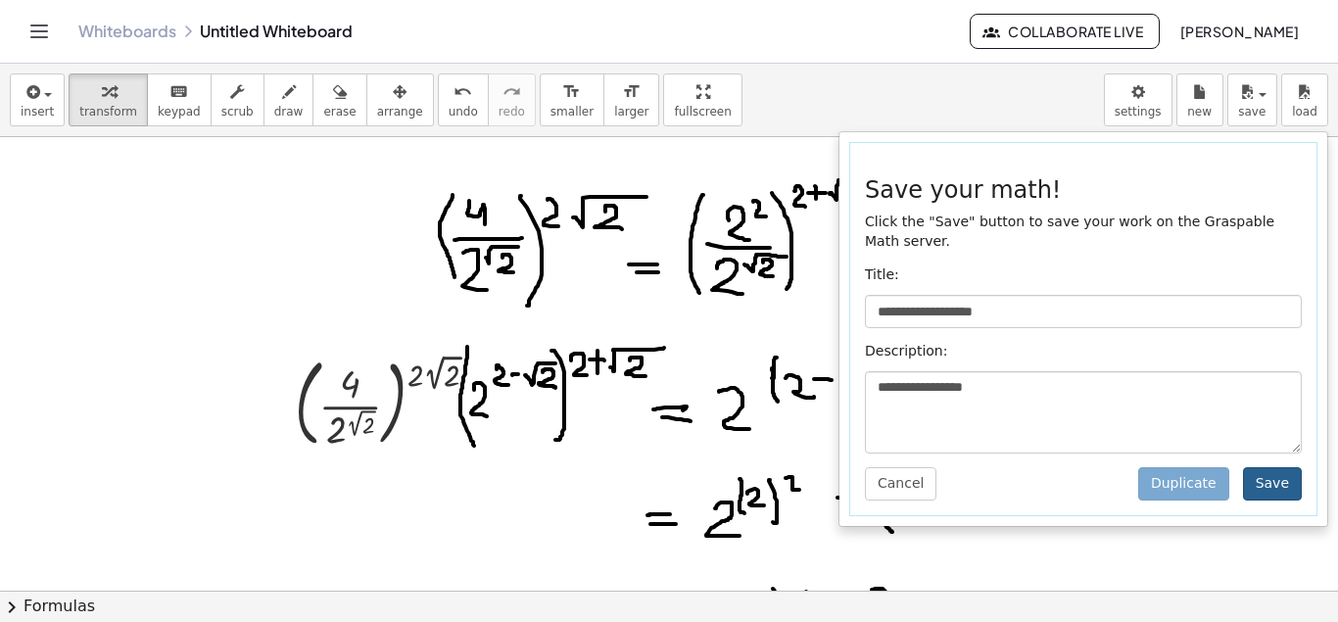
click at [1259, 478] on button "Save" at bounding box center [1272, 483] width 59 height 33
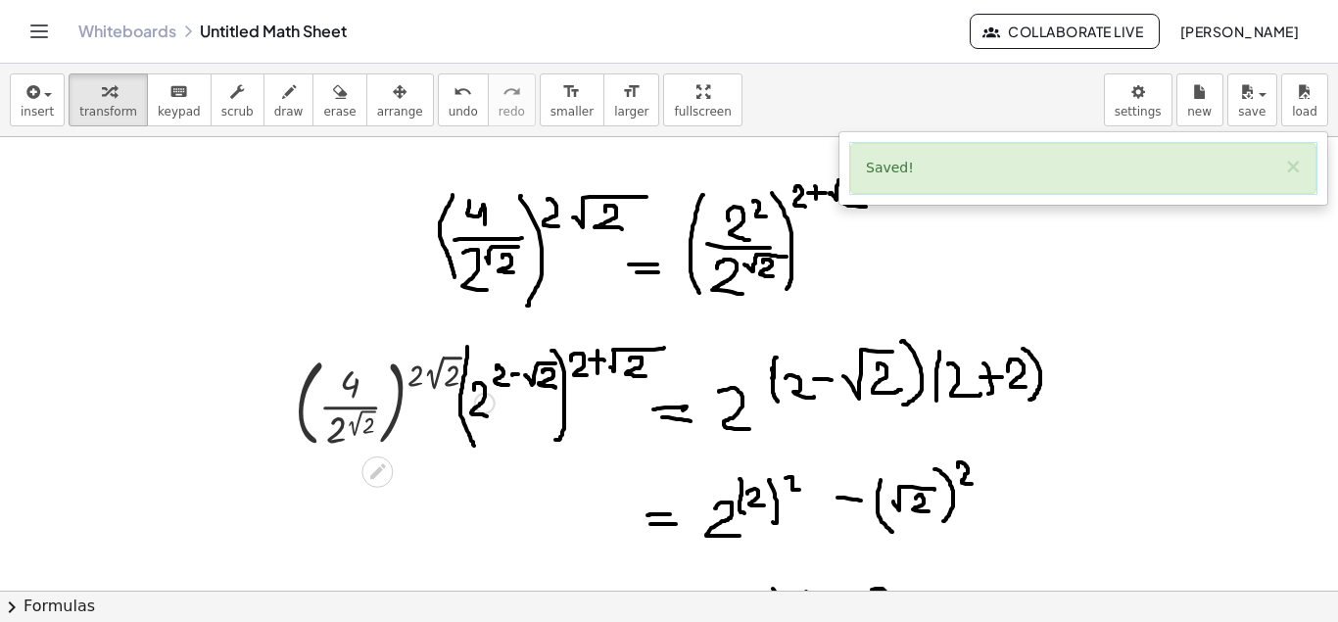
click at [380, 371] on div at bounding box center [394, 402] width 219 height 106
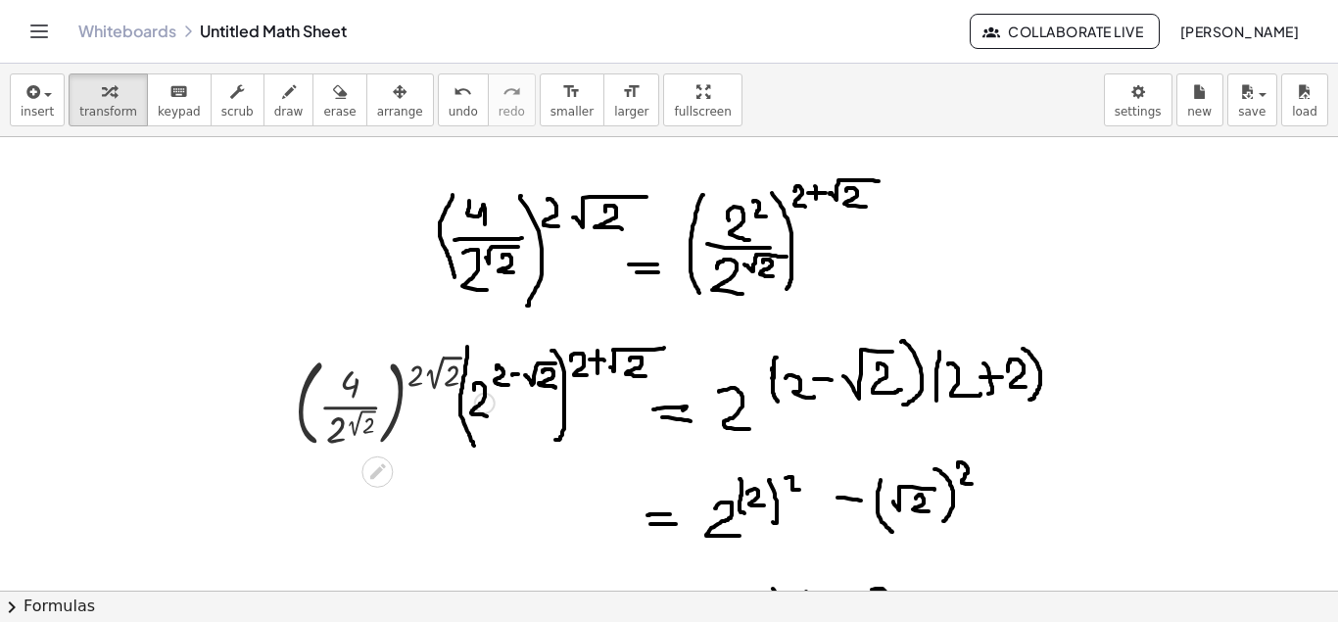
click at [441, 387] on div at bounding box center [394, 402] width 219 height 106
click at [446, 380] on div at bounding box center [394, 402] width 259 height 106
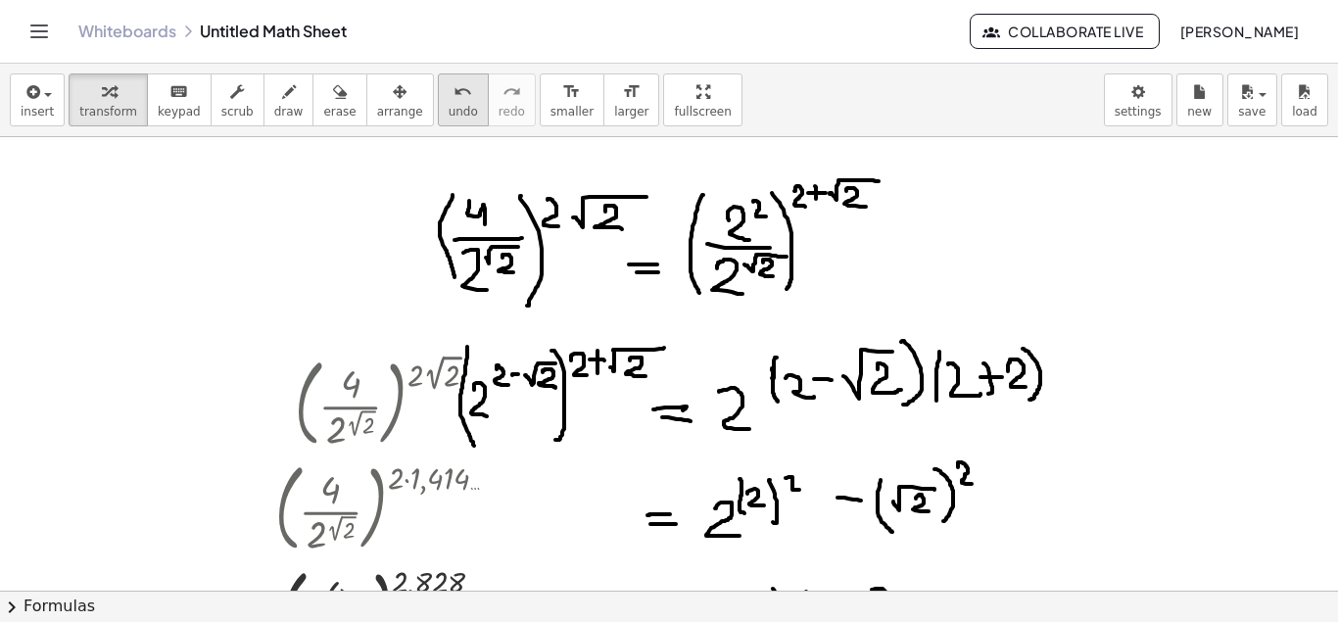
click at [453, 93] on icon "undo" at bounding box center [462, 92] width 19 height 24
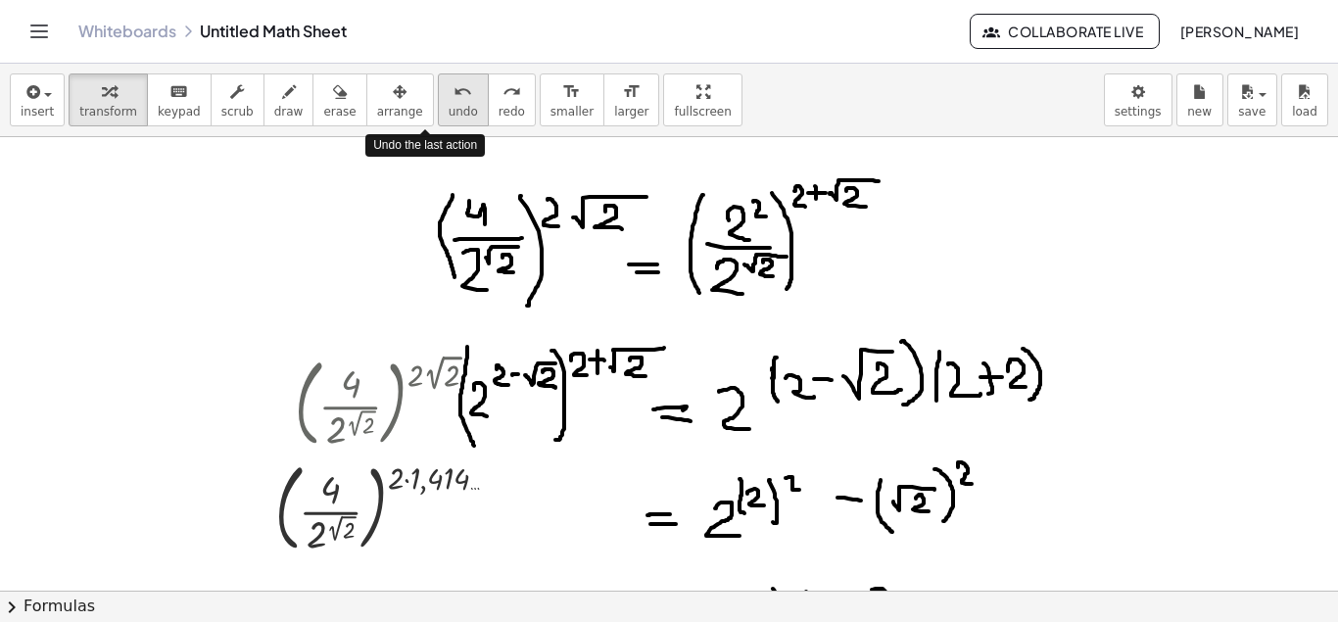
click at [453, 93] on icon "undo" at bounding box center [462, 92] width 19 height 24
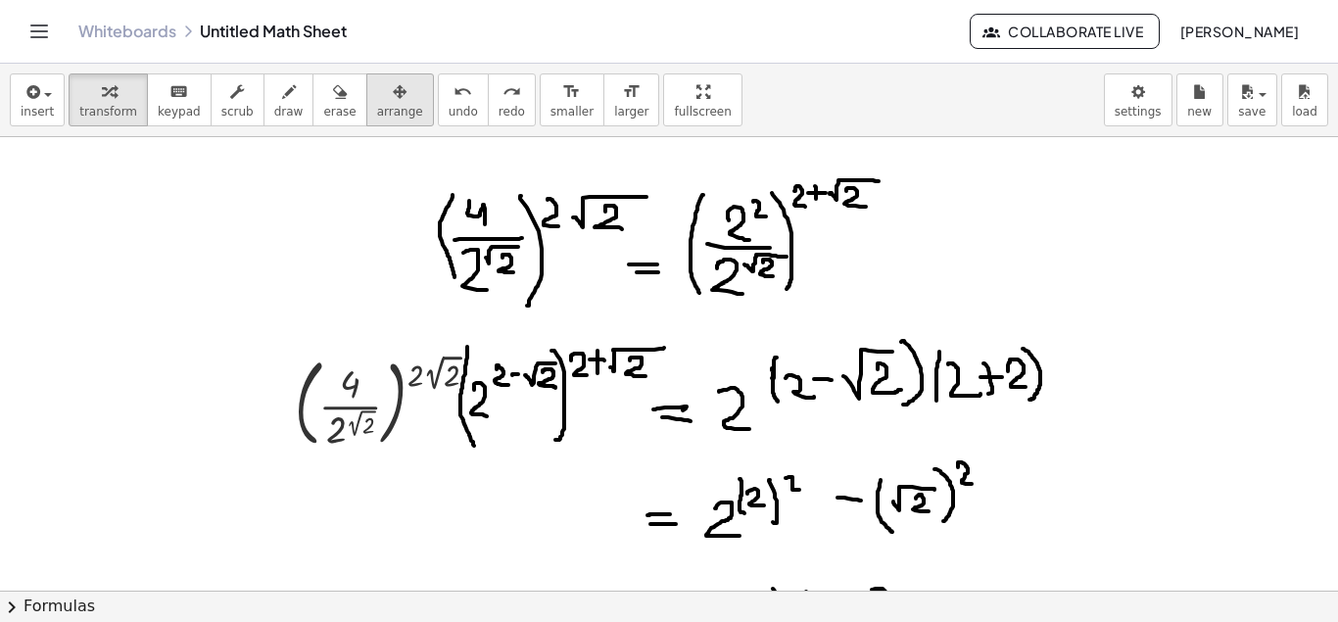
click at [393, 91] on icon "button" at bounding box center [400, 92] width 14 height 24
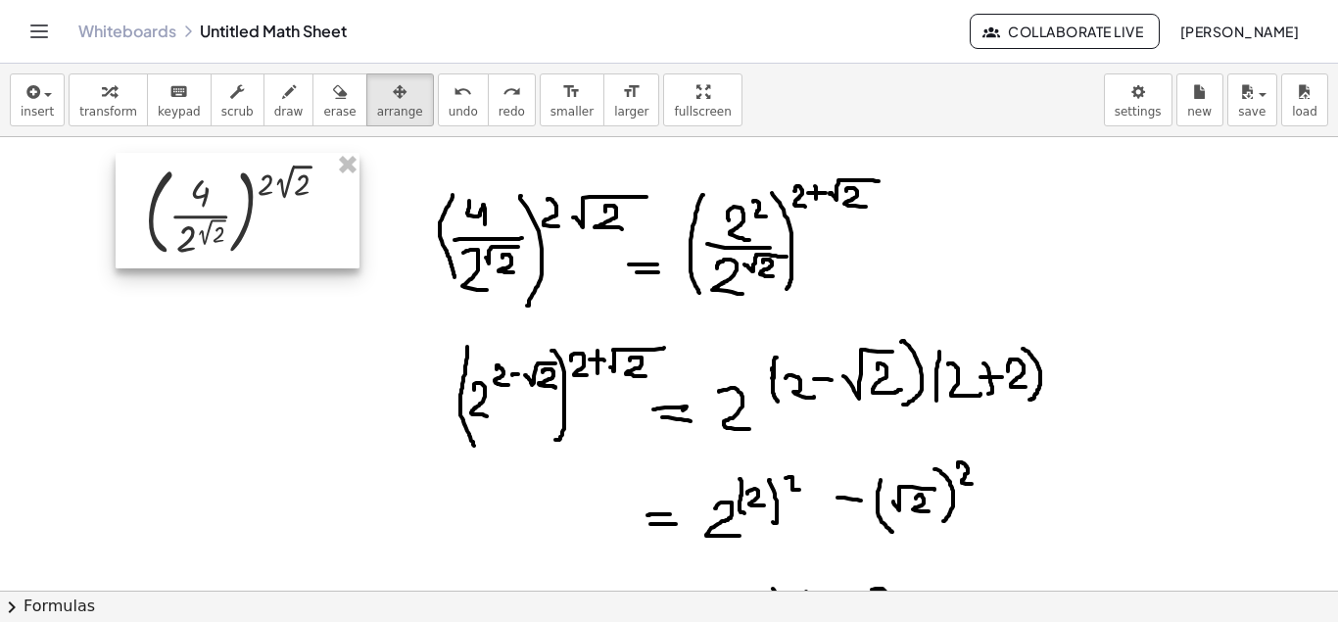
drag, startPoint x: 414, startPoint y: 357, endPoint x: 256, endPoint y: 205, distance: 220.2
click at [263, 167] on div at bounding box center [238, 211] width 244 height 116
click at [147, 108] on button "keyboard keypad" at bounding box center [179, 99] width 65 height 53
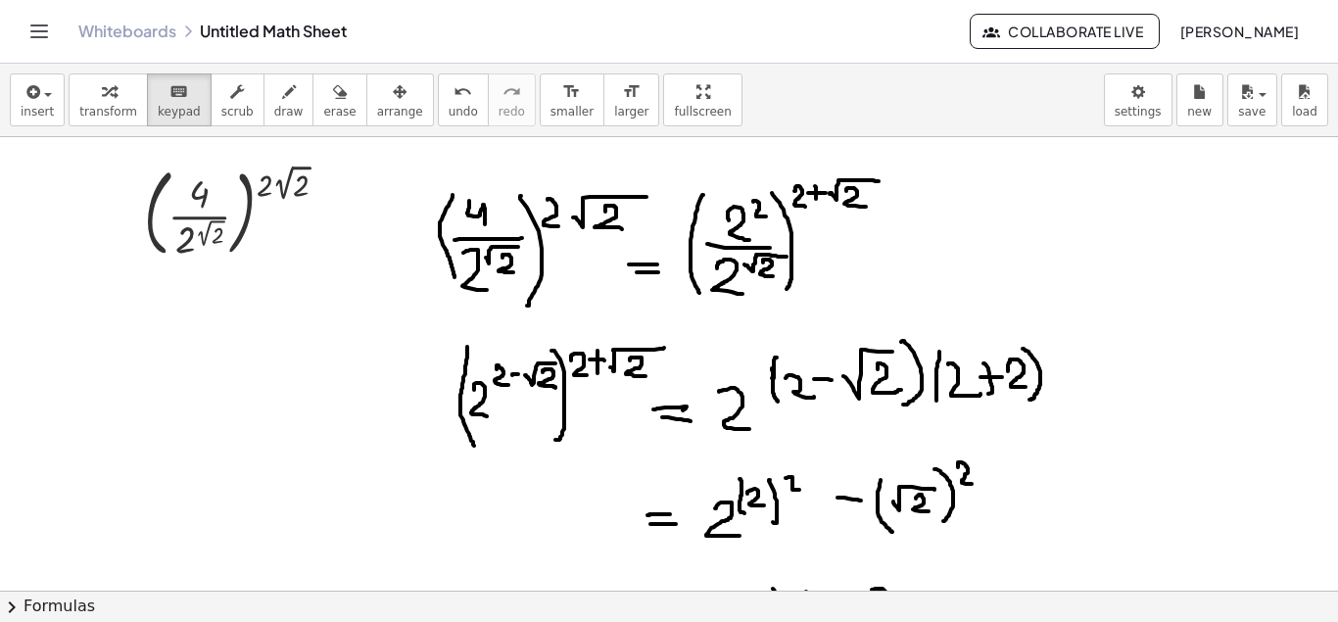
click at [112, 113] on span "transform" at bounding box center [108, 112] width 58 height 14
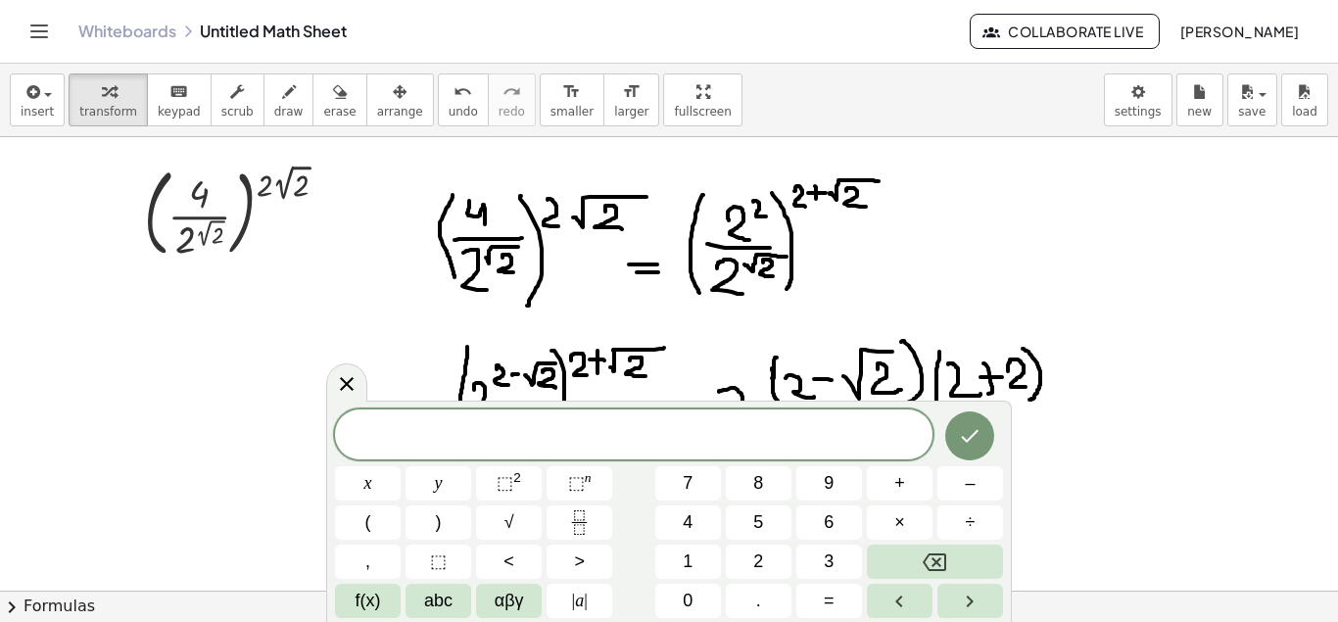
scroll to position [18, 0]
click at [1211, 24] on span "Scarleth Ortiz" at bounding box center [1238, 32] width 119 height 18
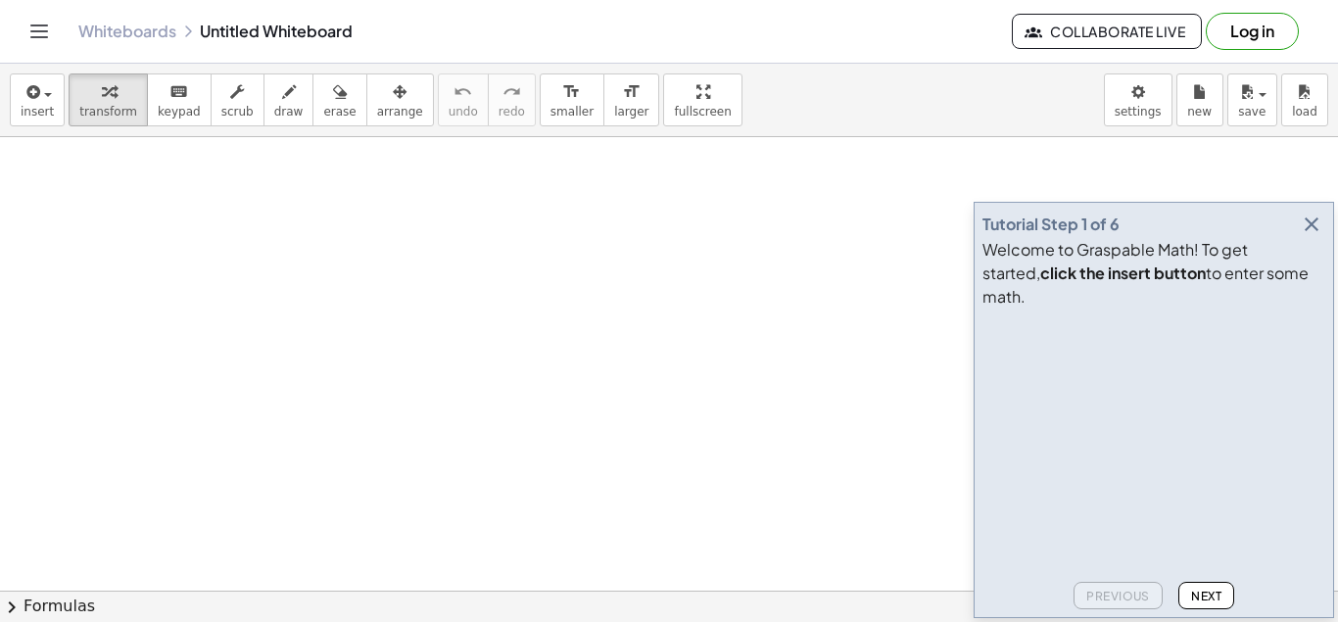
click at [1312, 236] on icon "button" at bounding box center [1311, 224] width 24 height 24
